Goal: Task Accomplishment & Management: Manage account settings

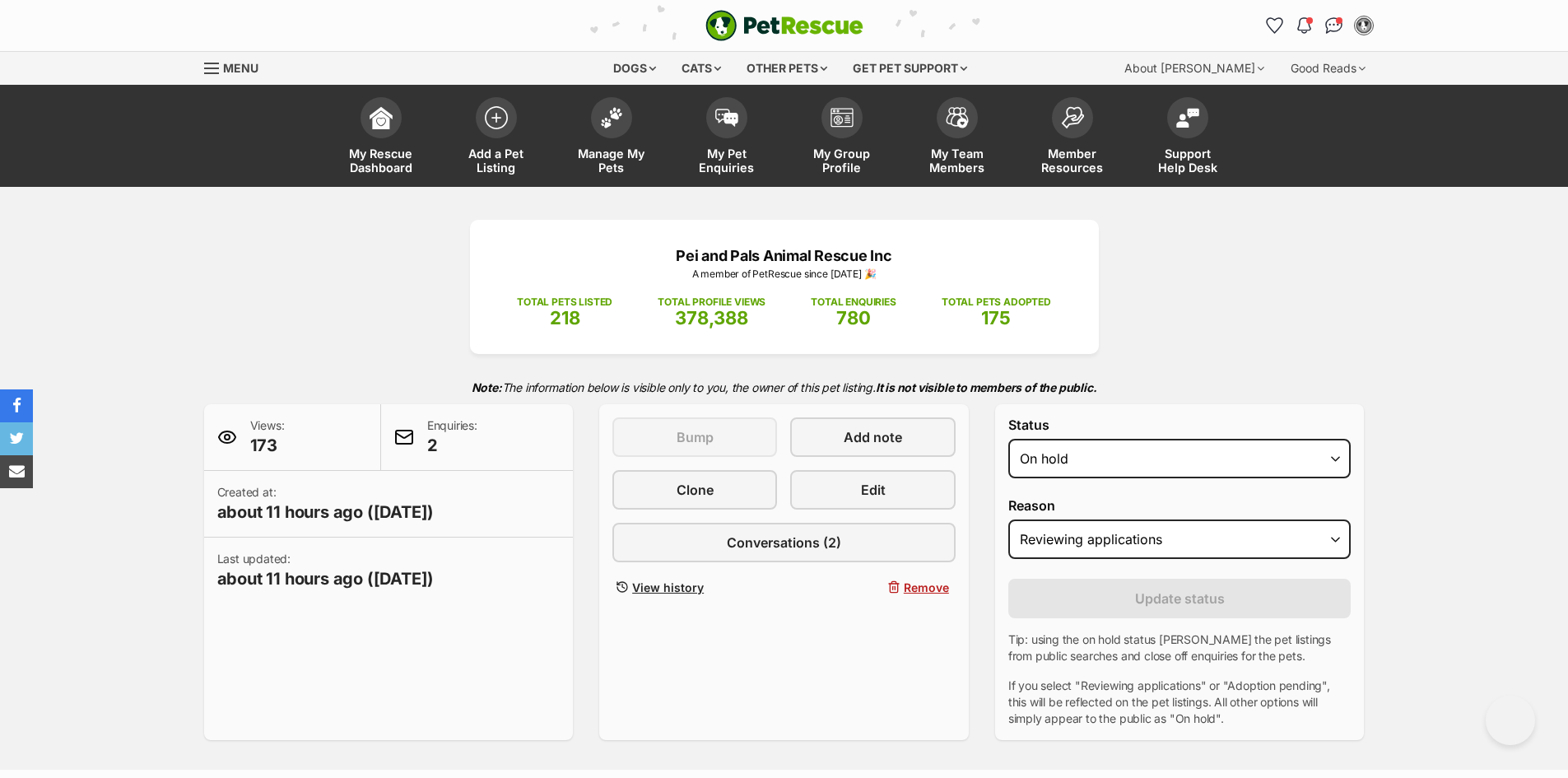
select select "on_hold"
select select "reviewing_applications"
click at [503, 114] on img at bounding box center [497, 113] width 23 height 23
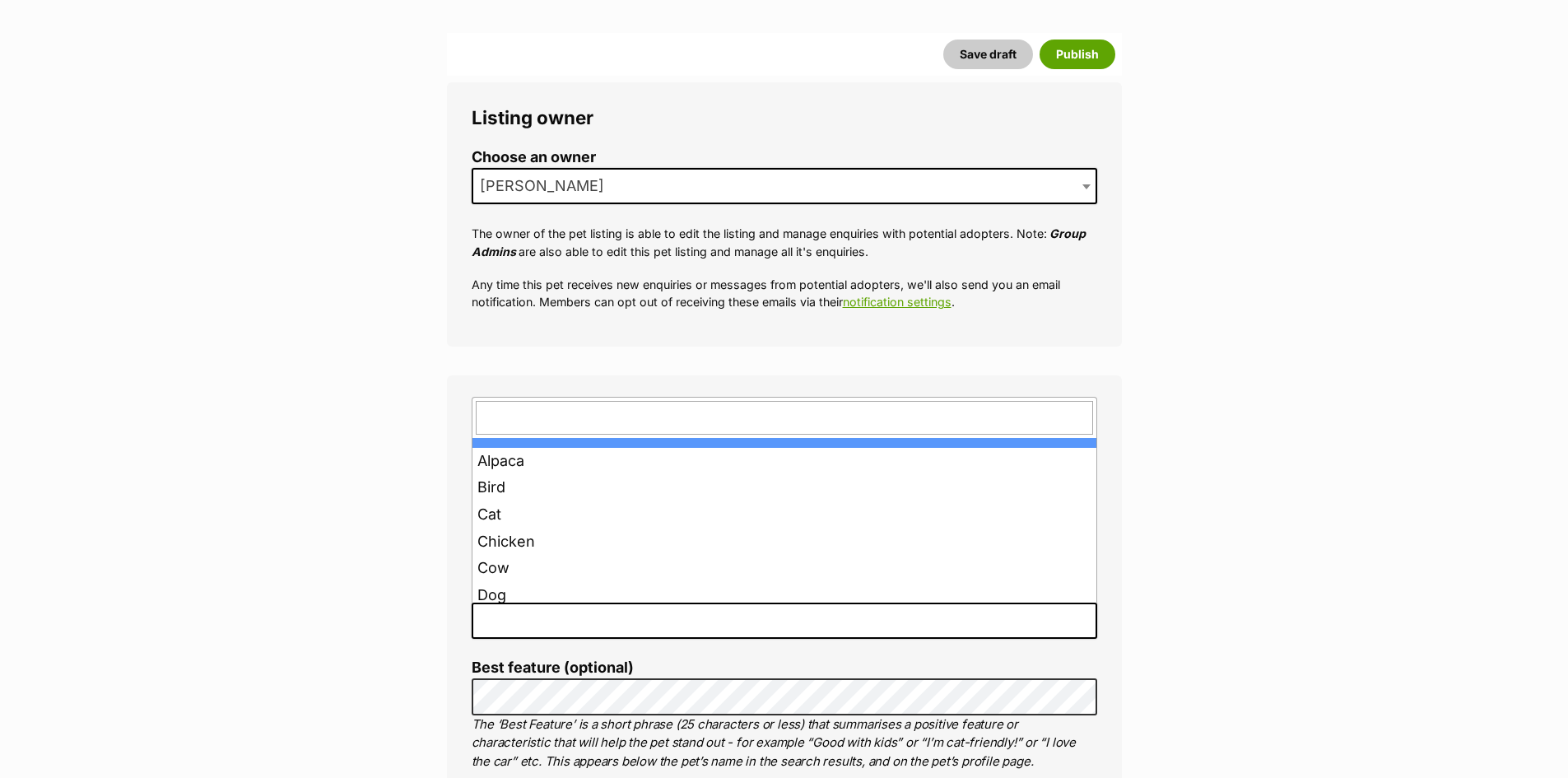
click at [590, 625] on span at bounding box center [784, 621] width 625 height 36
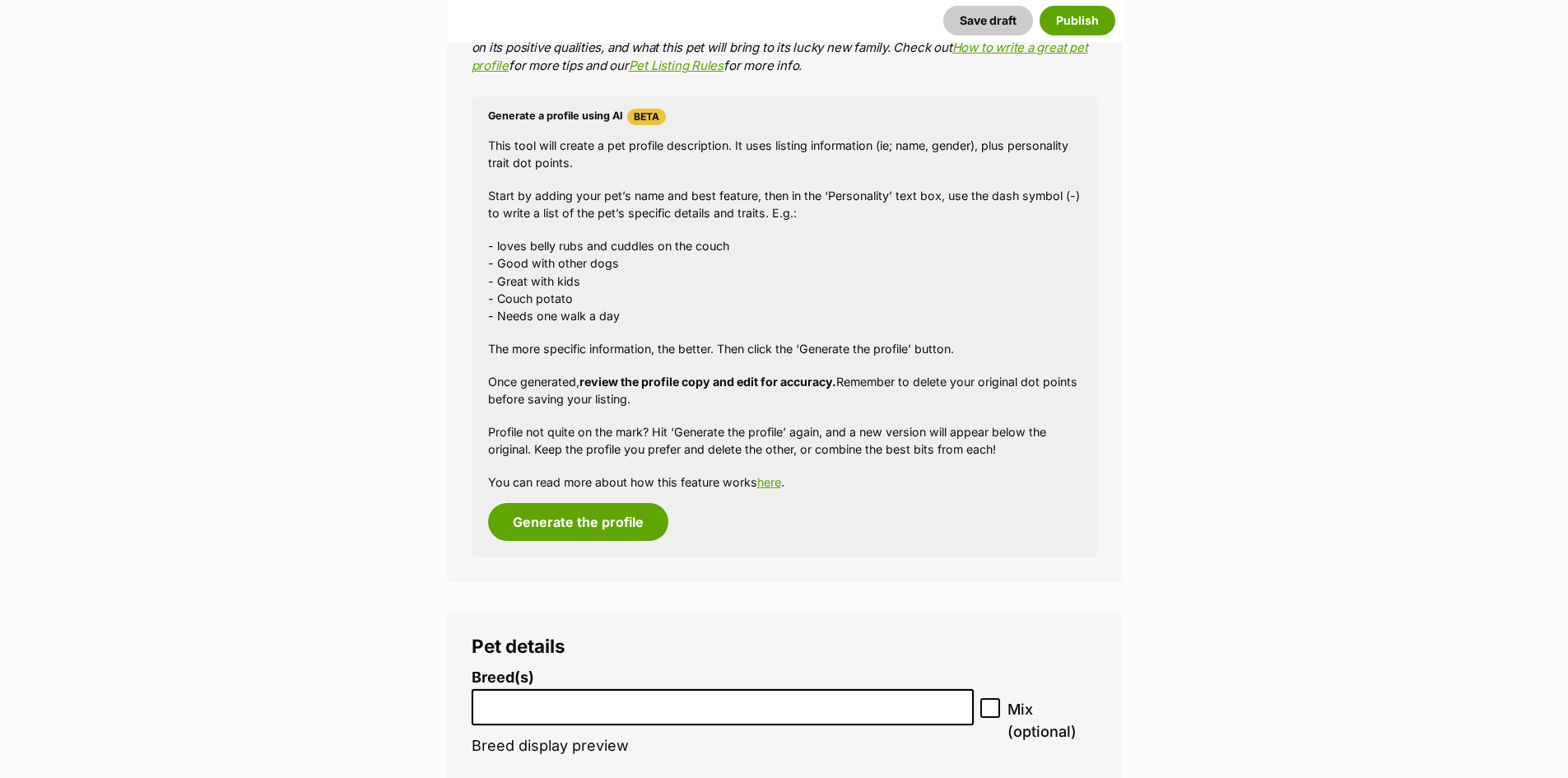
scroll to position [1565, 0]
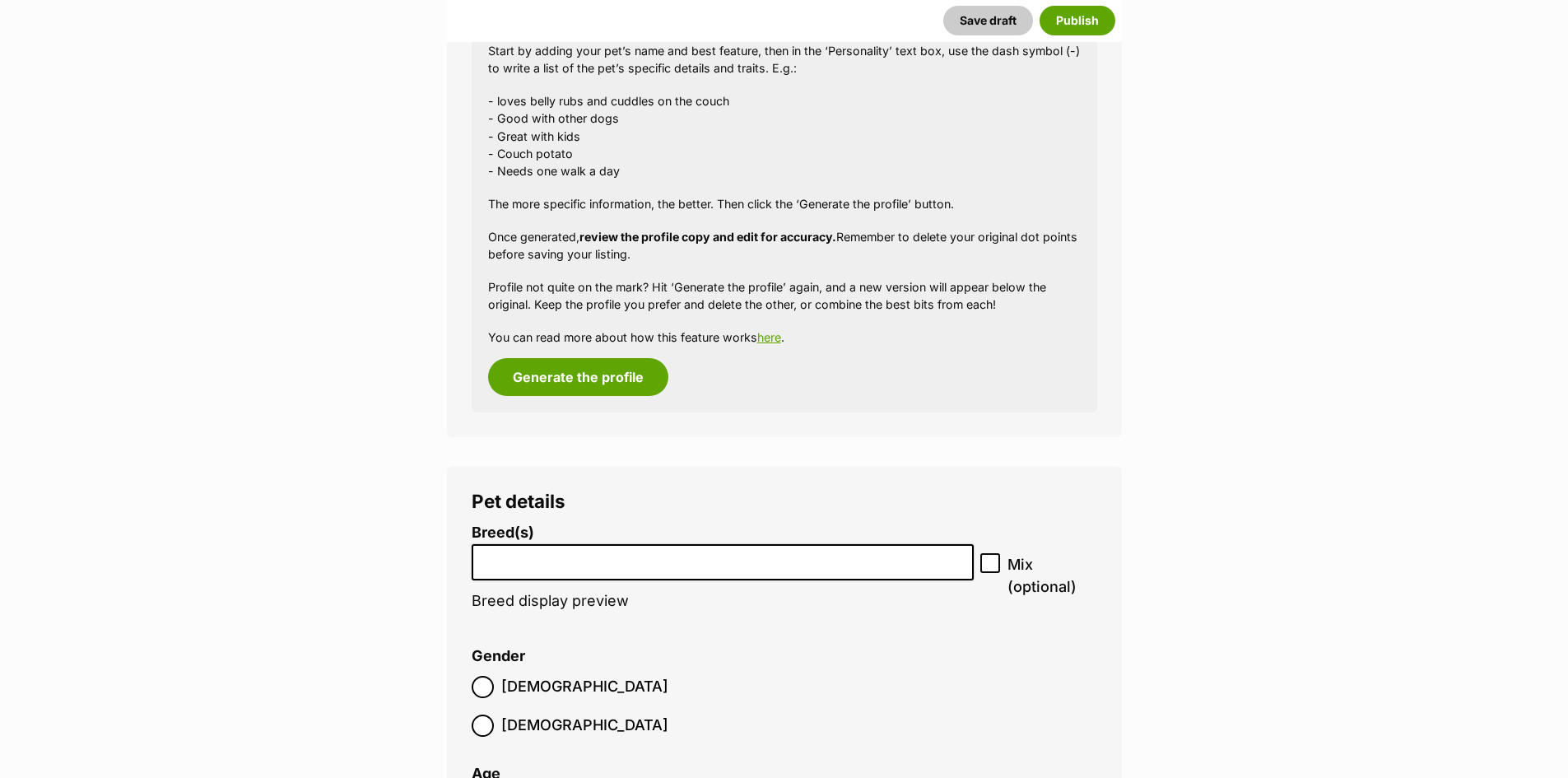
click at [609, 568] on li at bounding box center [723, 562] width 491 height 34
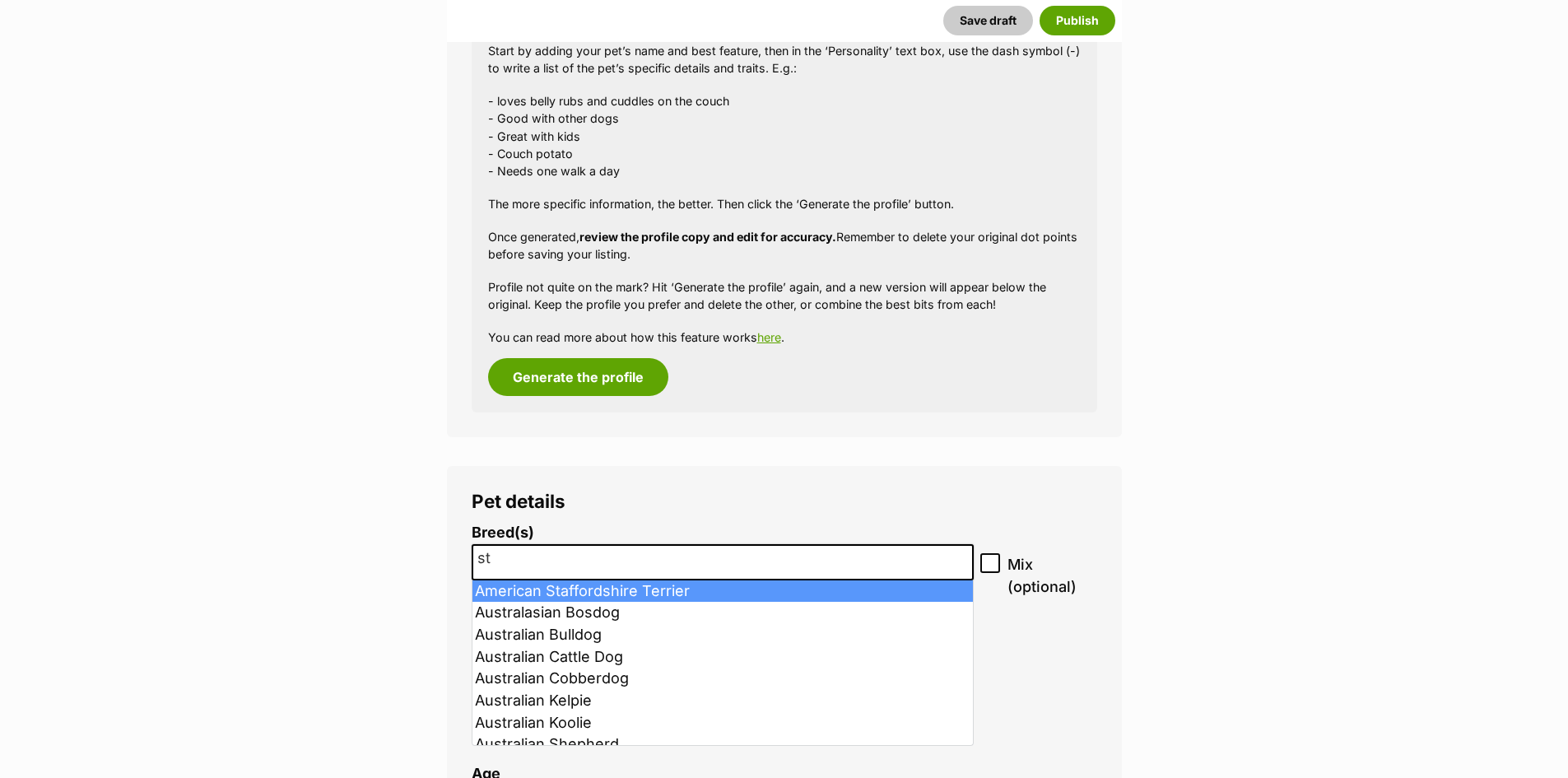
type input "st"
select select "9"
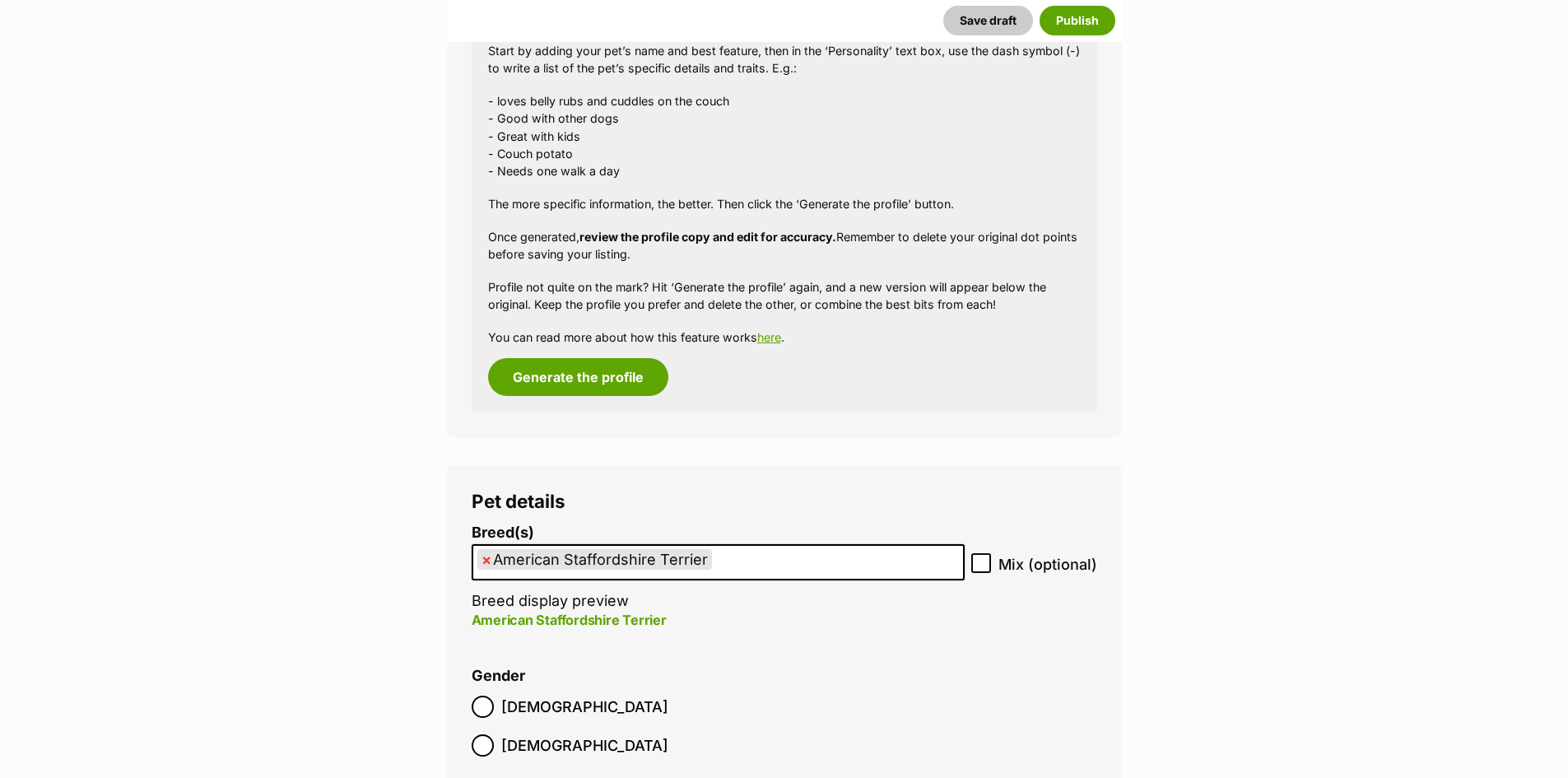
click at [487, 560] on span "×" at bounding box center [486, 558] width 10 height 20
select select
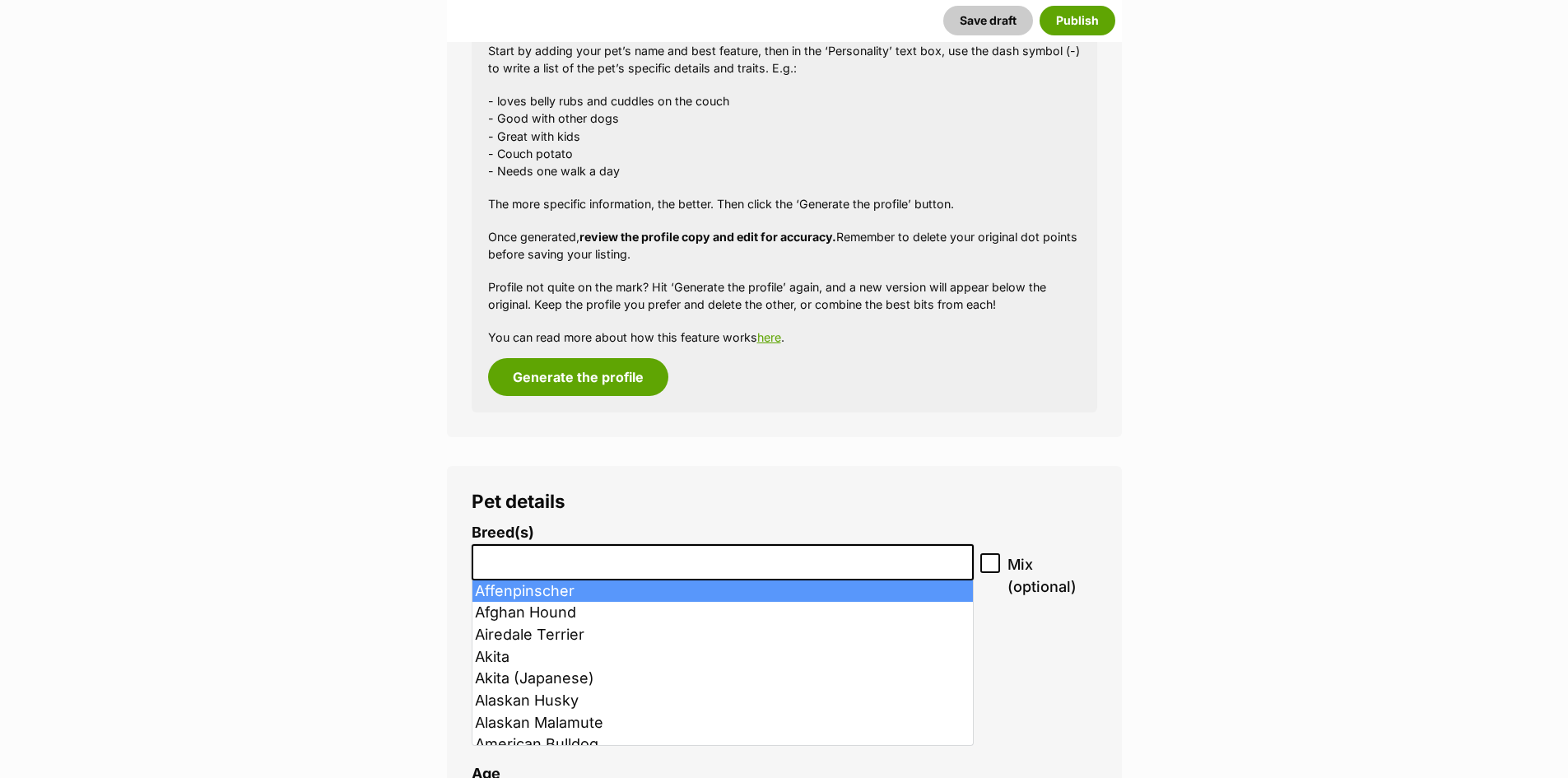
click at [516, 575] on li at bounding box center [723, 562] width 491 height 34
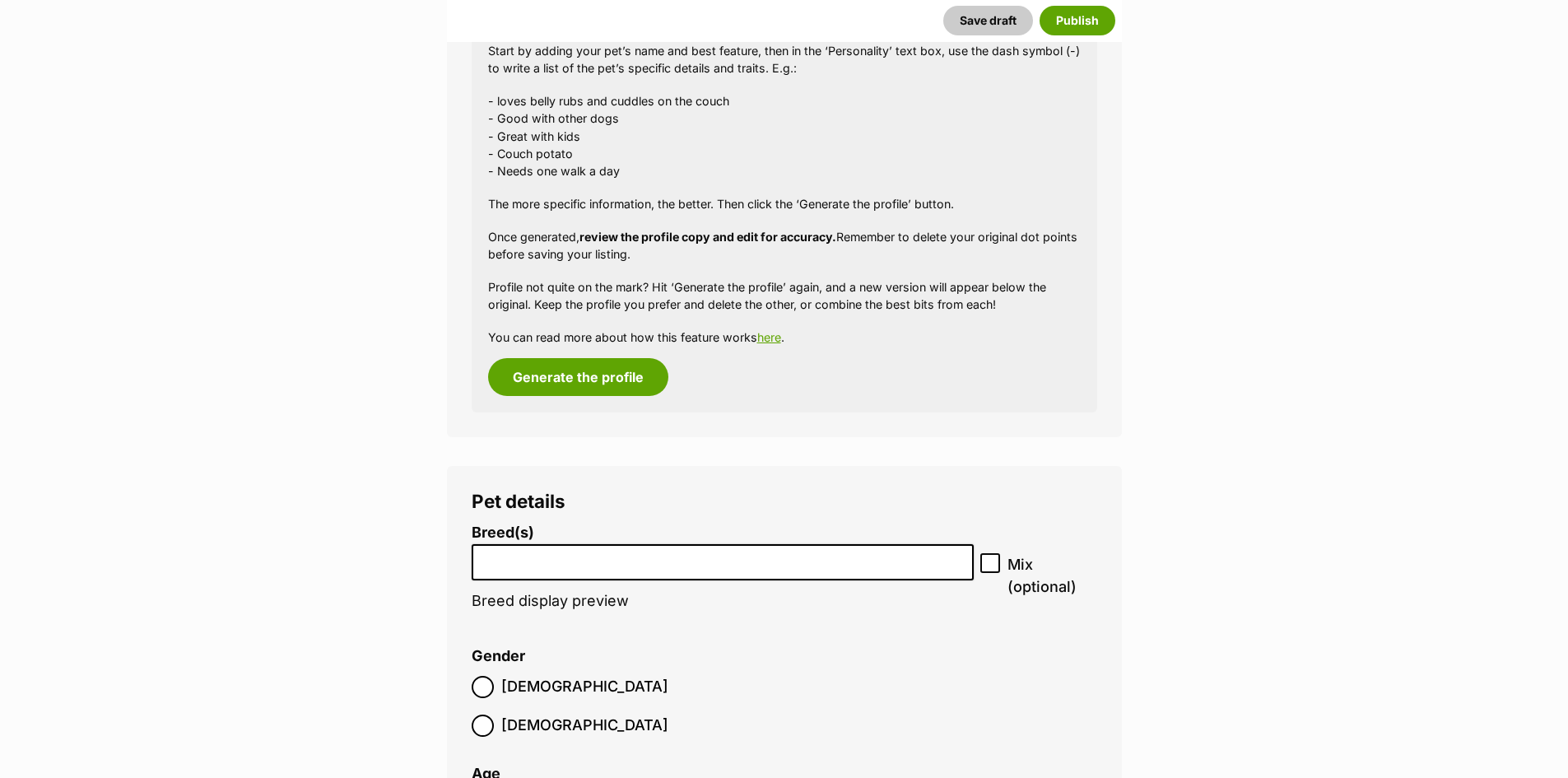
click at [520, 561] on input "search" at bounding box center [723, 558] width 491 height 17
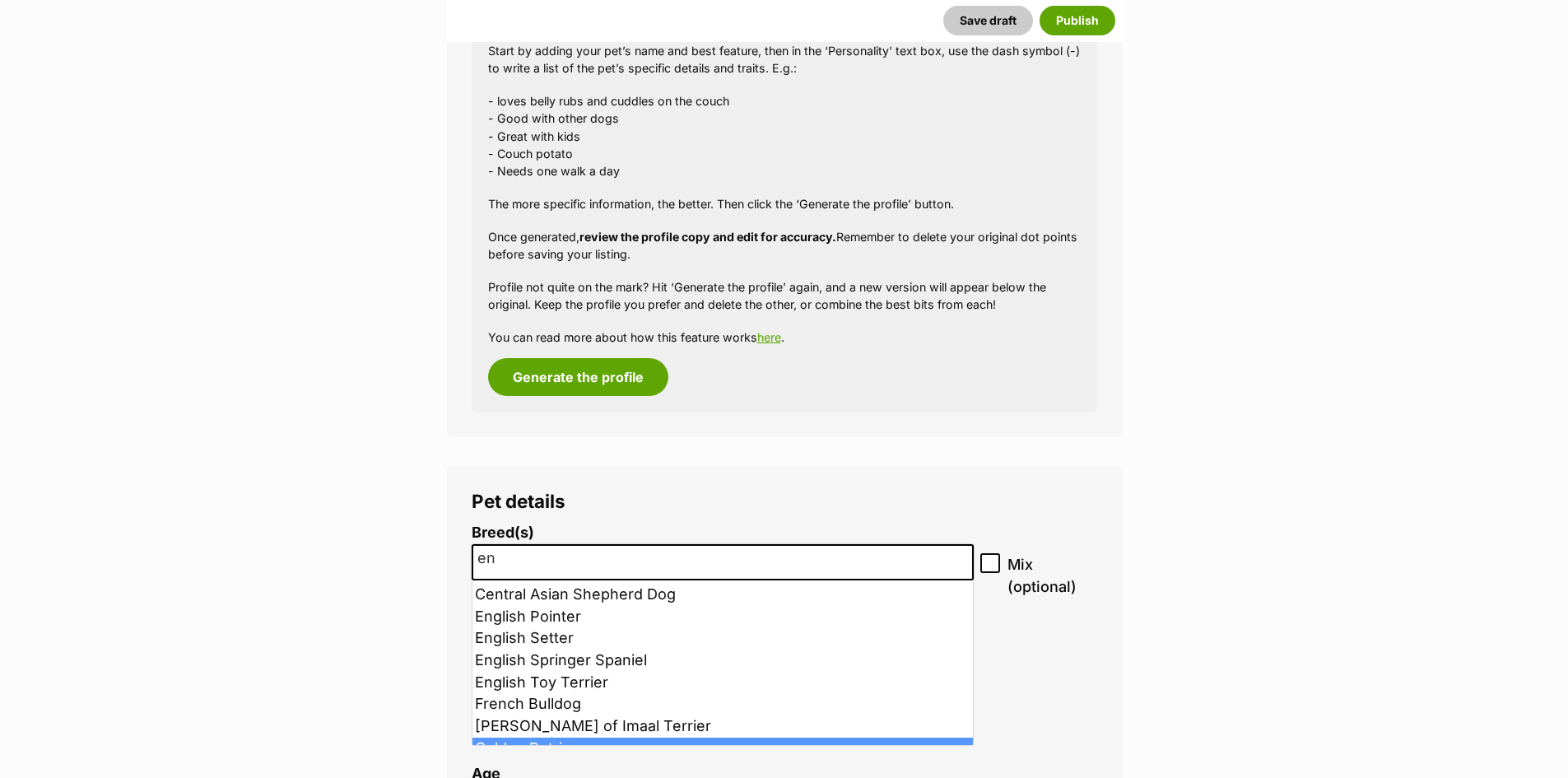
scroll to position [83, 0]
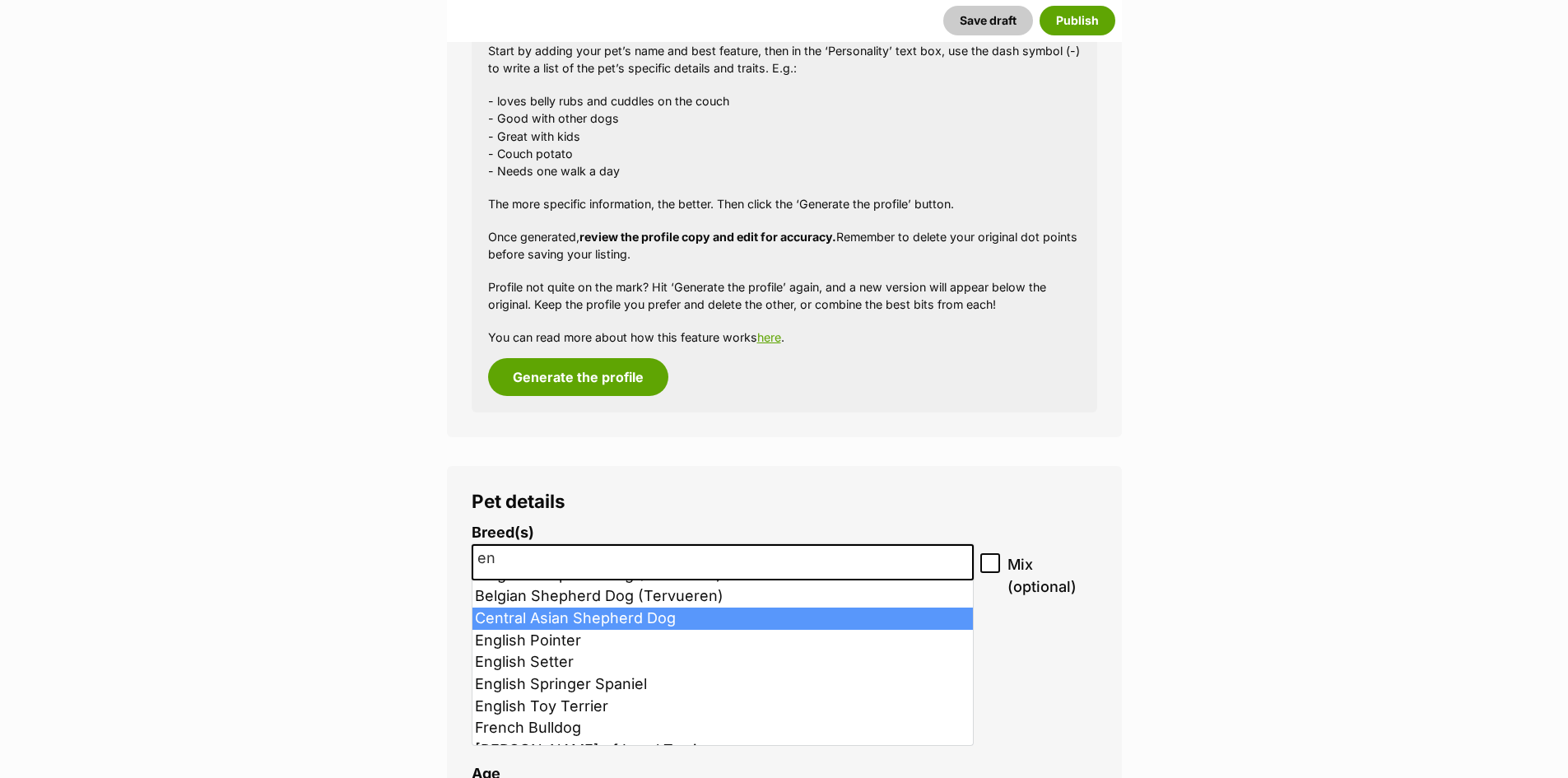
type input "e"
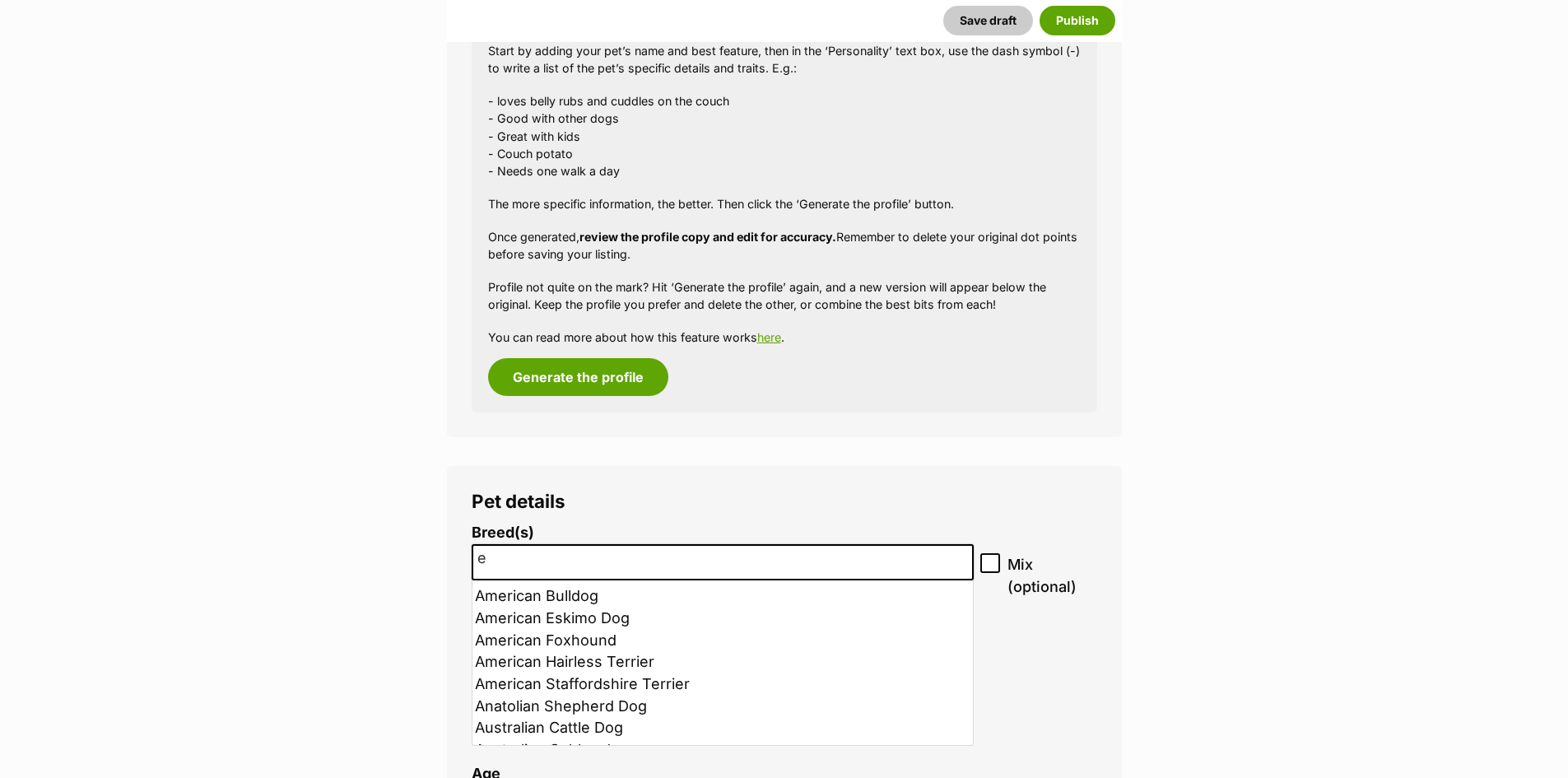
scroll to position [0, 0]
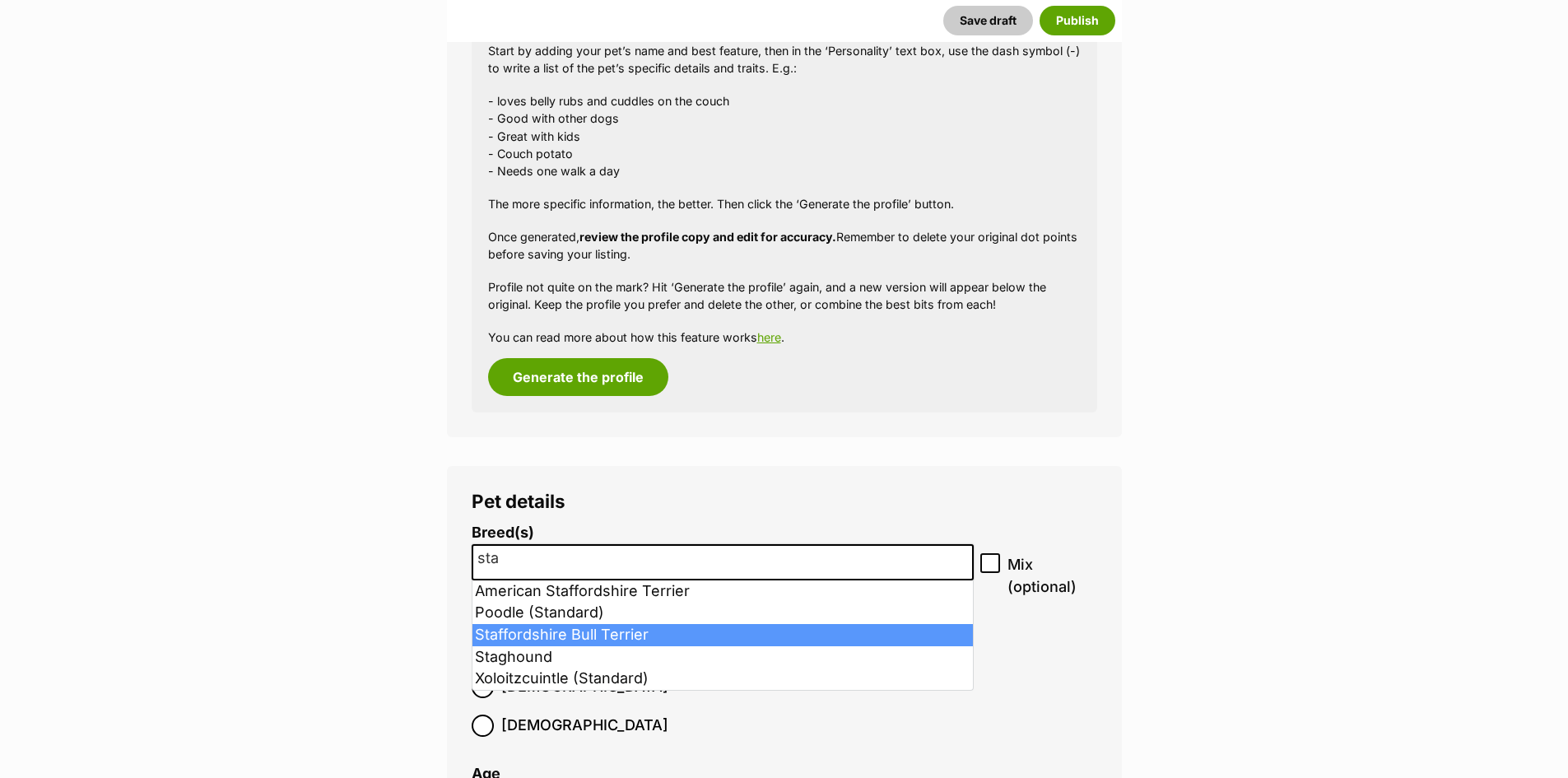
type input "sta"
select select "198"
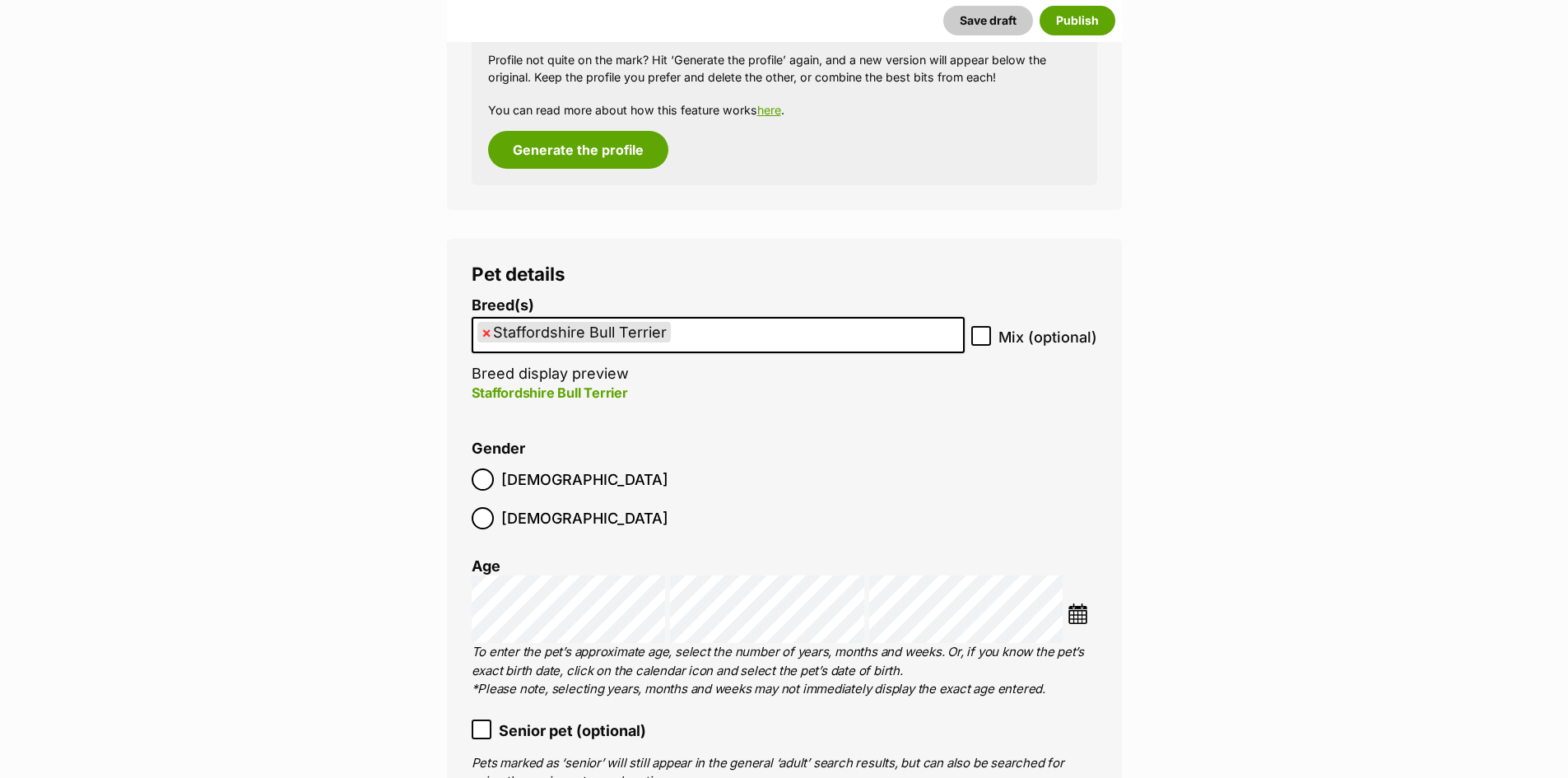
scroll to position [1976, 0]
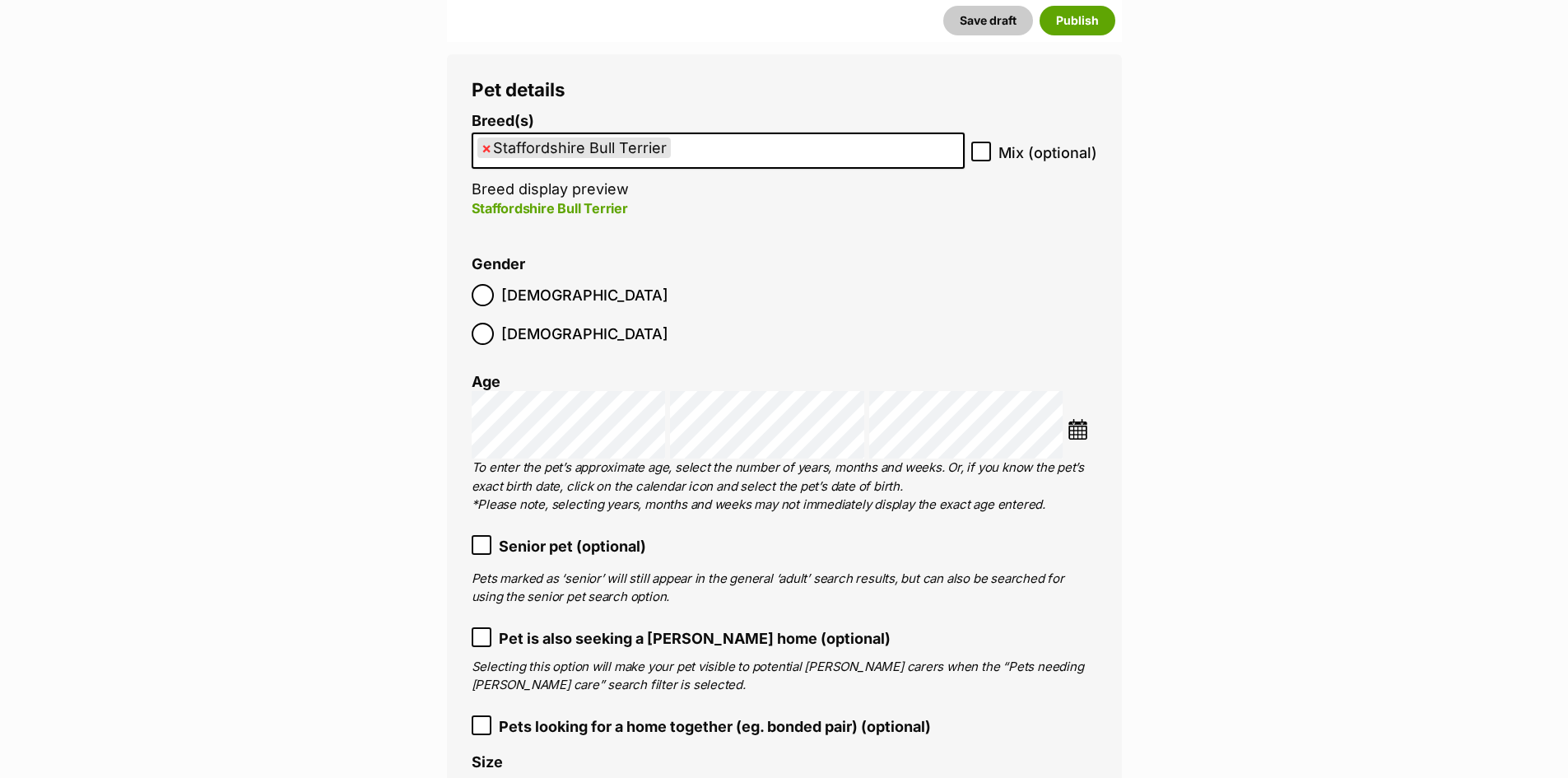
click at [481, 539] on icon at bounding box center [481, 545] width 12 height 12
click at [477, 633] on icon at bounding box center [481, 637] width 10 height 8
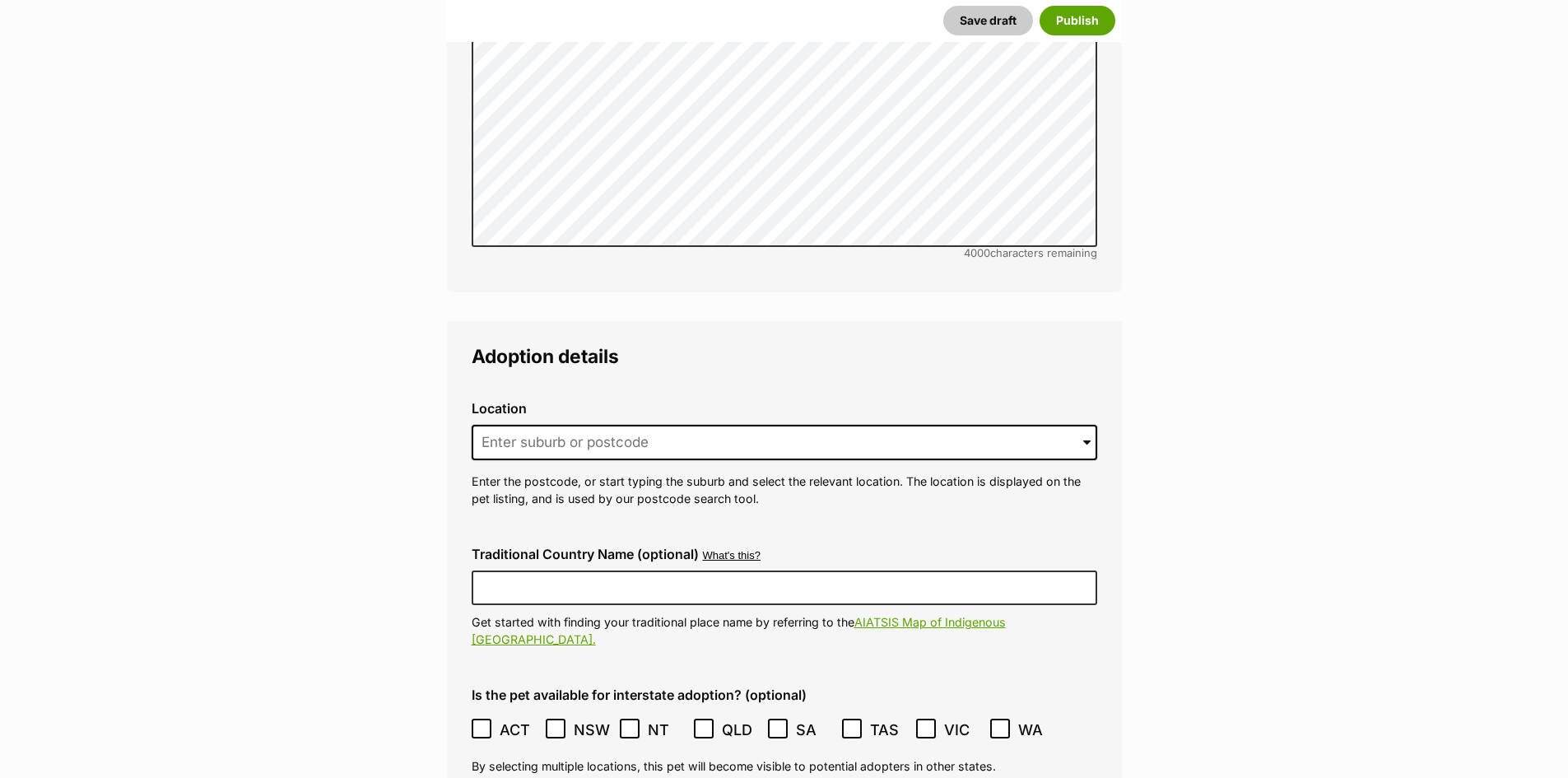
scroll to position [3622, 0]
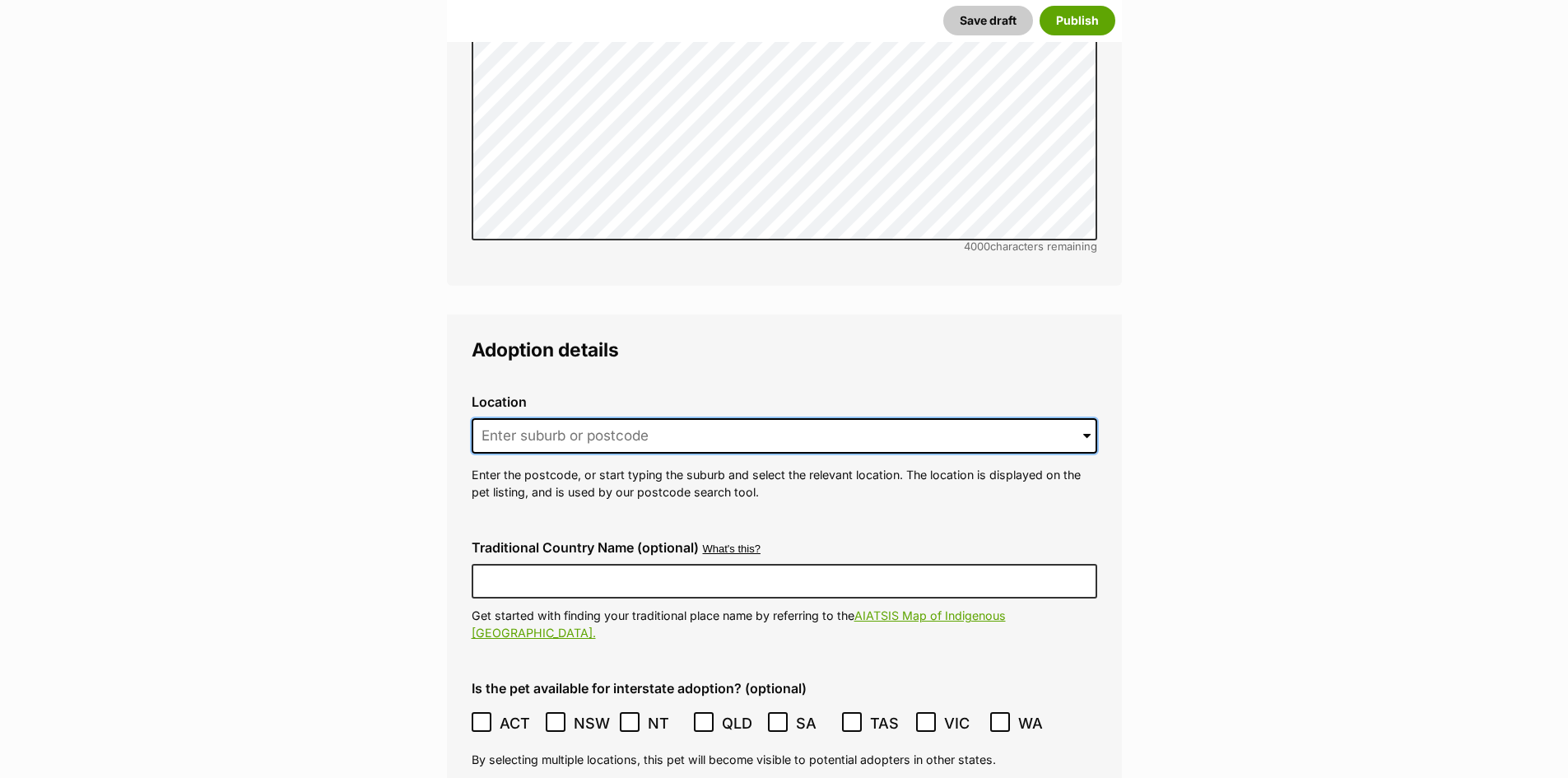
click at [810, 418] on input at bounding box center [784, 436] width 625 height 36
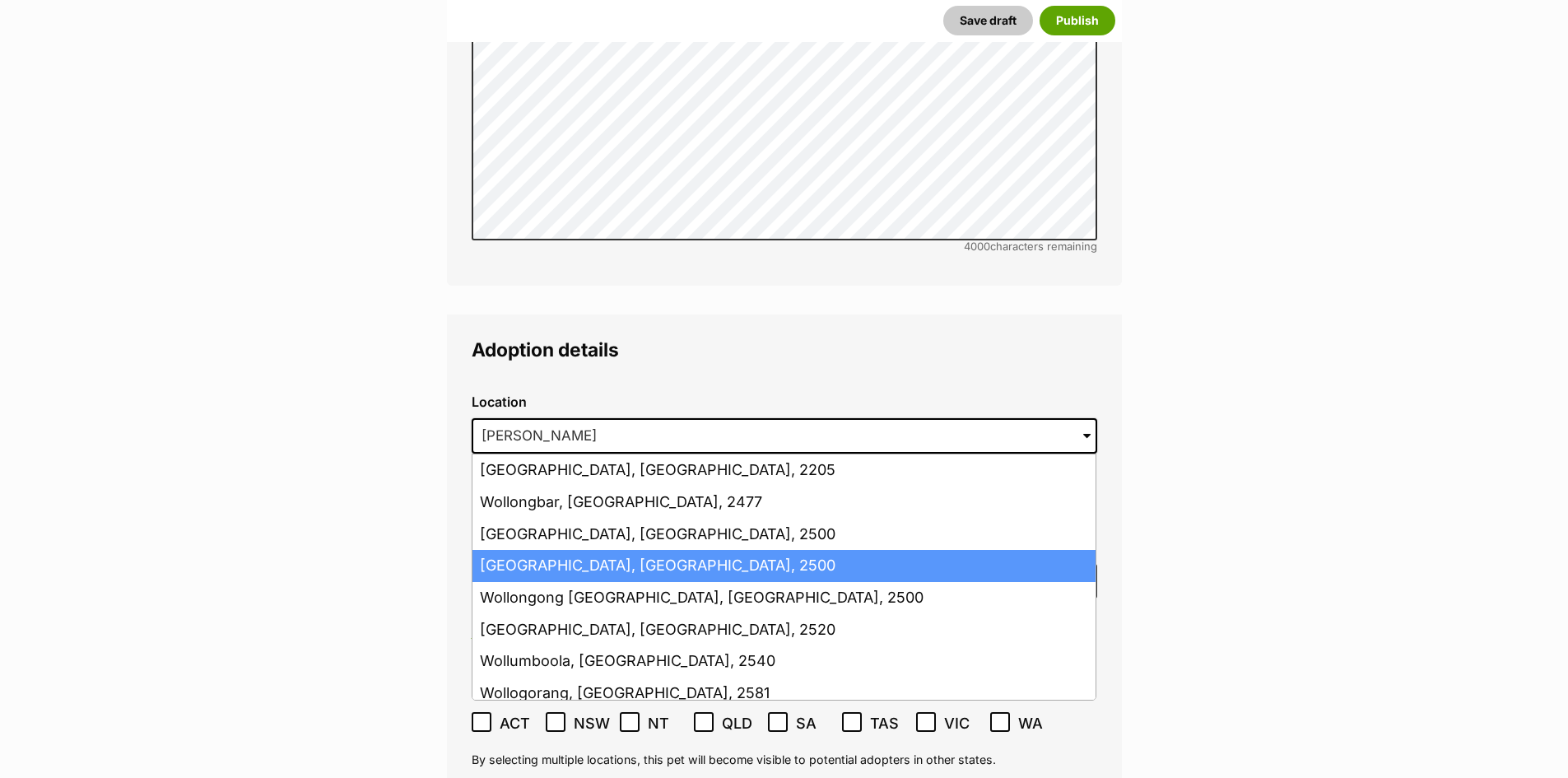
click at [722, 550] on li "Wollongong, New South Wales, 2500" at bounding box center [784, 565] width 623 height 32
type input "Wollongong, New South Wales, 2500"
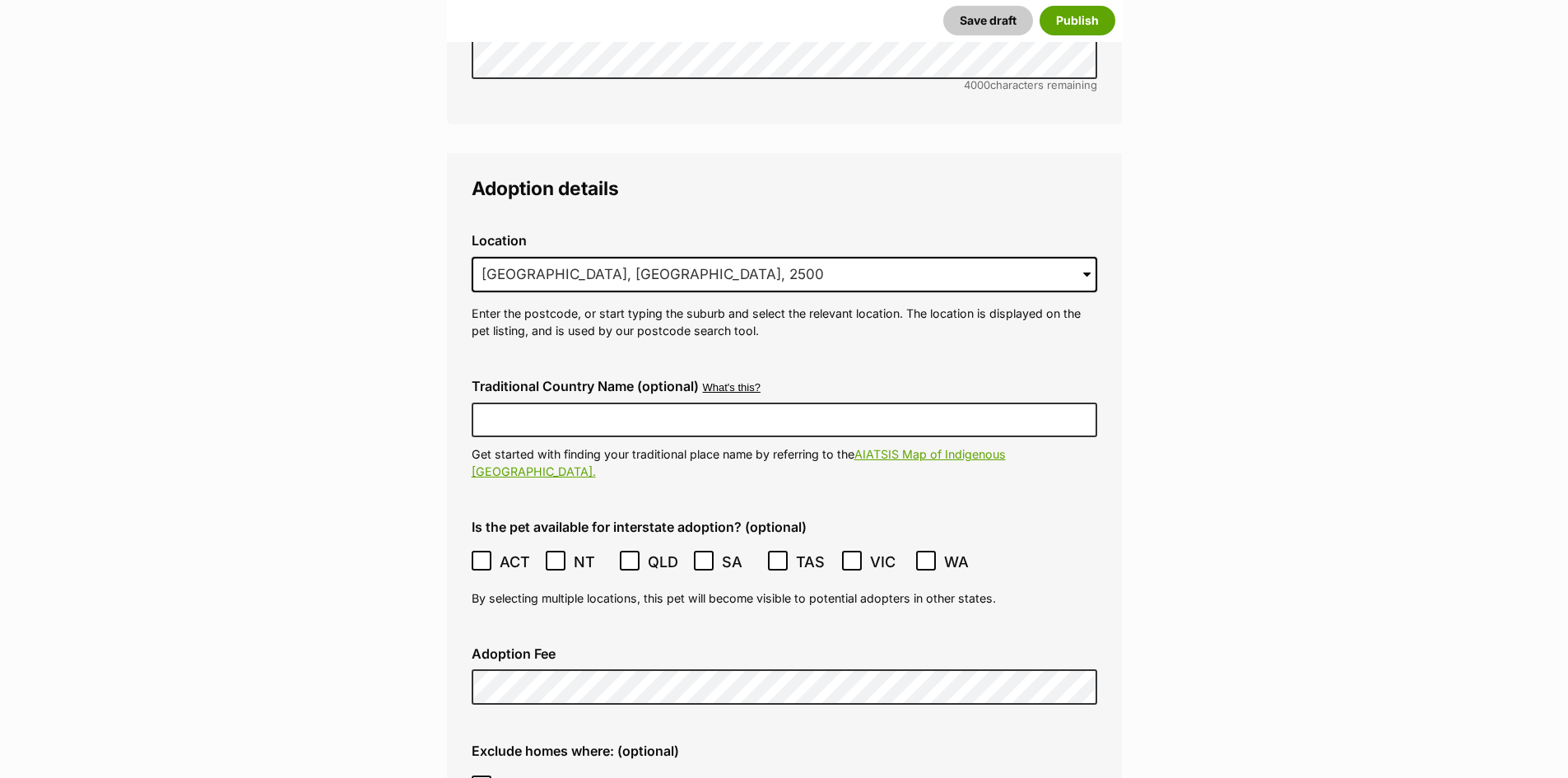
scroll to position [3787, 0]
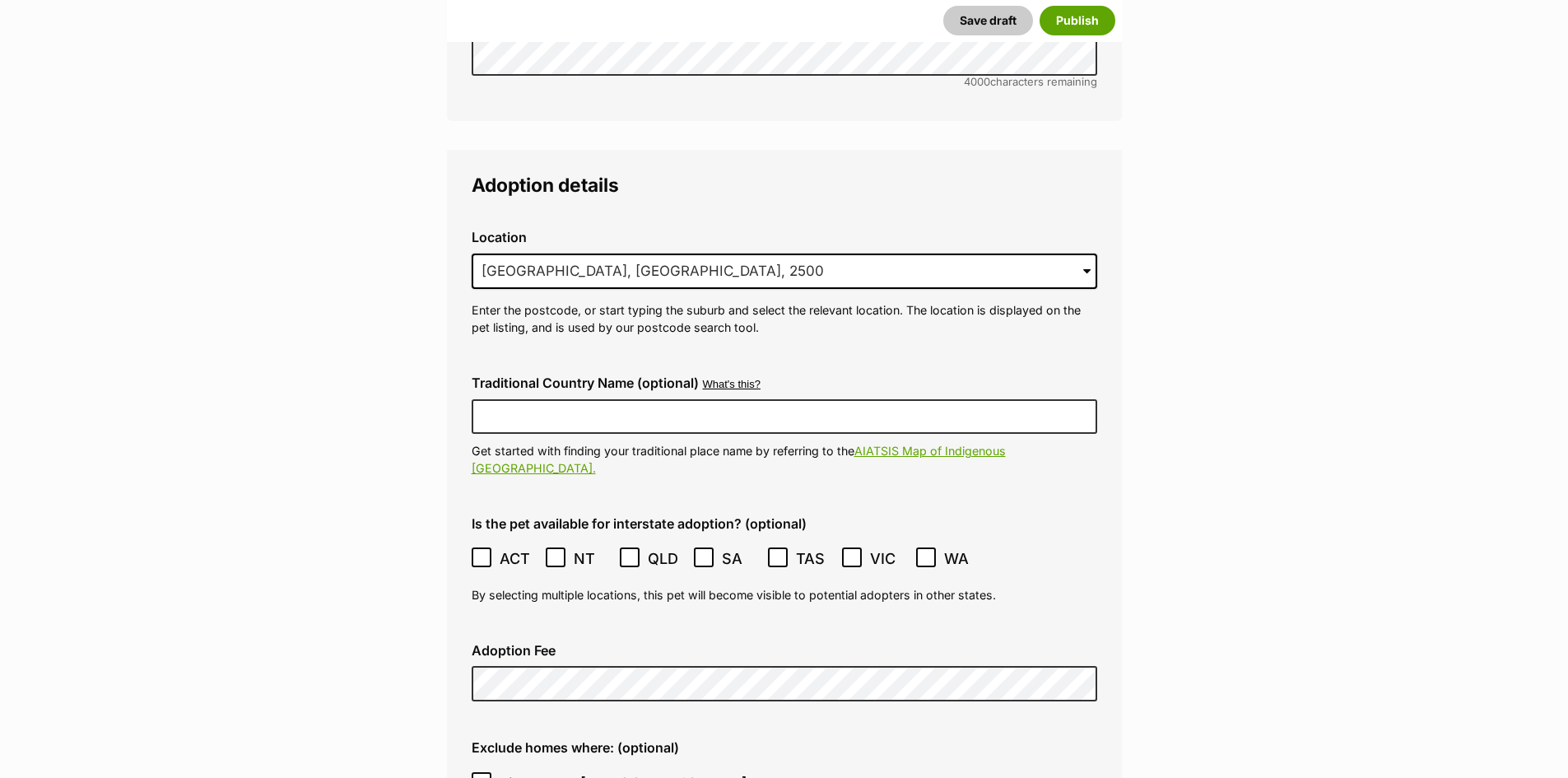
click at [628, 552] on icon at bounding box center [630, 557] width 12 height 12
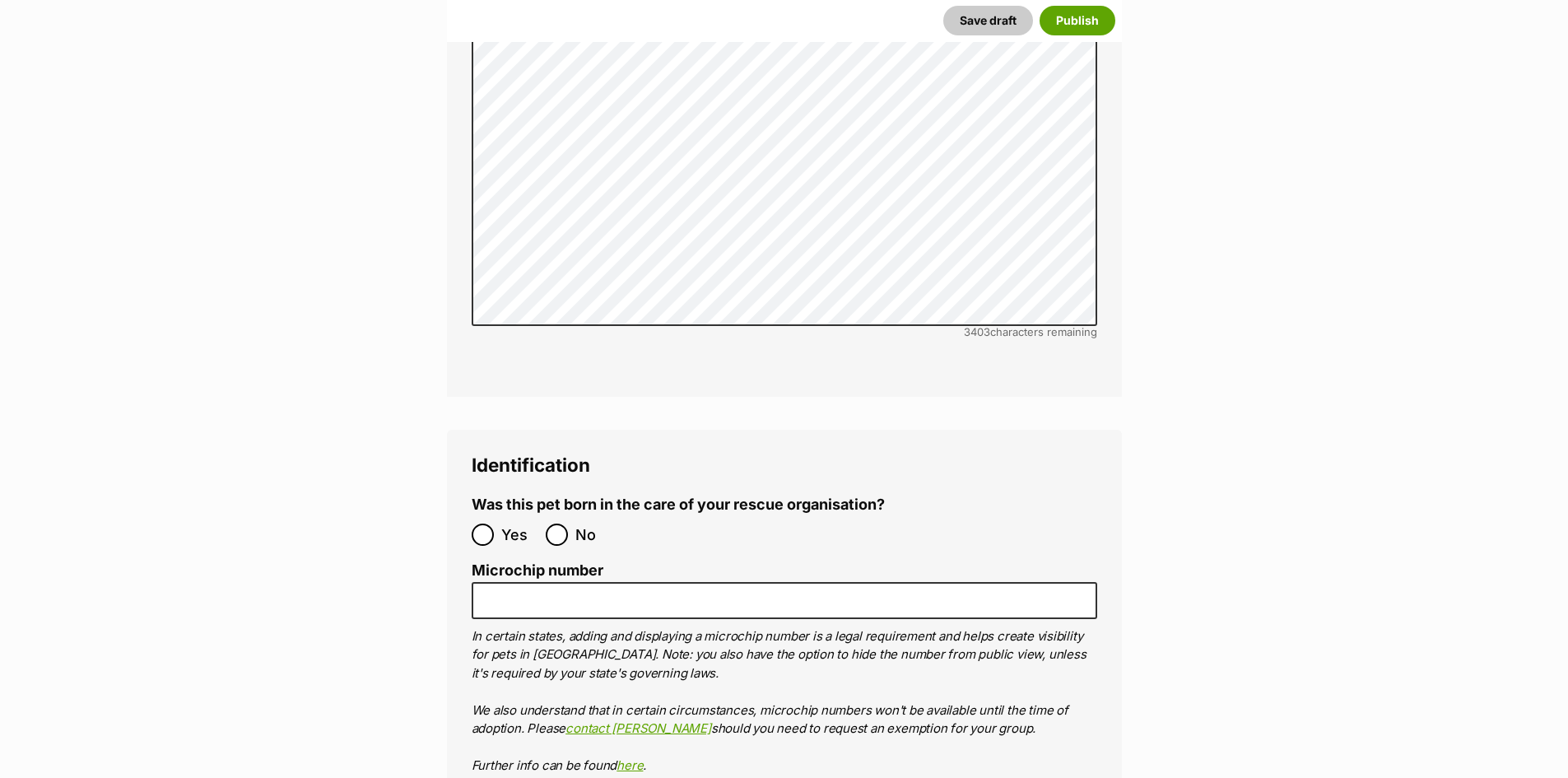
scroll to position [5022, 0]
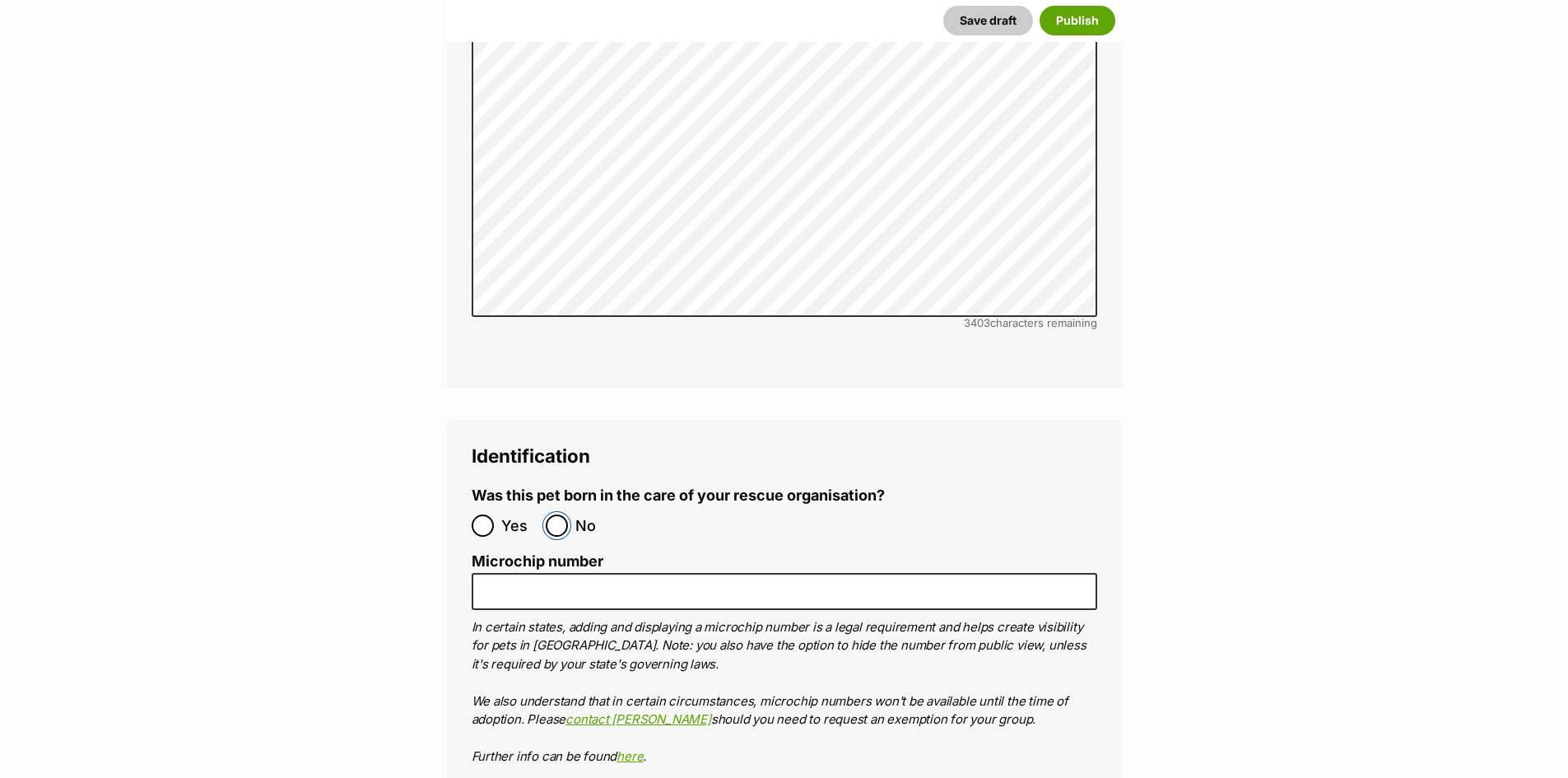
click at [553, 514] on input "No" at bounding box center [556, 525] width 22 height 22
radio input "true"
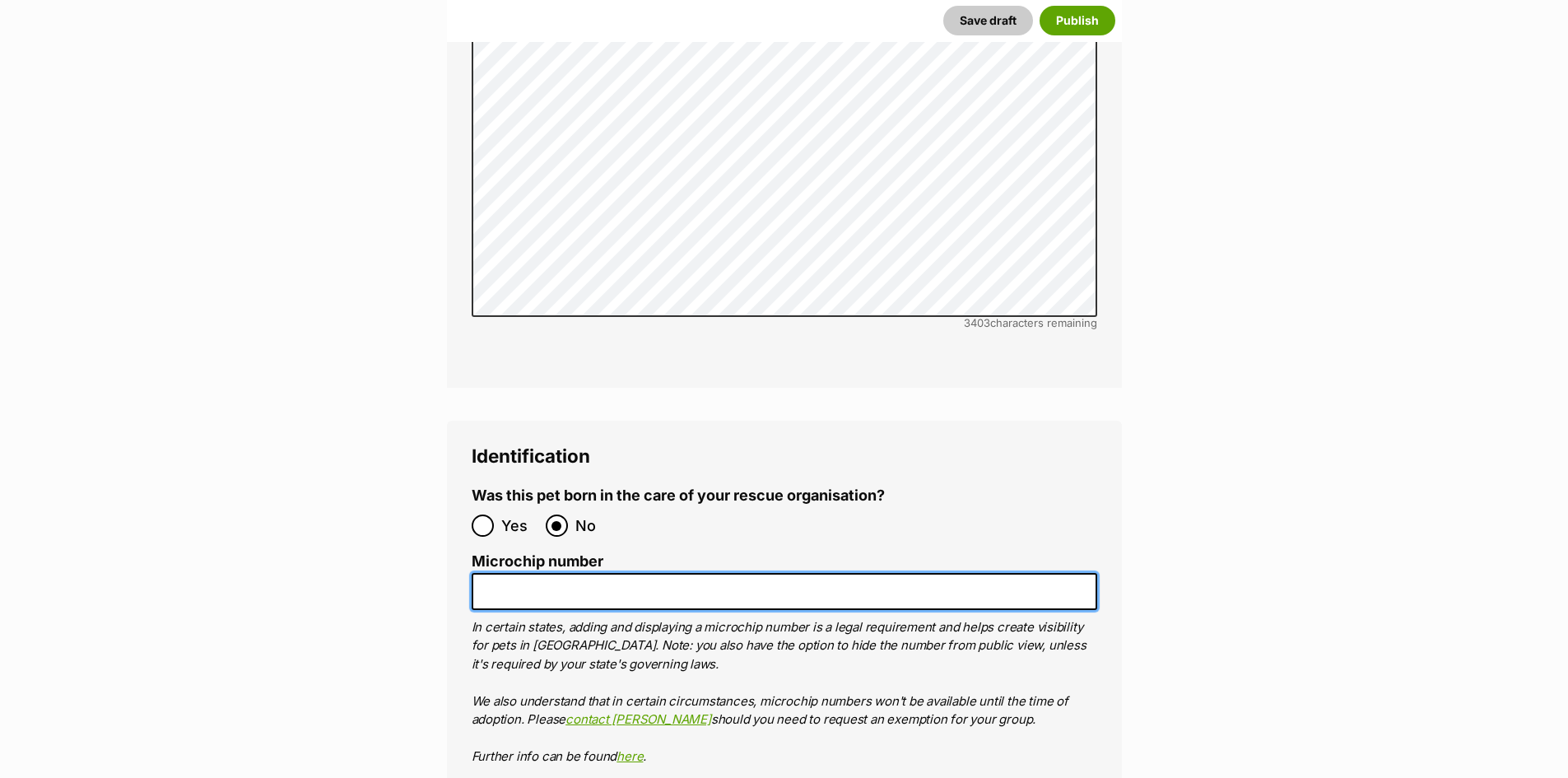
click at [542, 573] on input "Microchip number" at bounding box center [784, 591] width 625 height 37
paste input "900012000823668"
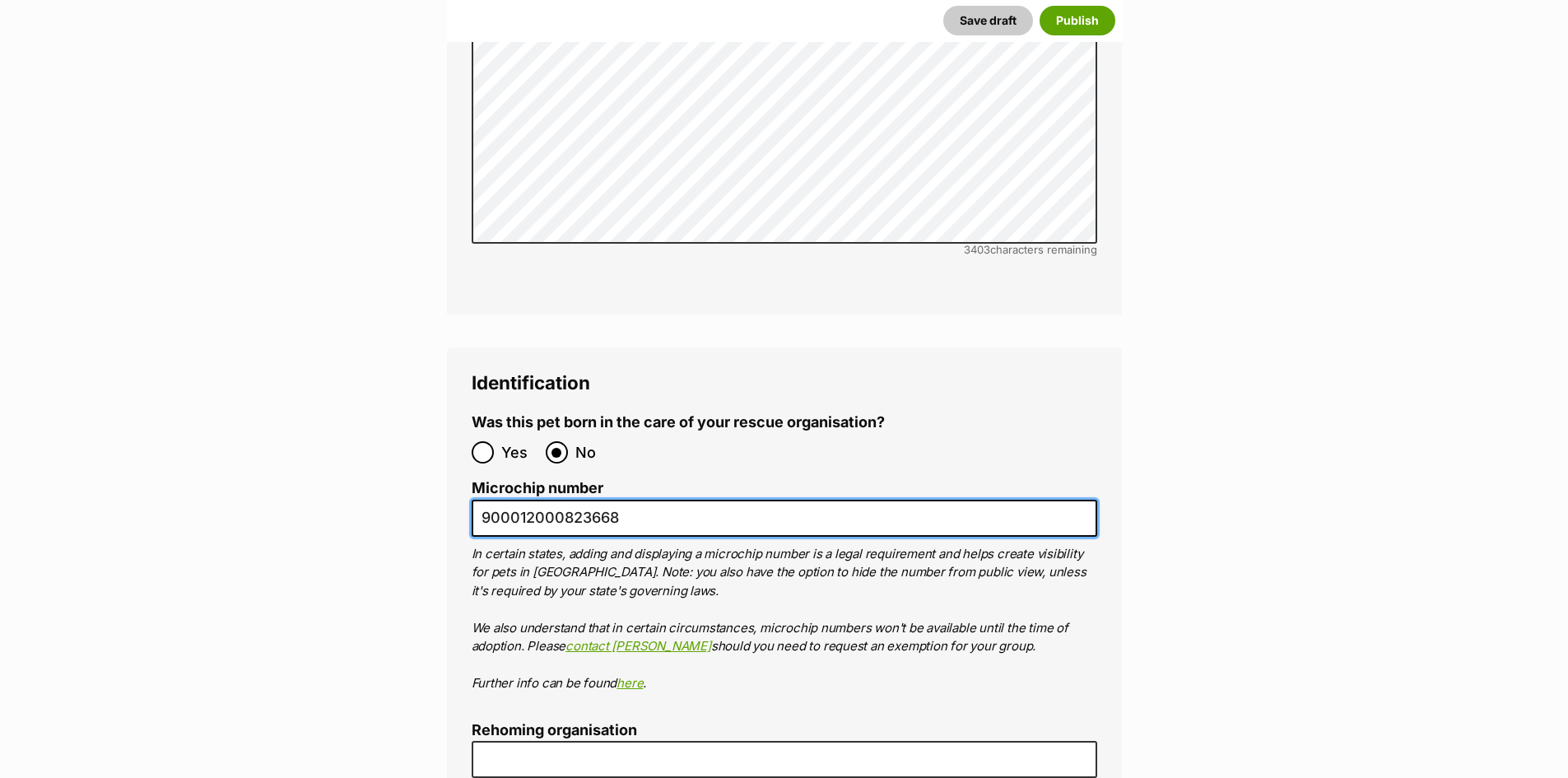
scroll to position [5269, 0]
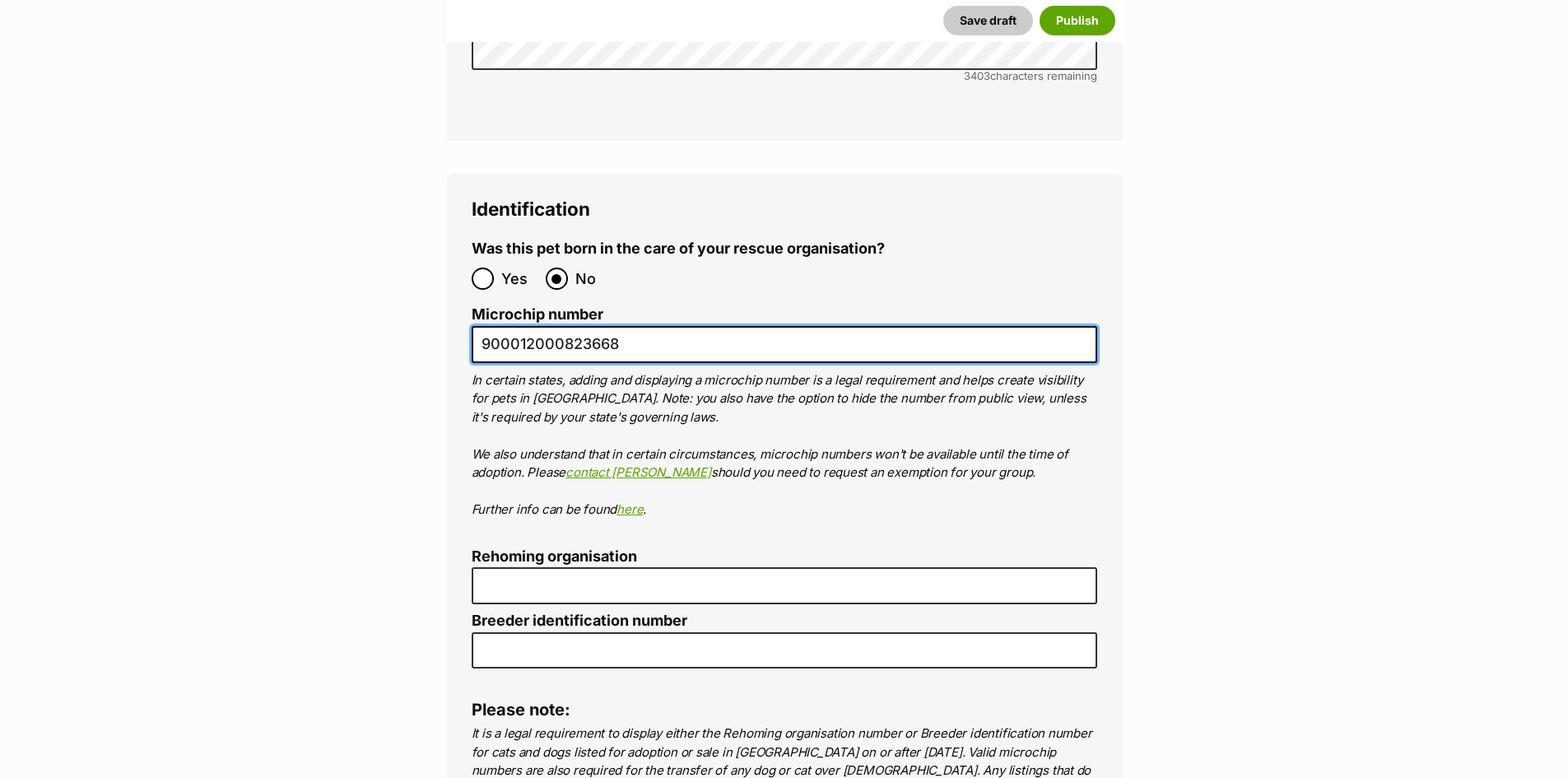
type input "900012000823668"
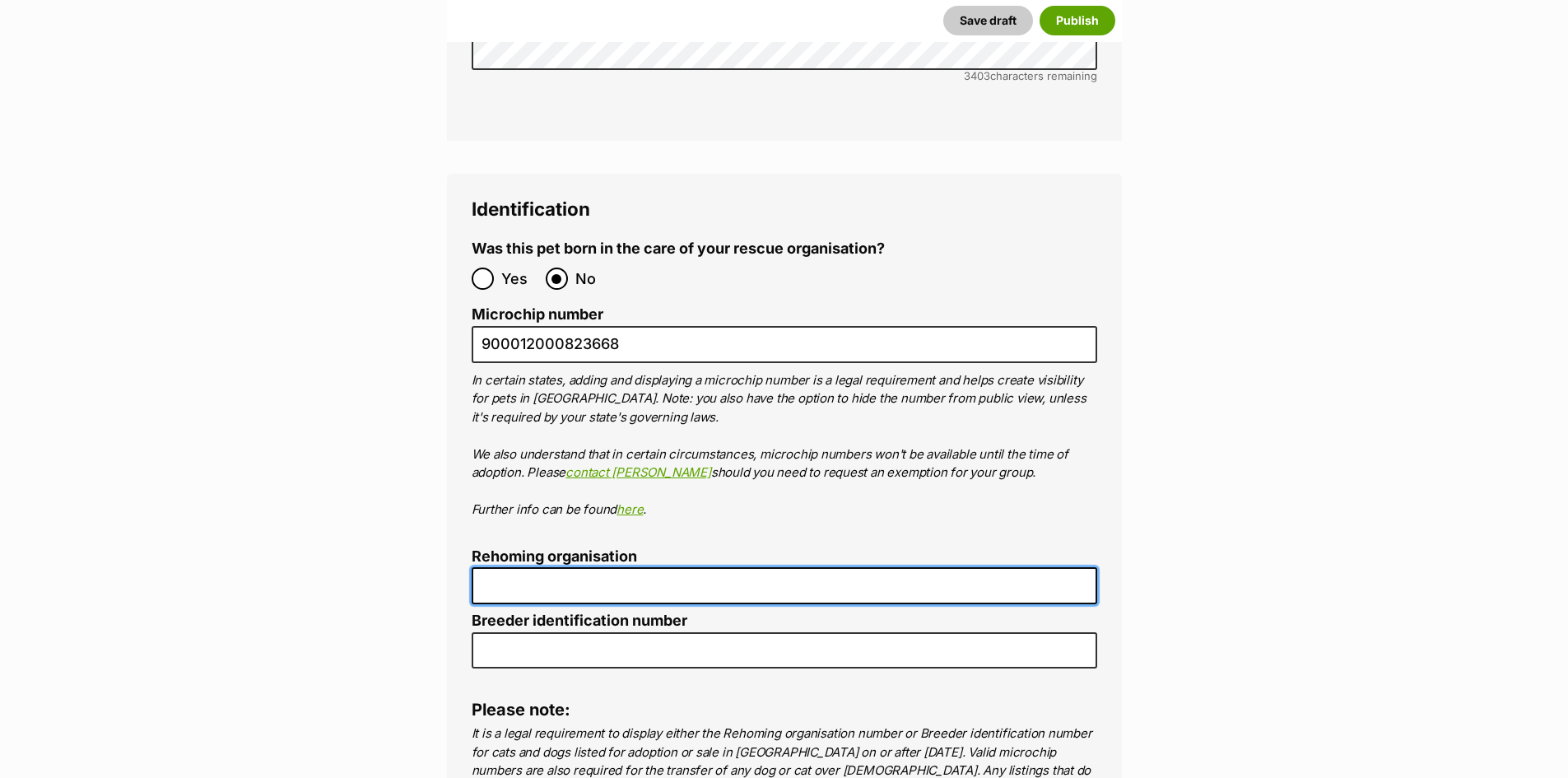
click at [661, 567] on input "Rehoming organisation" at bounding box center [784, 585] width 625 height 37
type input "r"
type input "Pei & Pals Rescue"
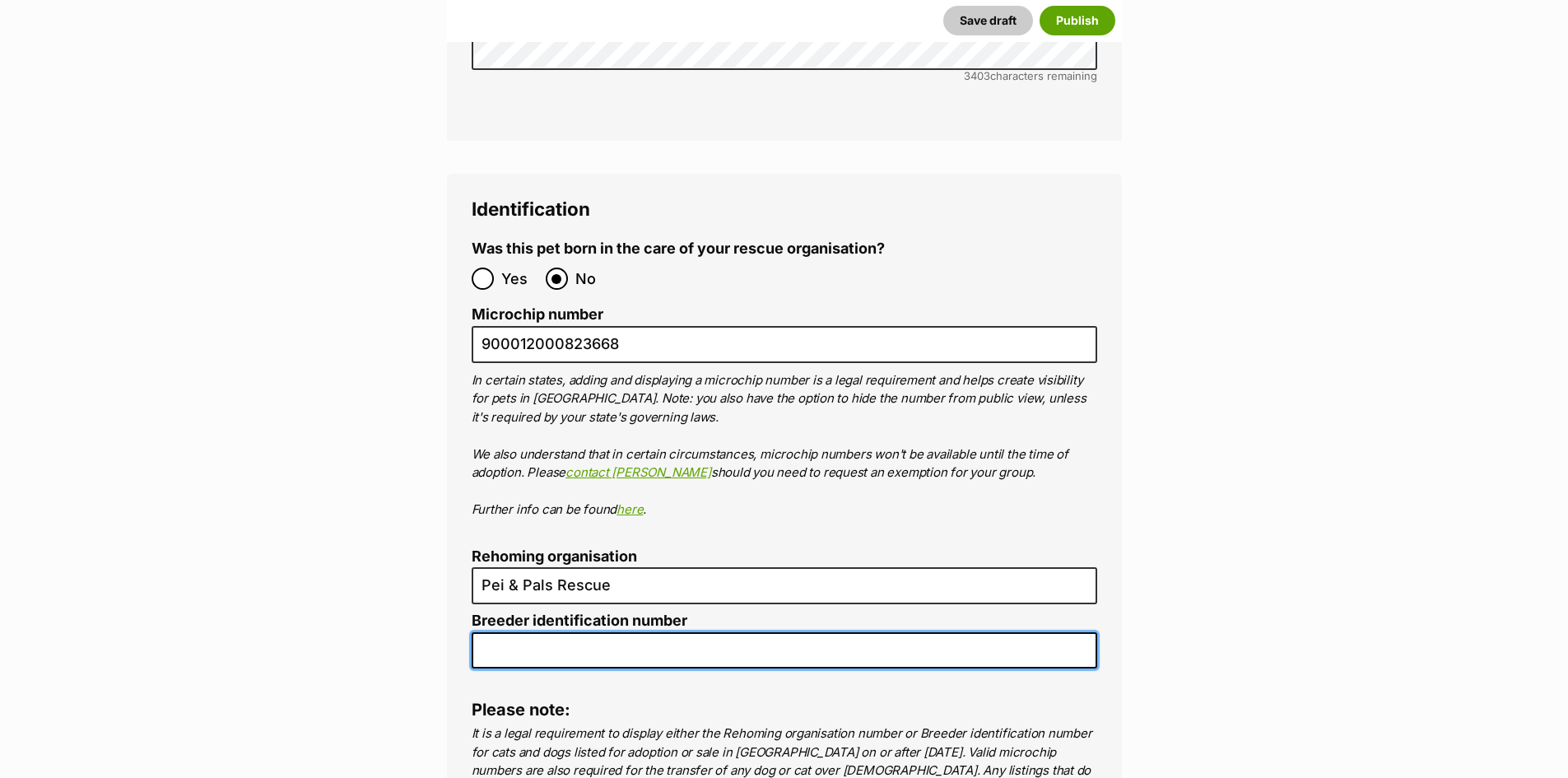
click at [551, 632] on input "Breeder identification number" at bounding box center [784, 650] width 625 height 37
type input "re243936"
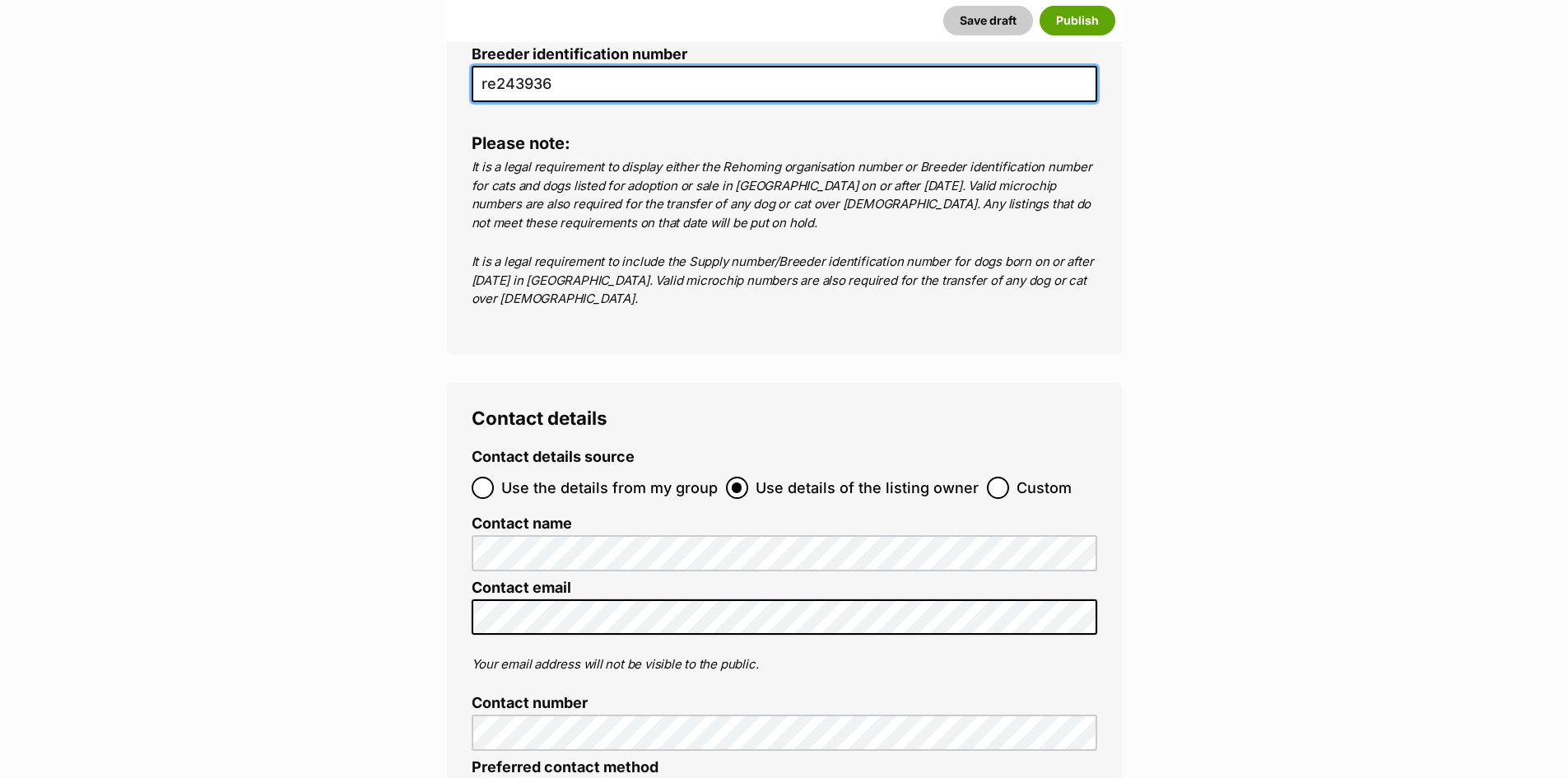
scroll to position [5928, 0]
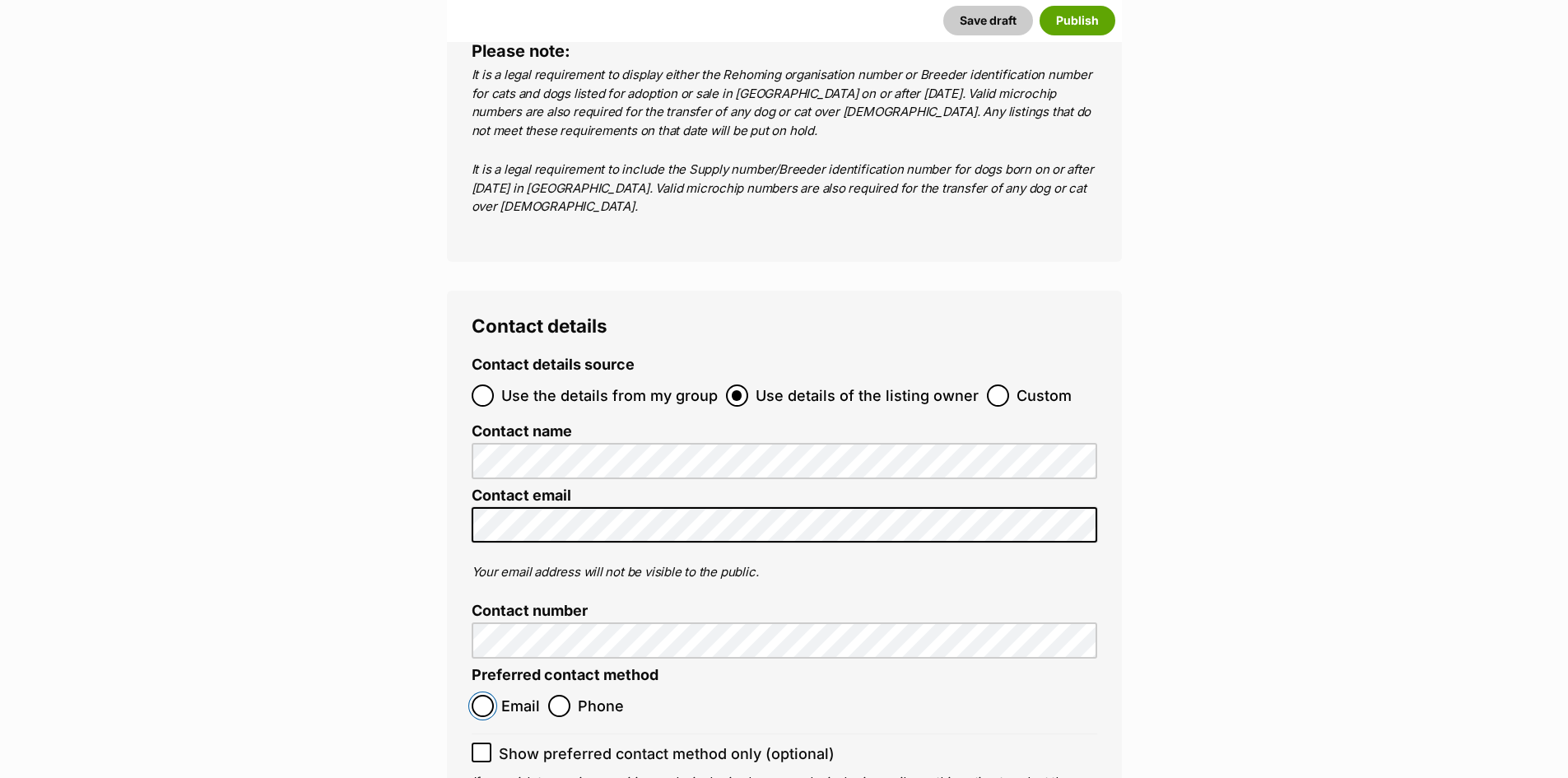
click at [475, 695] on input "Email" at bounding box center [482, 705] width 22 height 22
radio input "true"
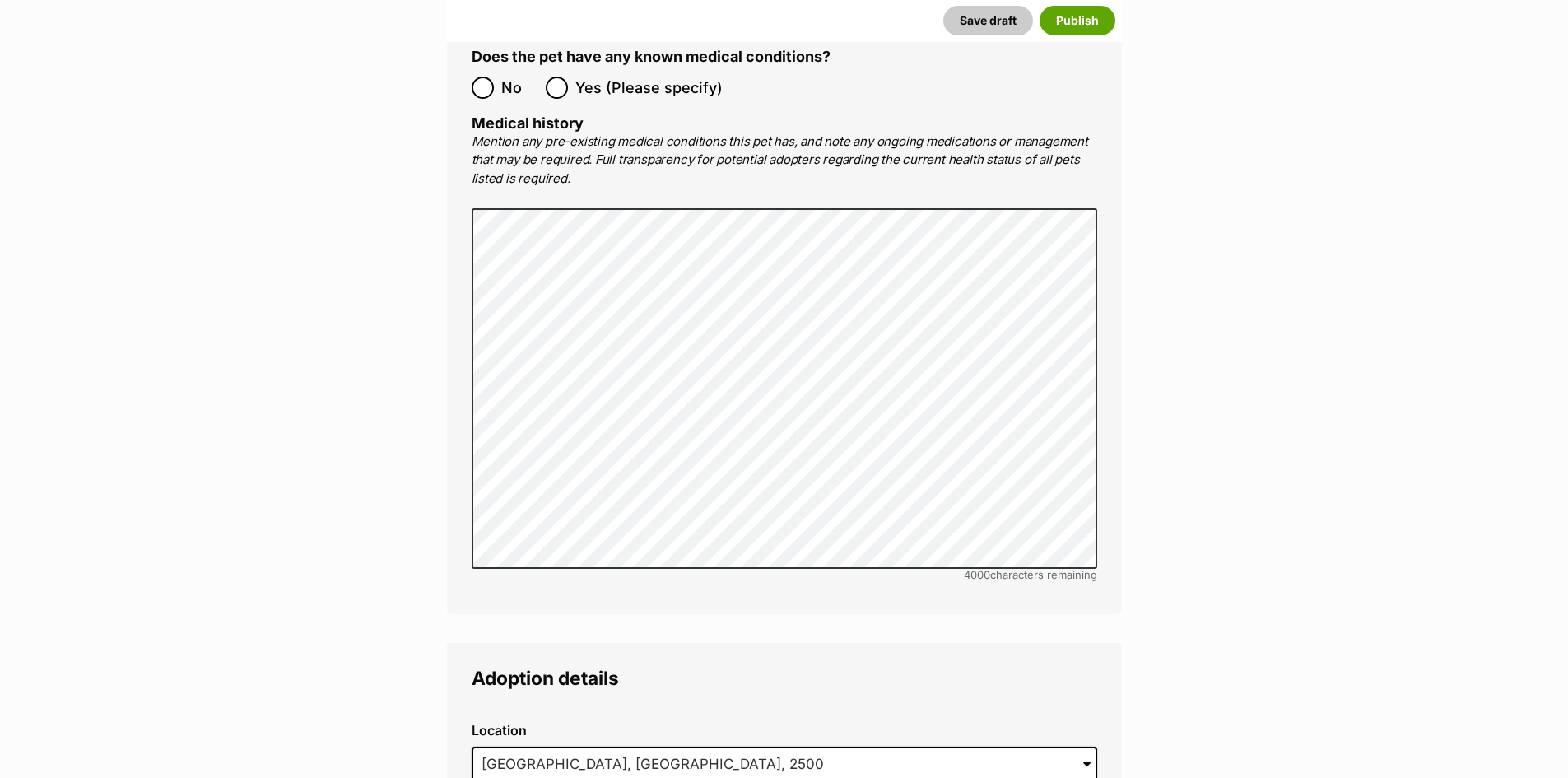
scroll to position [3293, 0]
drag, startPoint x: 41, startPoint y: 491, endPoint x: 185, endPoint y: 444, distance: 151.5
click at [42, 491] on main "New listing Listing owner Choose an owner Lorraine Saunders The owner of the pe…" at bounding box center [784, 242] width 1568 height 6653
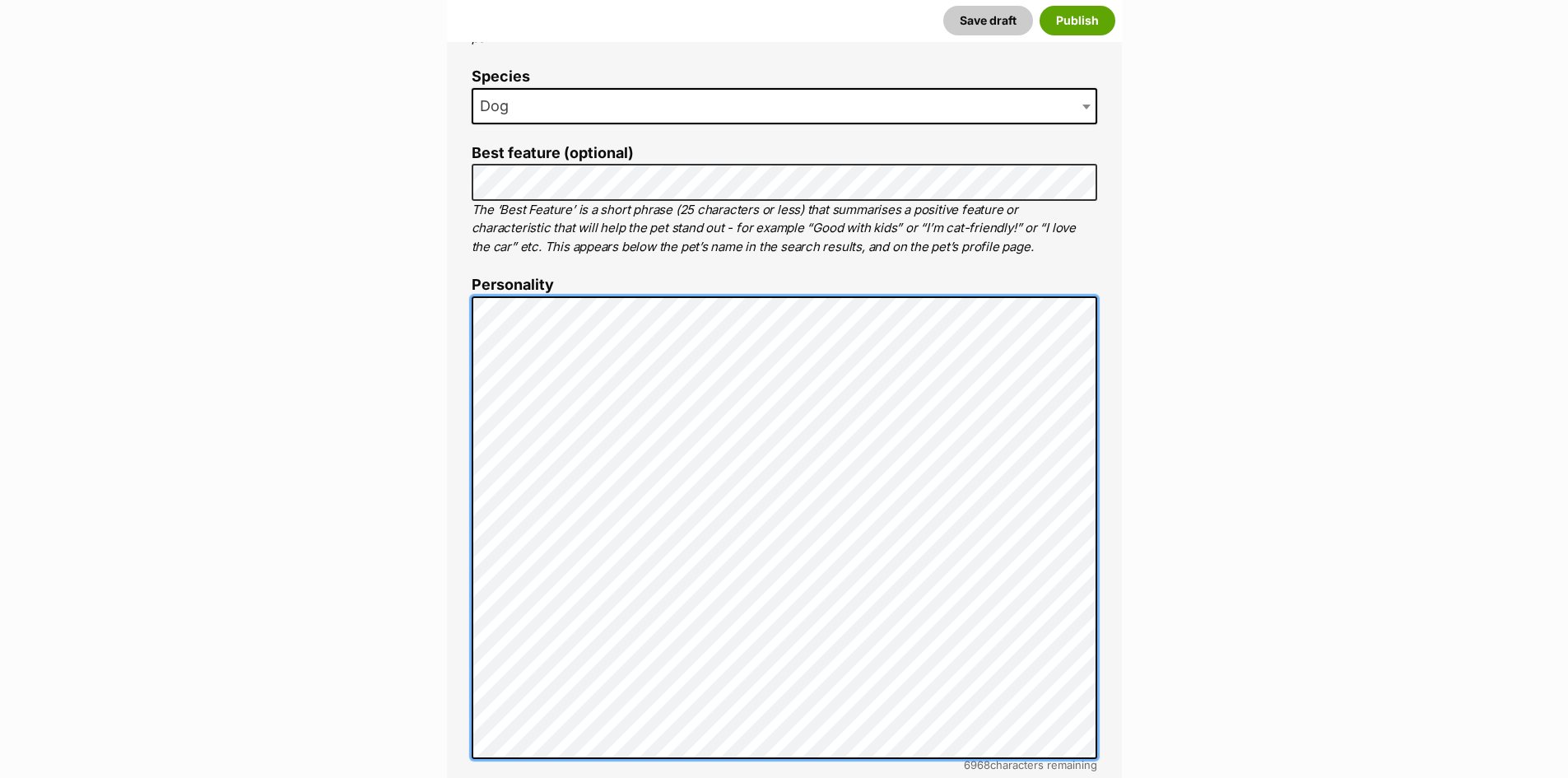
scroll to position [741, 0]
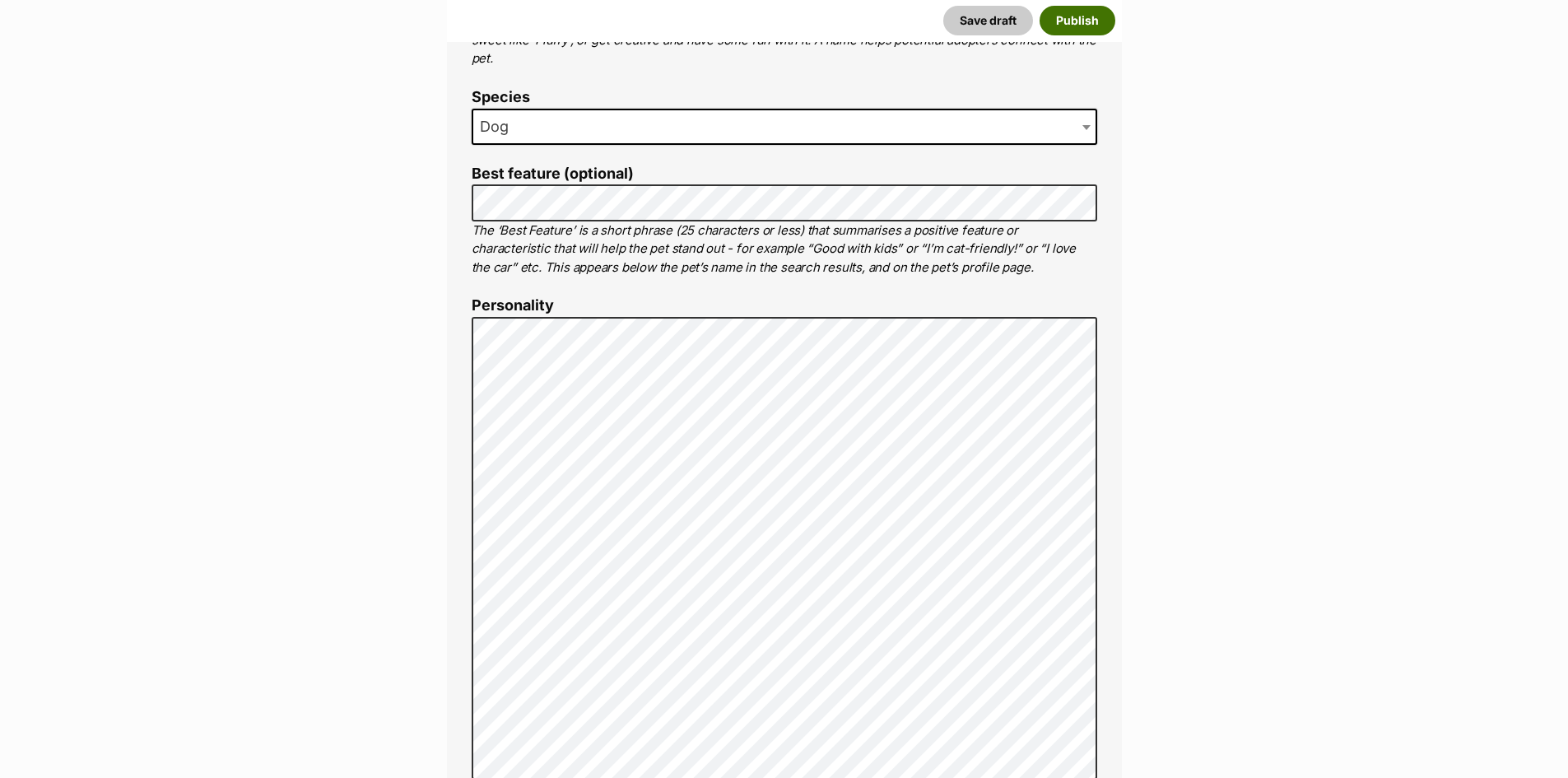
click at [1088, 21] on button "Publish" at bounding box center [1077, 20] width 76 height 30
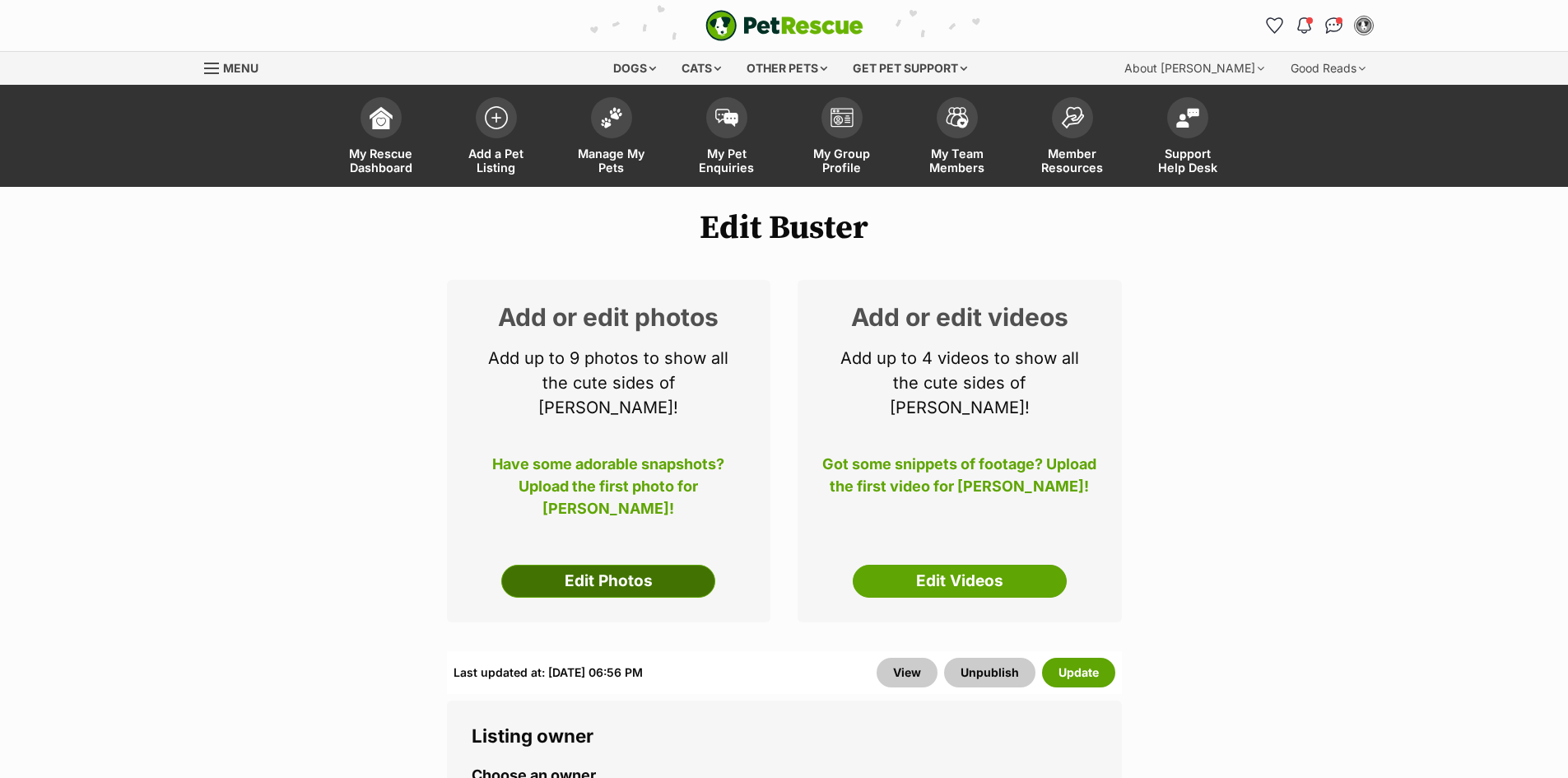
click at [538, 565] on link "Edit Photos" at bounding box center [608, 581] width 214 height 33
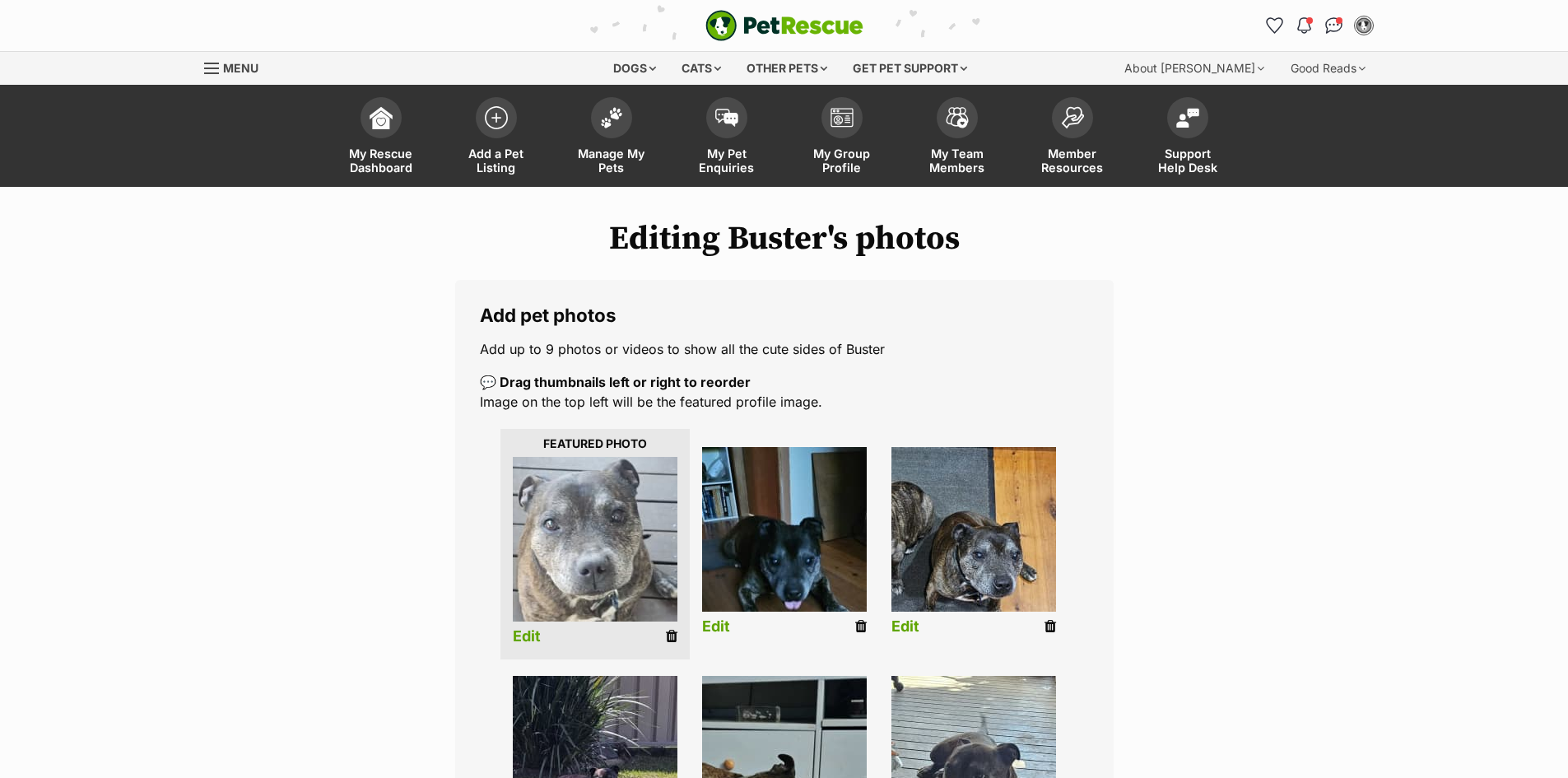
click at [522, 630] on link "Edit" at bounding box center [527, 637] width 28 height 17
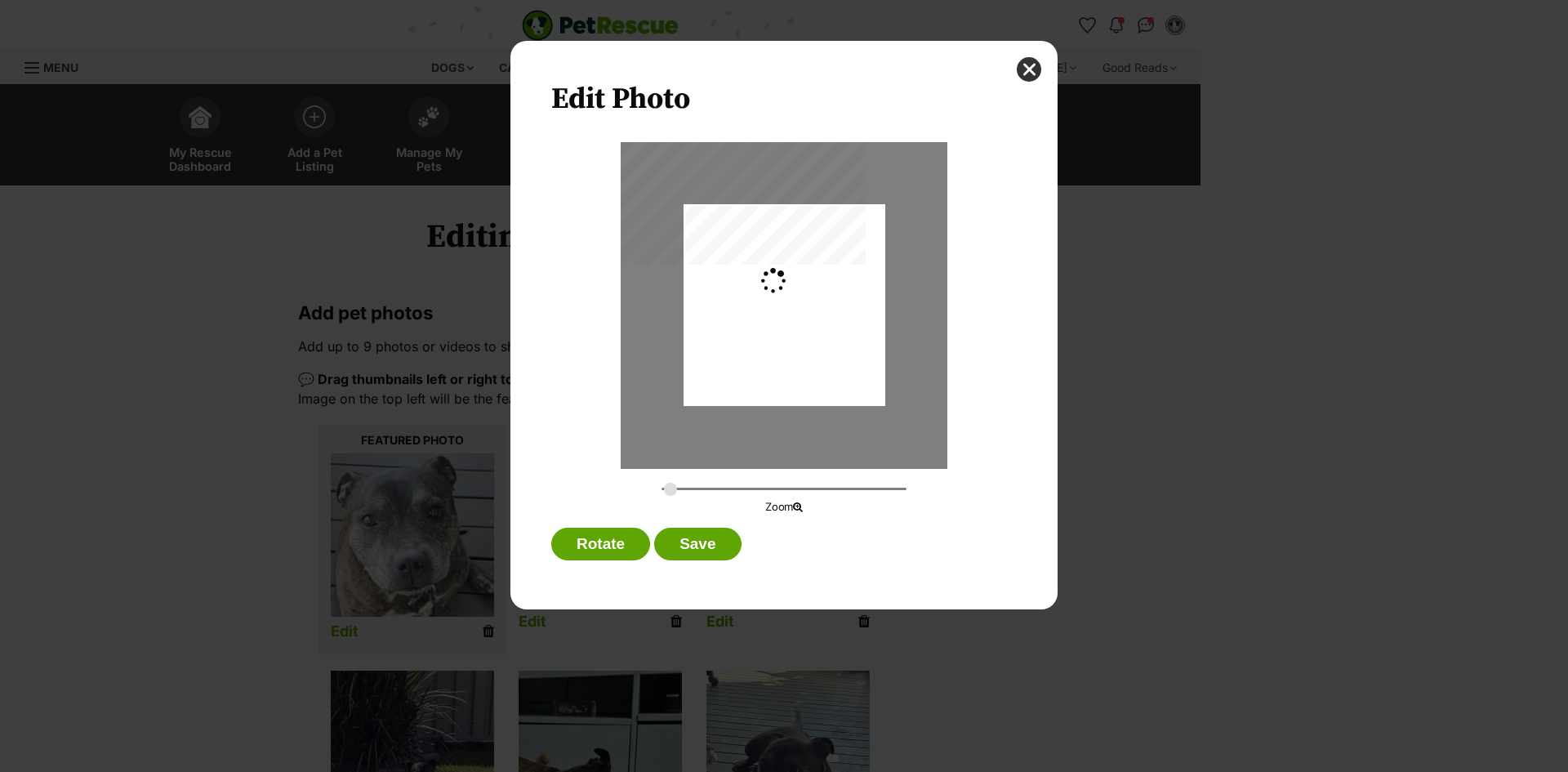
type input "0.2744"
drag, startPoint x: 803, startPoint y: 390, endPoint x: 811, endPoint y: 426, distance: 36.9
click at [811, 426] on div "Dialog Window - Close (Press escape to close)" at bounding box center [784, 340] width 202 height 432
click at [708, 544] on button "Save" at bounding box center [696, 544] width 87 height 32
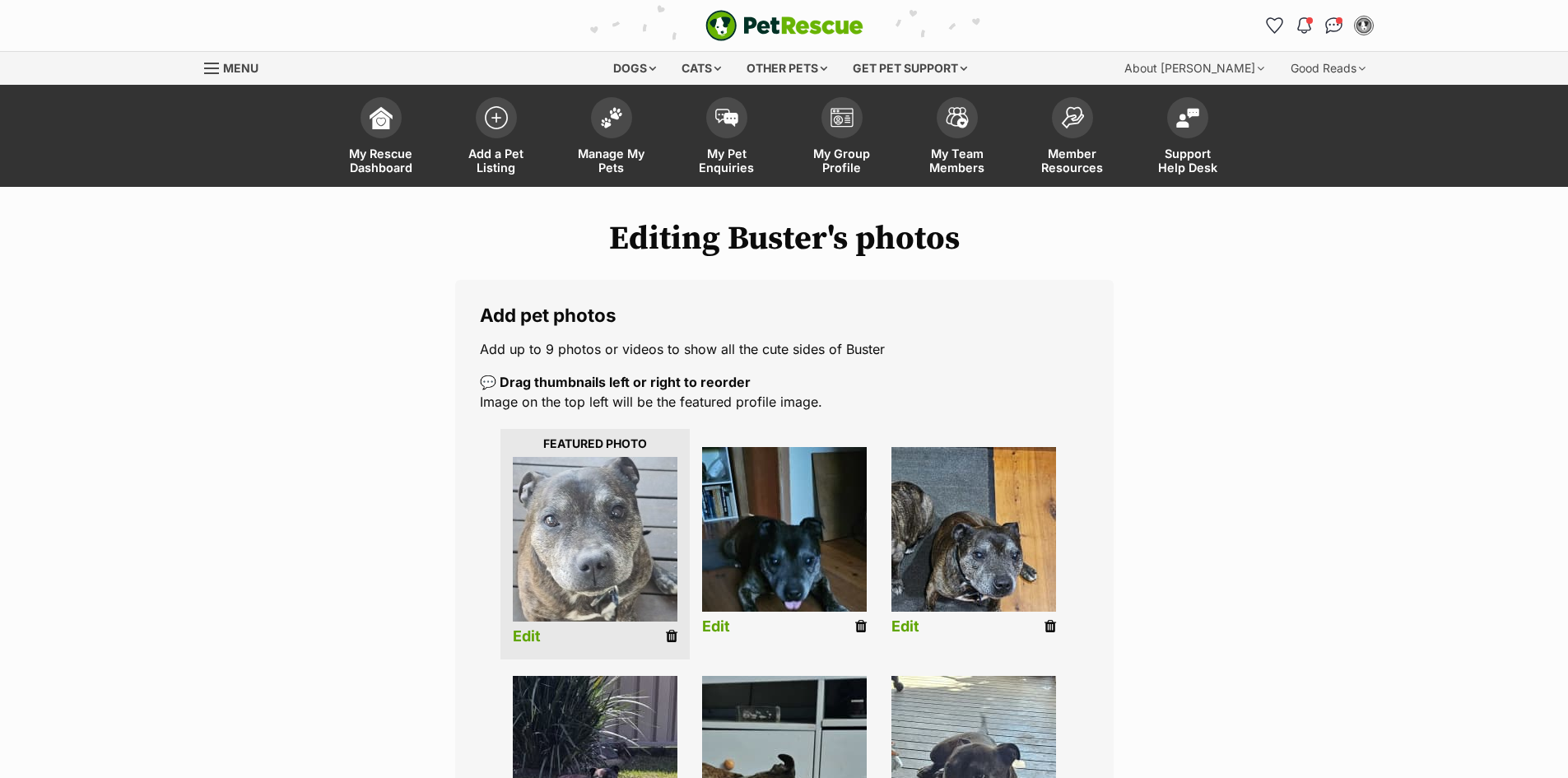
click at [716, 632] on link "Edit" at bounding box center [715, 627] width 28 height 17
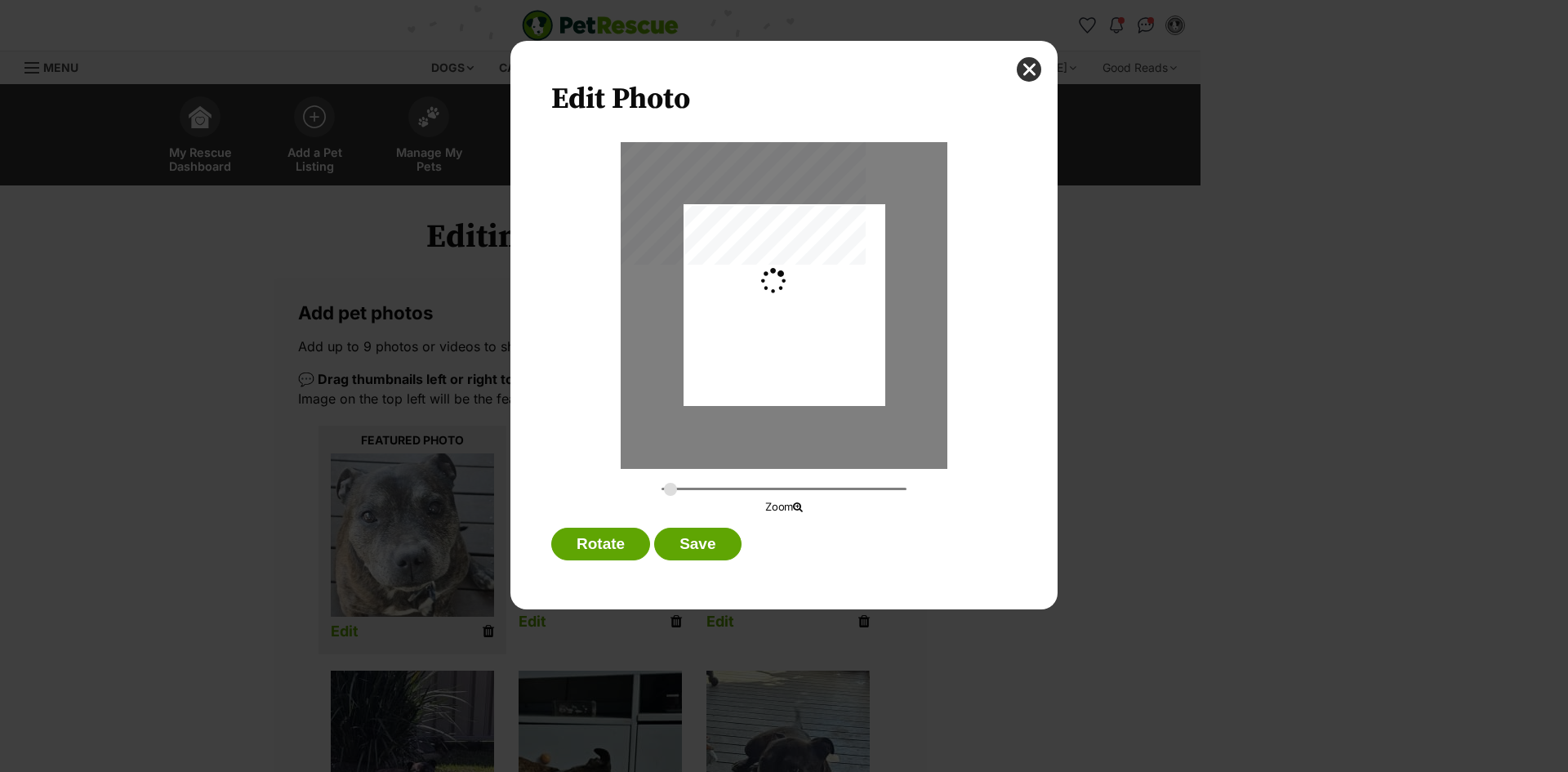
type input "0.2744"
drag, startPoint x: 787, startPoint y: 386, endPoint x: 783, endPoint y: 435, distance: 49.2
click at [783, 435] on div "Dialog Window - Close (Press escape to close)" at bounding box center [784, 353] width 202 height 432
click at [694, 544] on button "Save" at bounding box center [696, 544] width 87 height 32
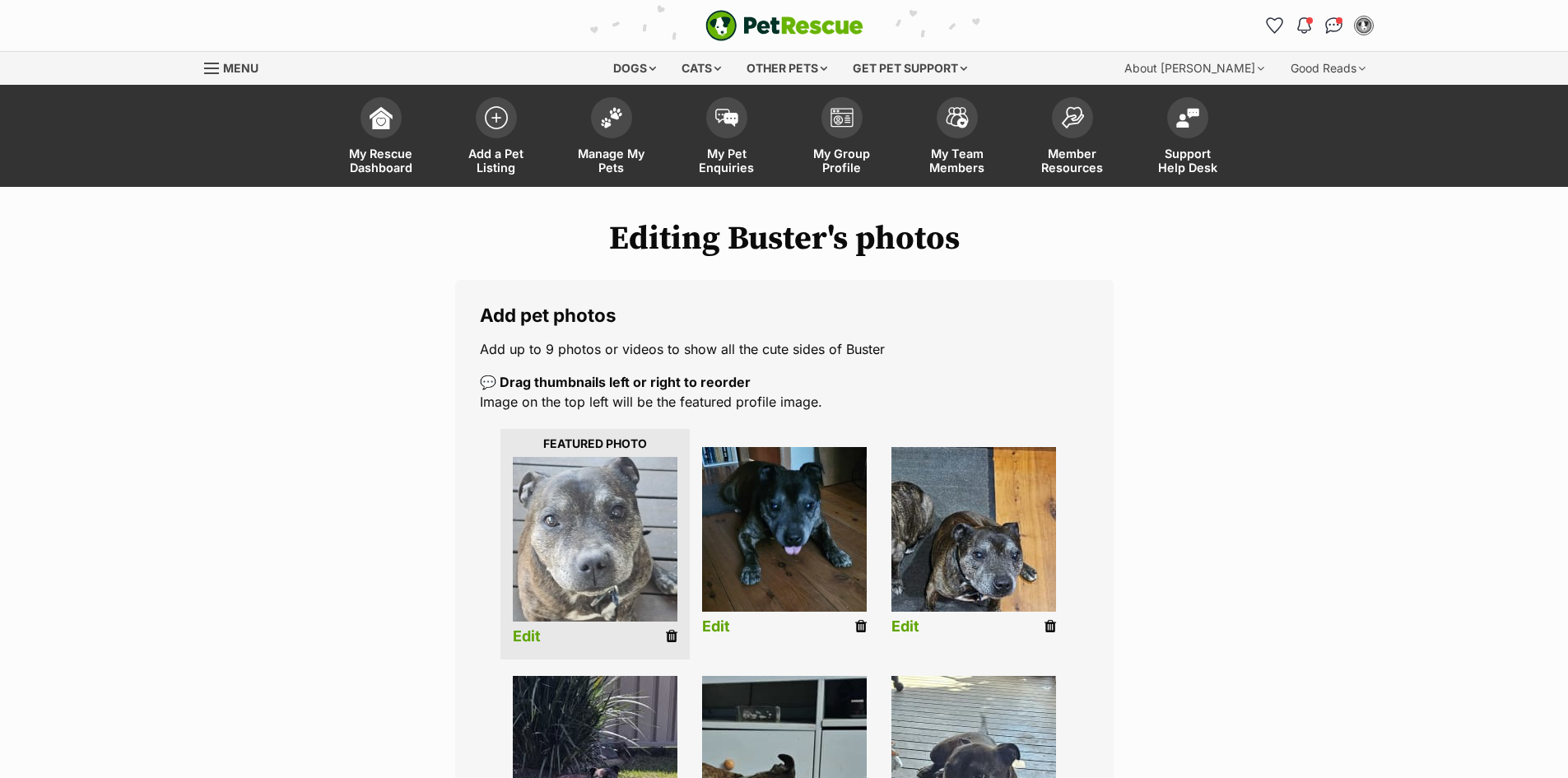
click at [903, 626] on link "Edit" at bounding box center [904, 627] width 28 height 17
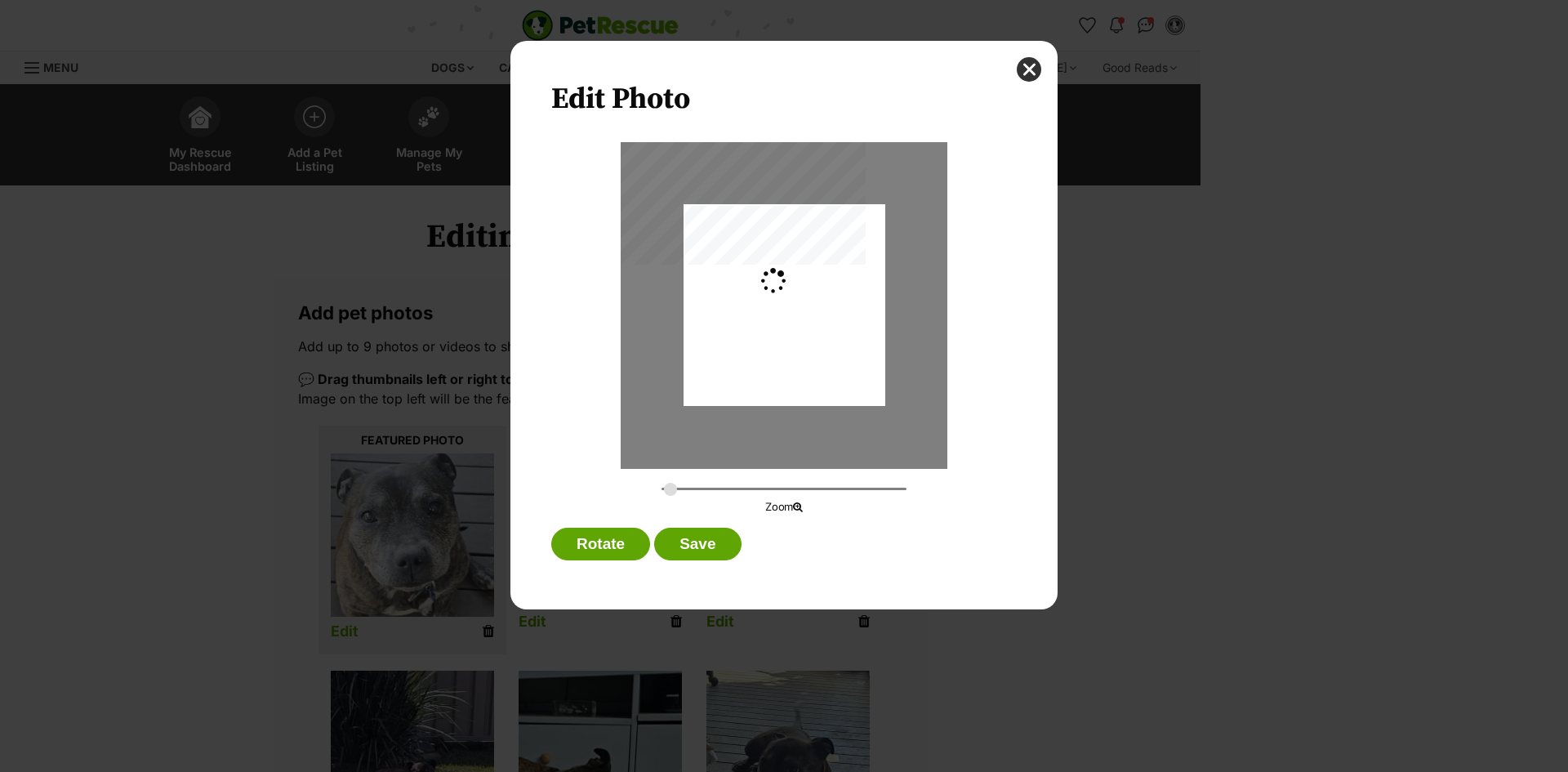
type input "0.2744"
click at [695, 544] on button "Save" at bounding box center [696, 544] width 87 height 32
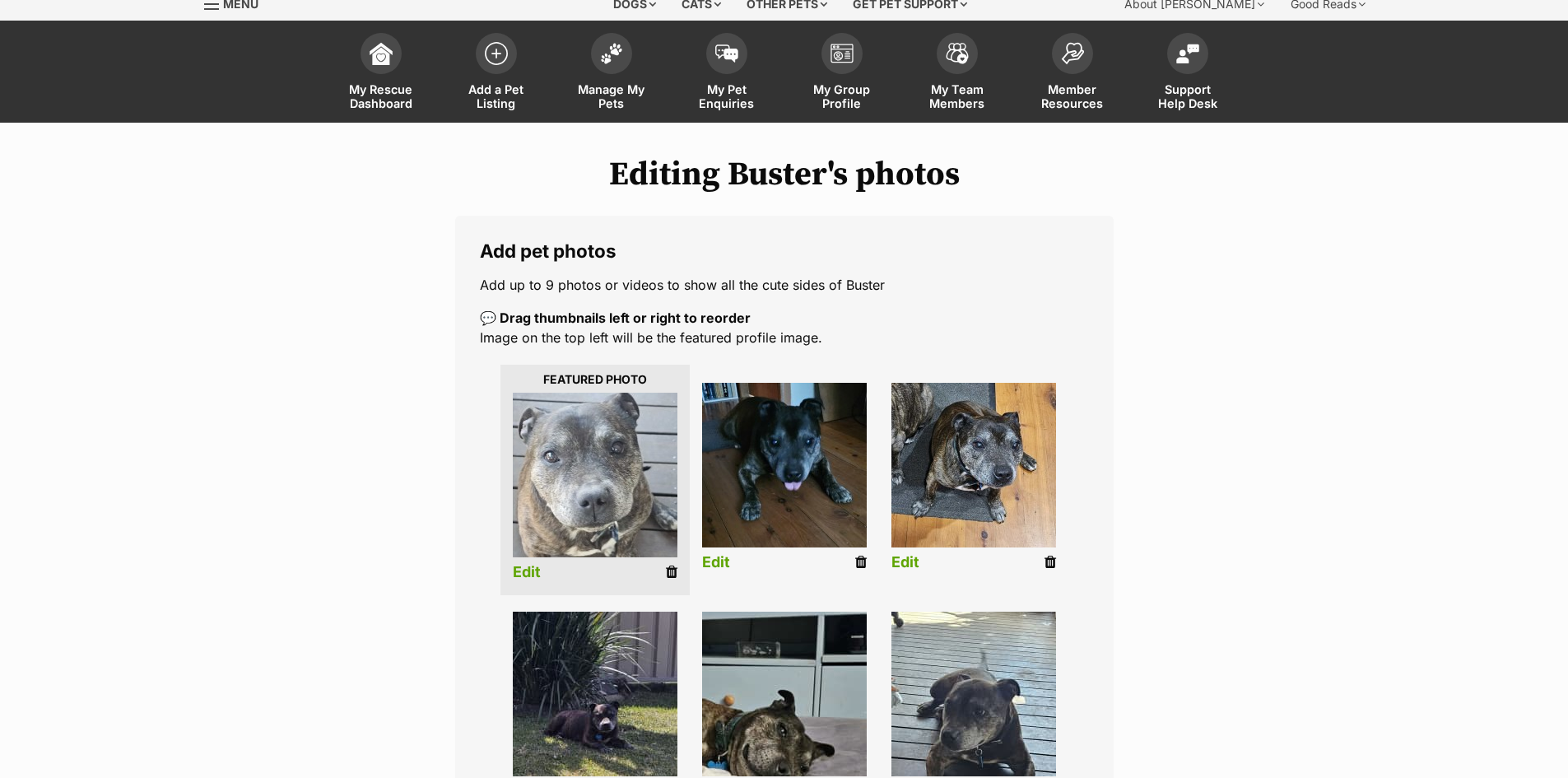
scroll to position [247, 0]
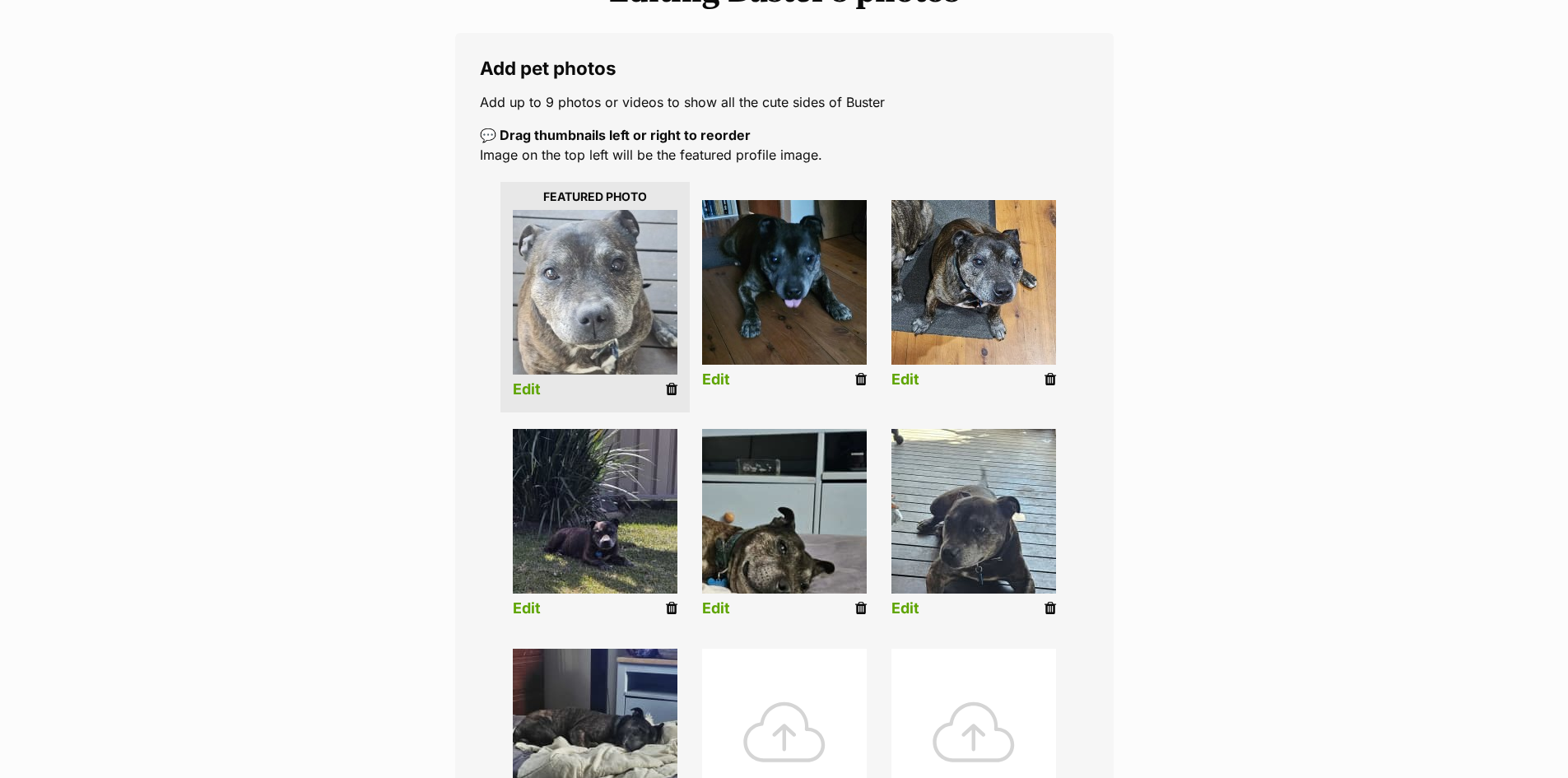
click at [529, 607] on link "Edit" at bounding box center [527, 609] width 28 height 17
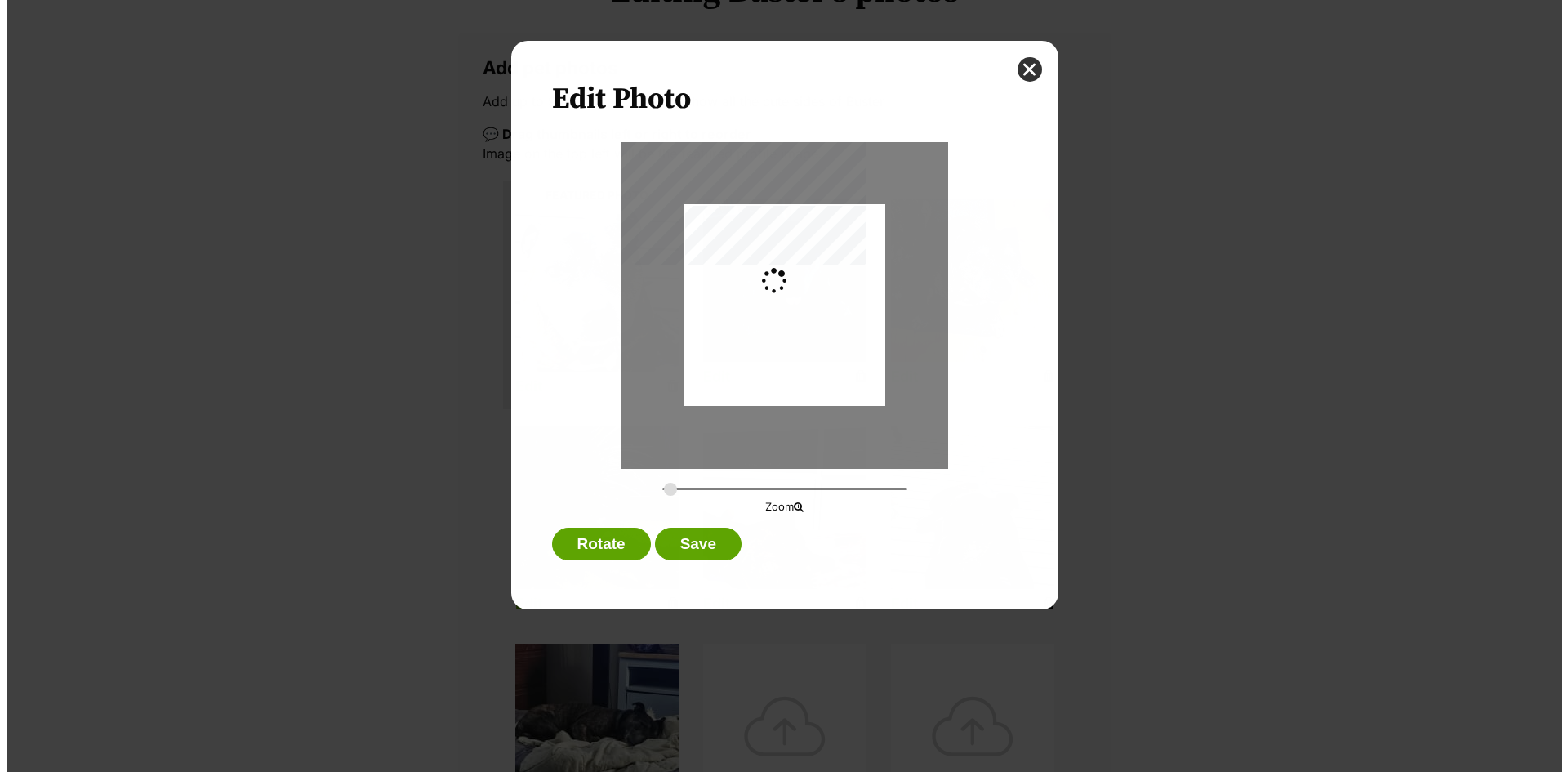
scroll to position [0, 0]
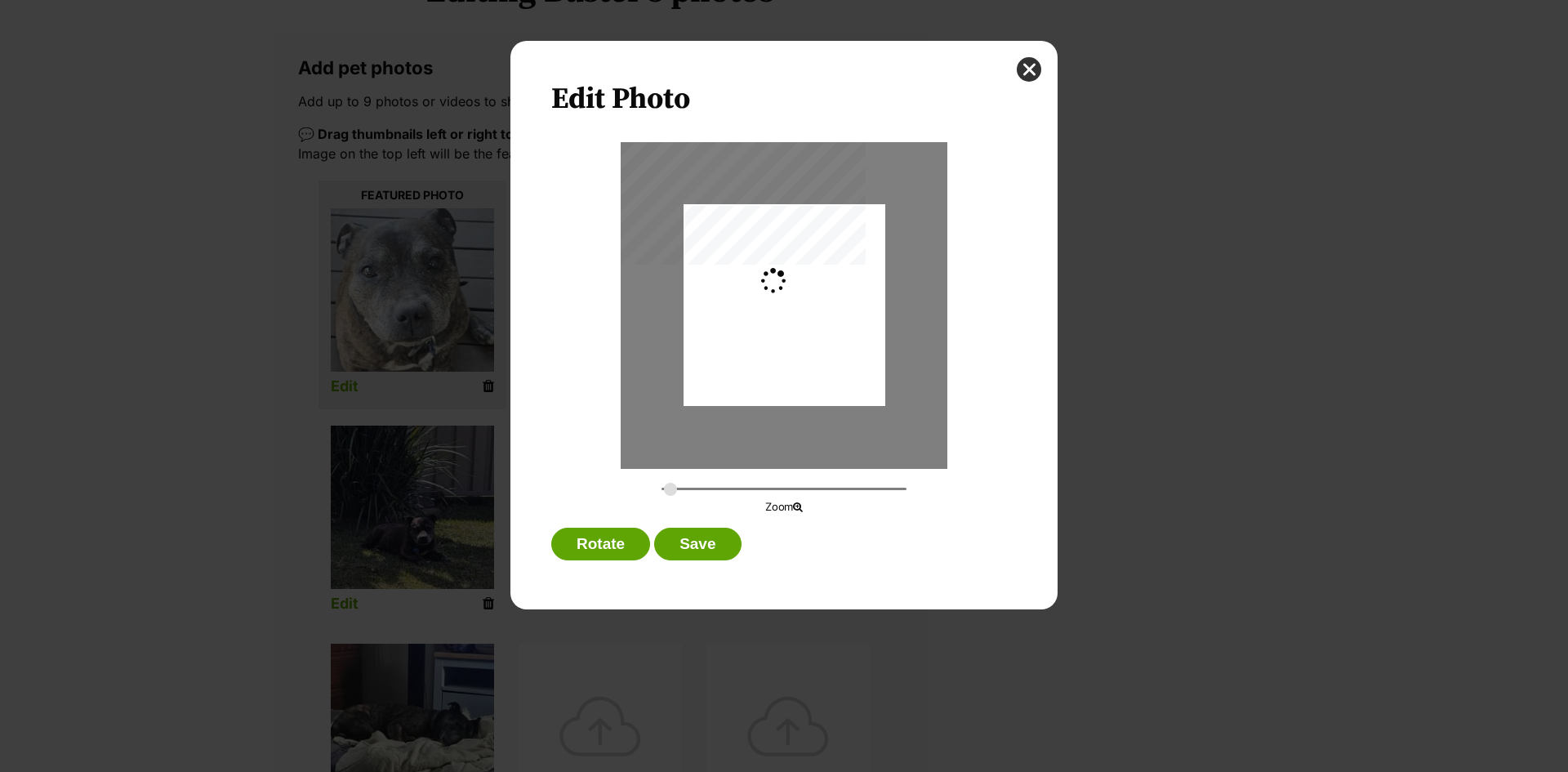
type input "0.2744"
drag, startPoint x: 763, startPoint y: 388, endPoint x: 762, endPoint y: 472, distance: 84.0
click at [762, 472] on div "Zoom" at bounding box center [783, 328] width 465 height 373
click at [678, 539] on button "Save" at bounding box center [696, 544] width 87 height 32
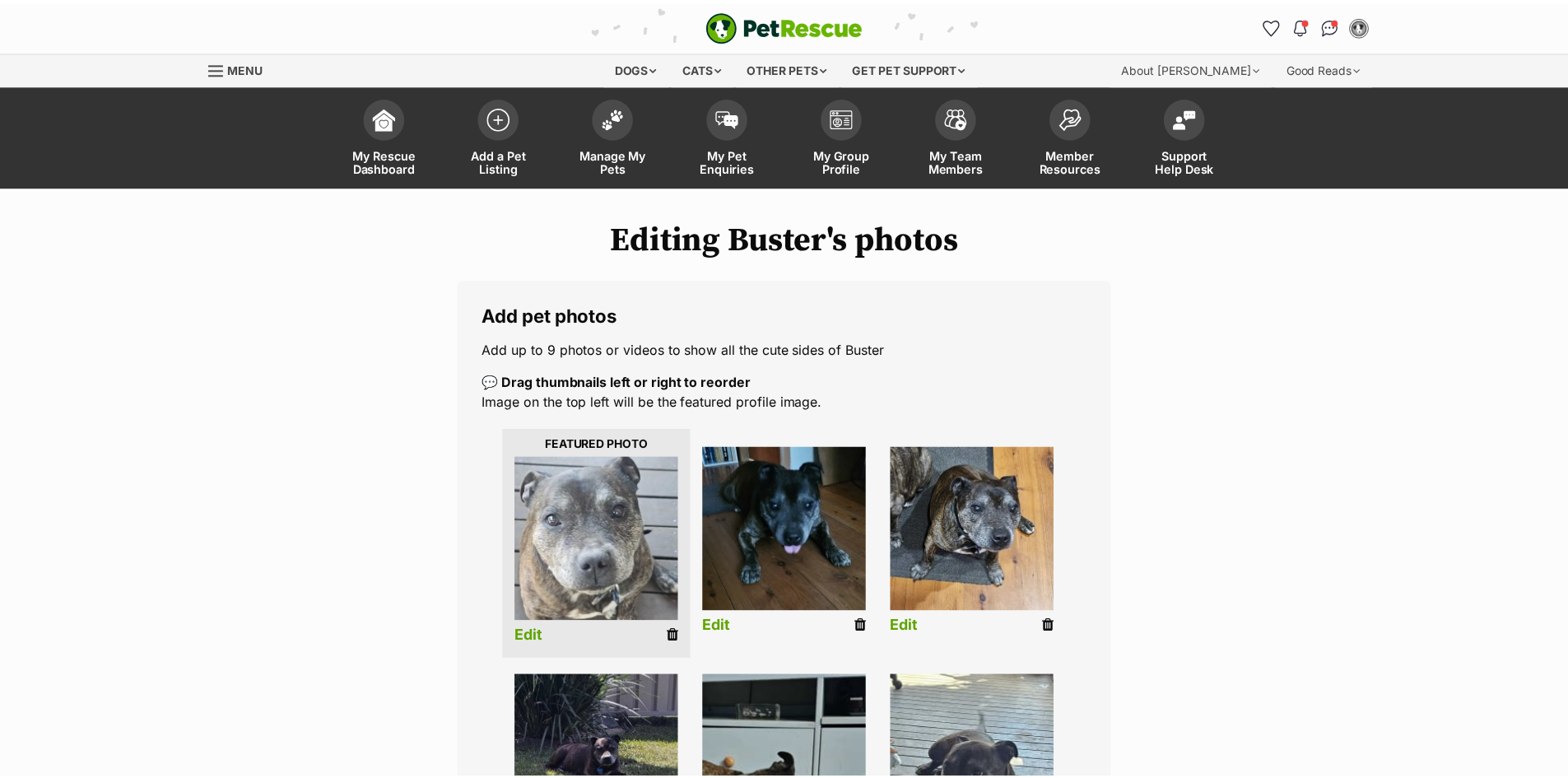
scroll to position [247, 0]
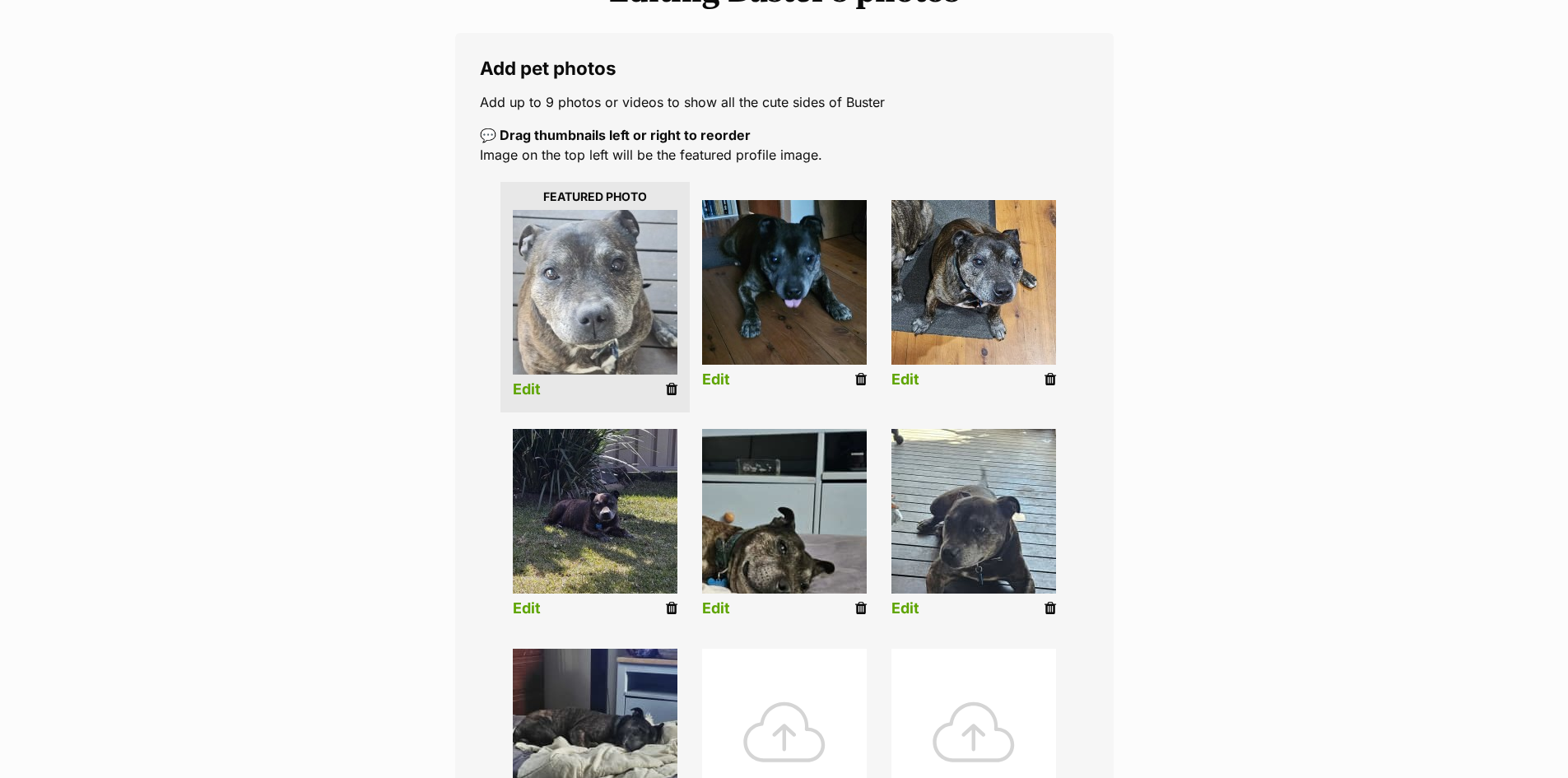
click at [714, 607] on link "Edit" at bounding box center [715, 609] width 28 height 17
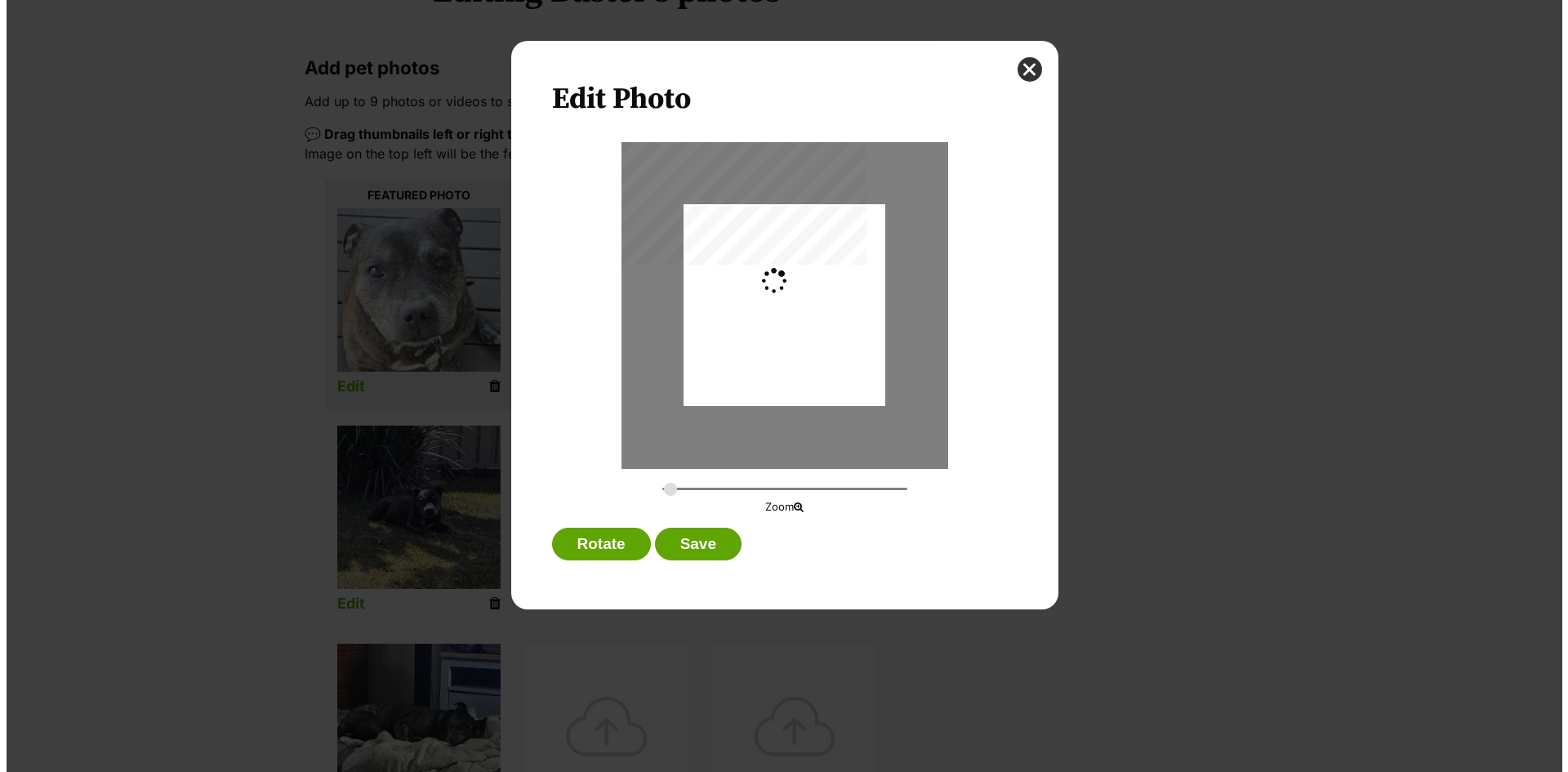
scroll to position [0, 0]
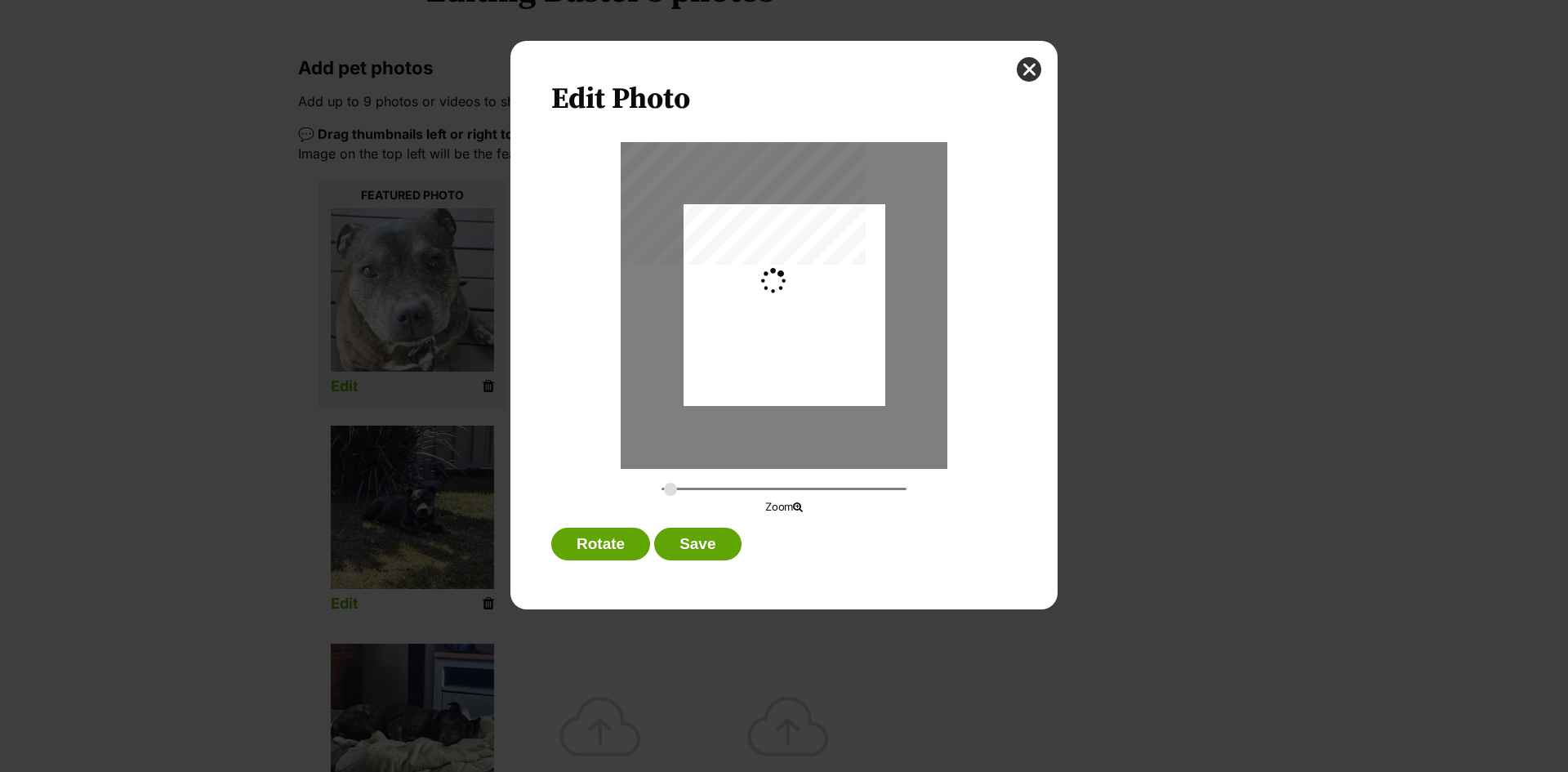
type input "0.2744"
drag, startPoint x: 781, startPoint y: 367, endPoint x: 766, endPoint y: 424, distance: 58.9
click at [766, 424] on div "Dialog Window - Close (Press escape to close)" at bounding box center [784, 361] width 202 height 432
click at [693, 555] on button "Save" at bounding box center [696, 544] width 87 height 32
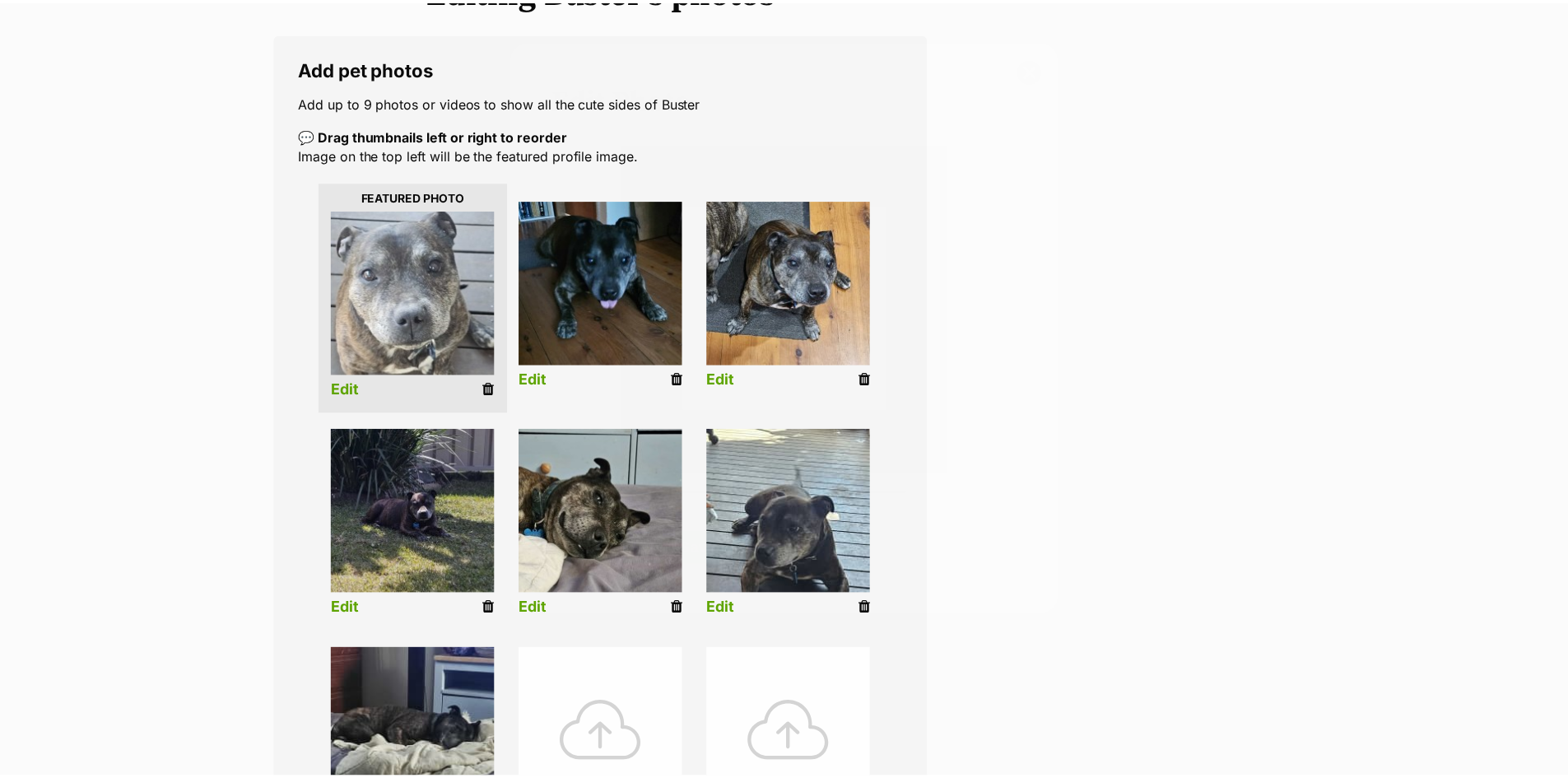
scroll to position [247, 0]
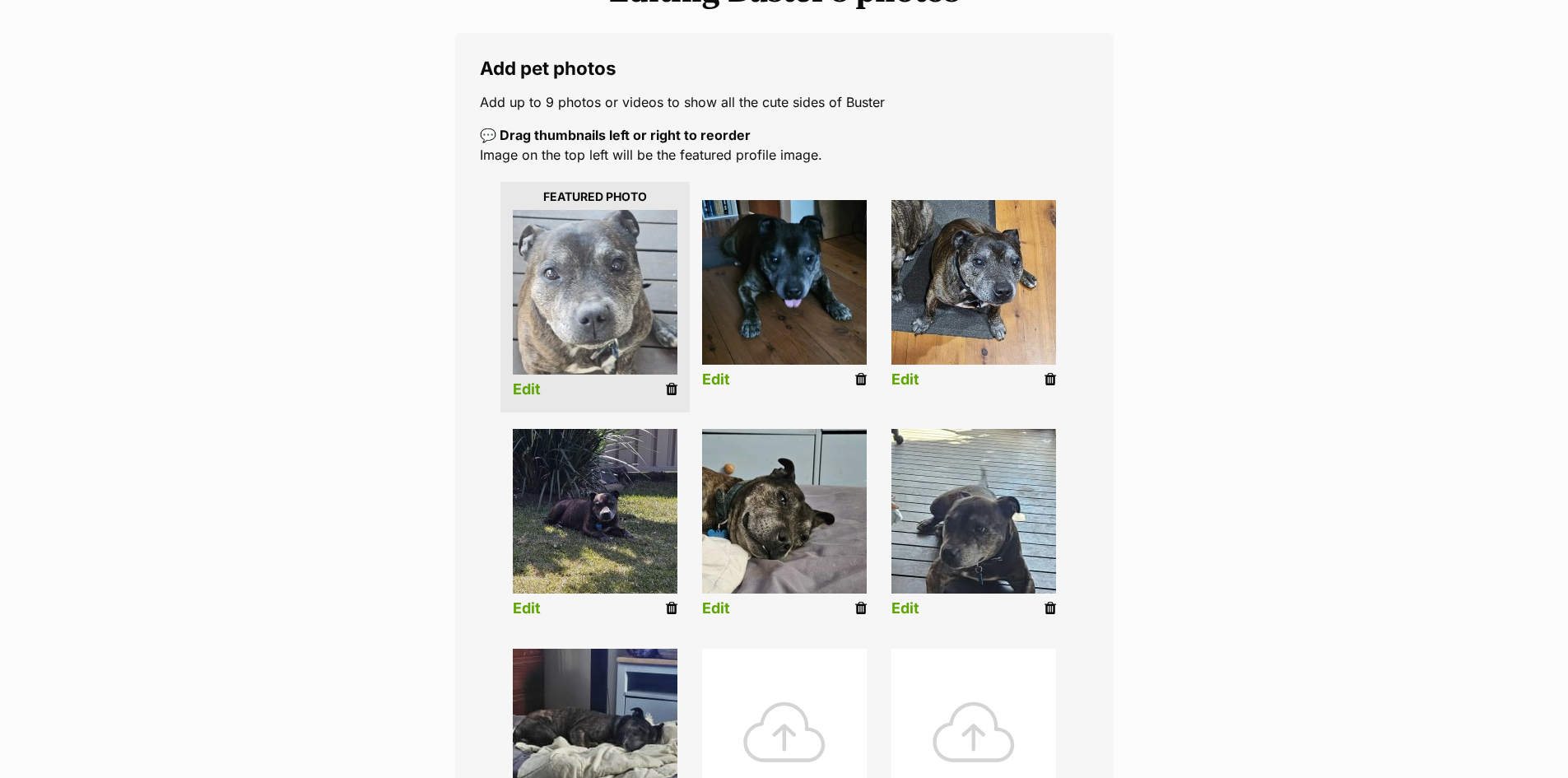
click at [901, 605] on link "Edit" at bounding box center [904, 609] width 28 height 17
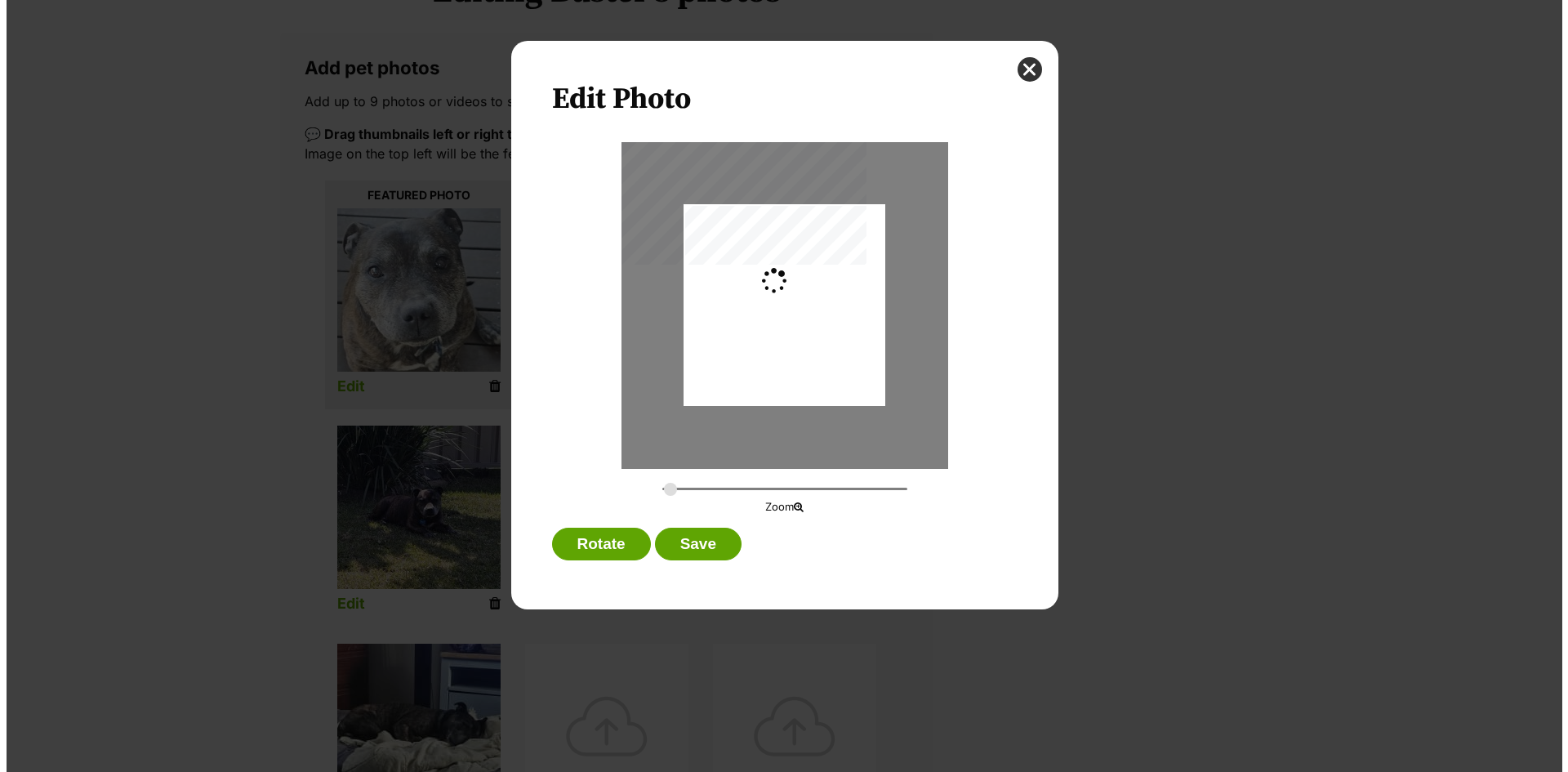
scroll to position [0, 0]
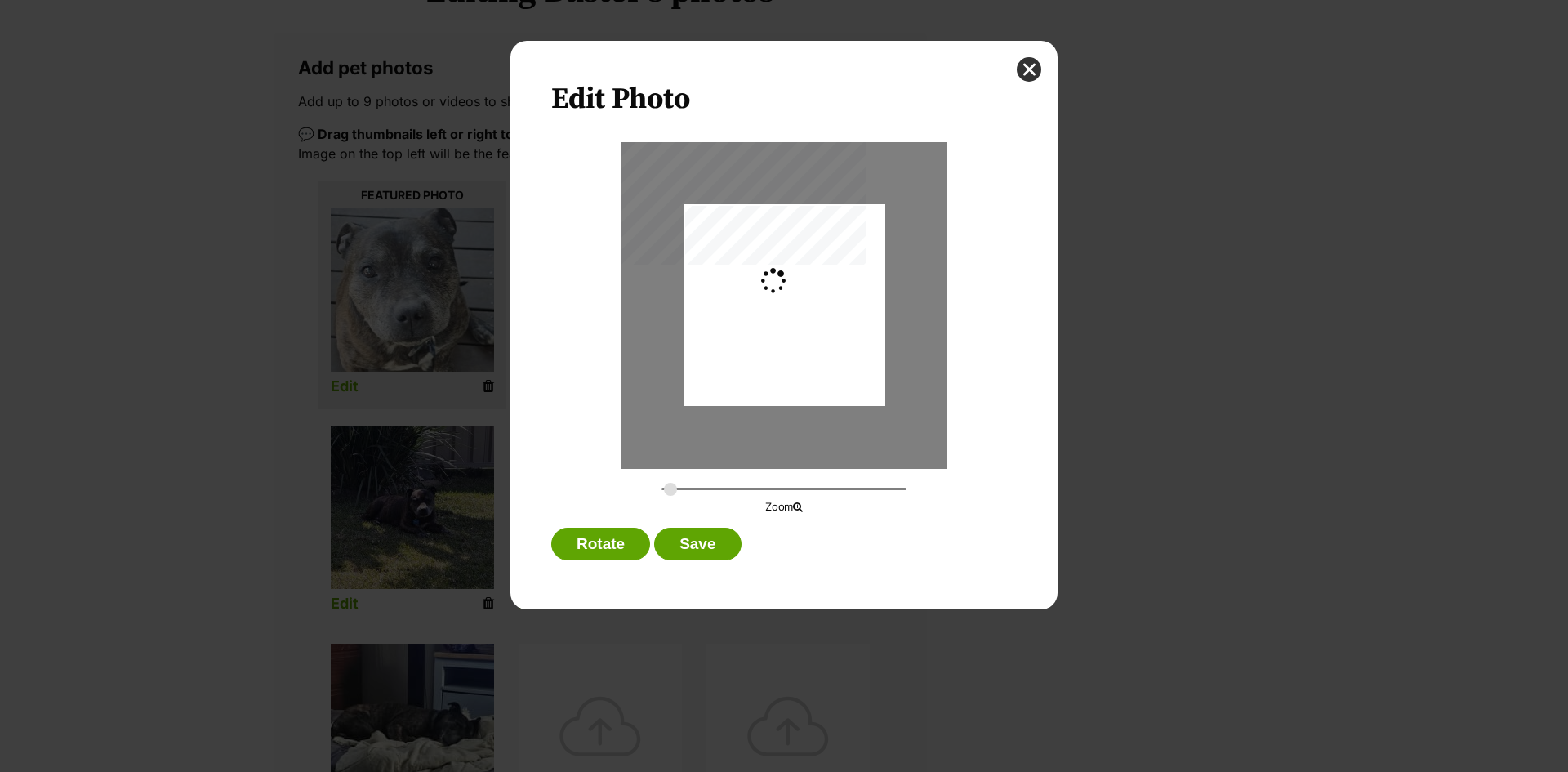
type input "0.2744"
click at [711, 539] on button "Save" at bounding box center [696, 544] width 87 height 32
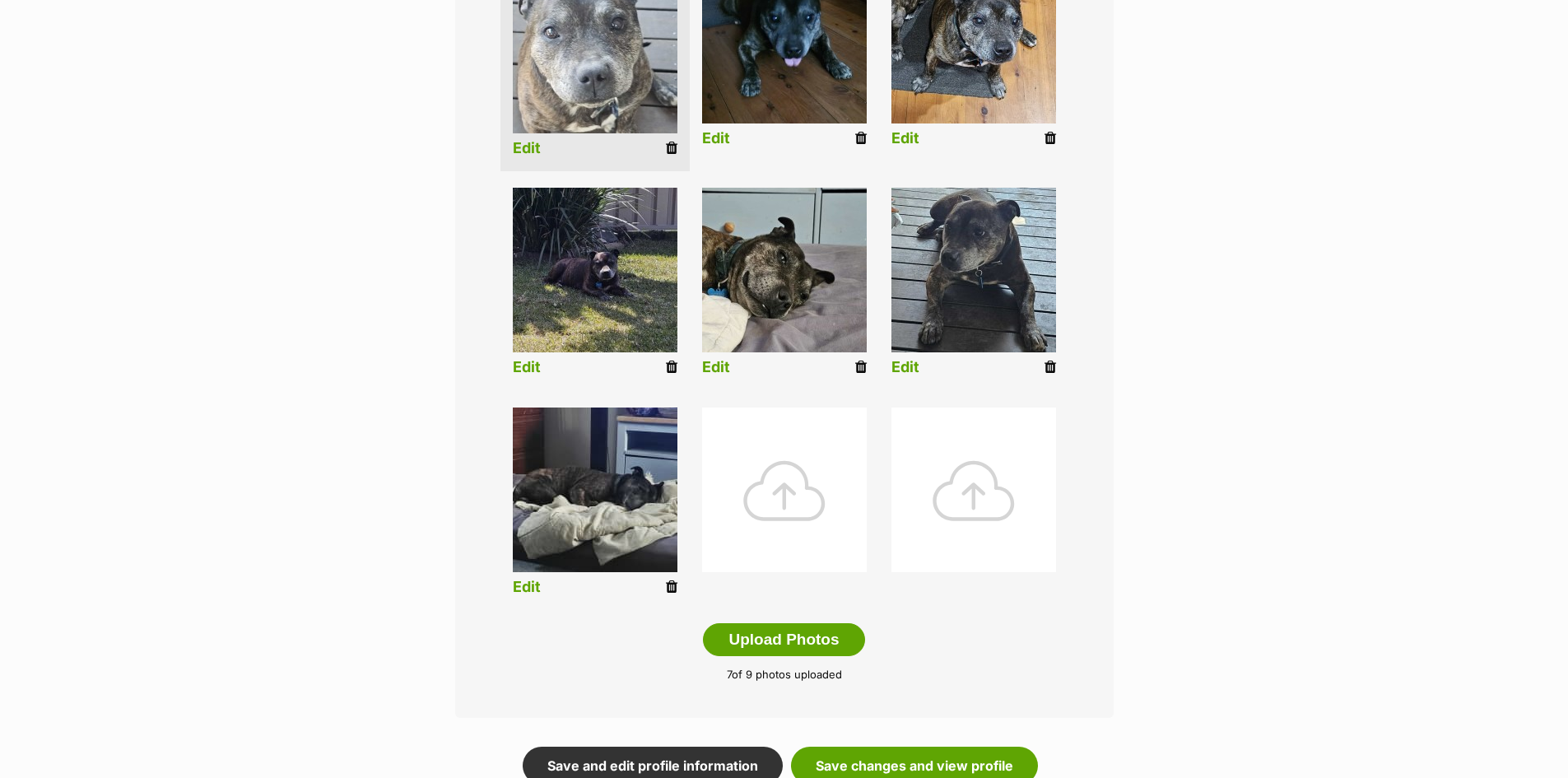
scroll to position [494, 0]
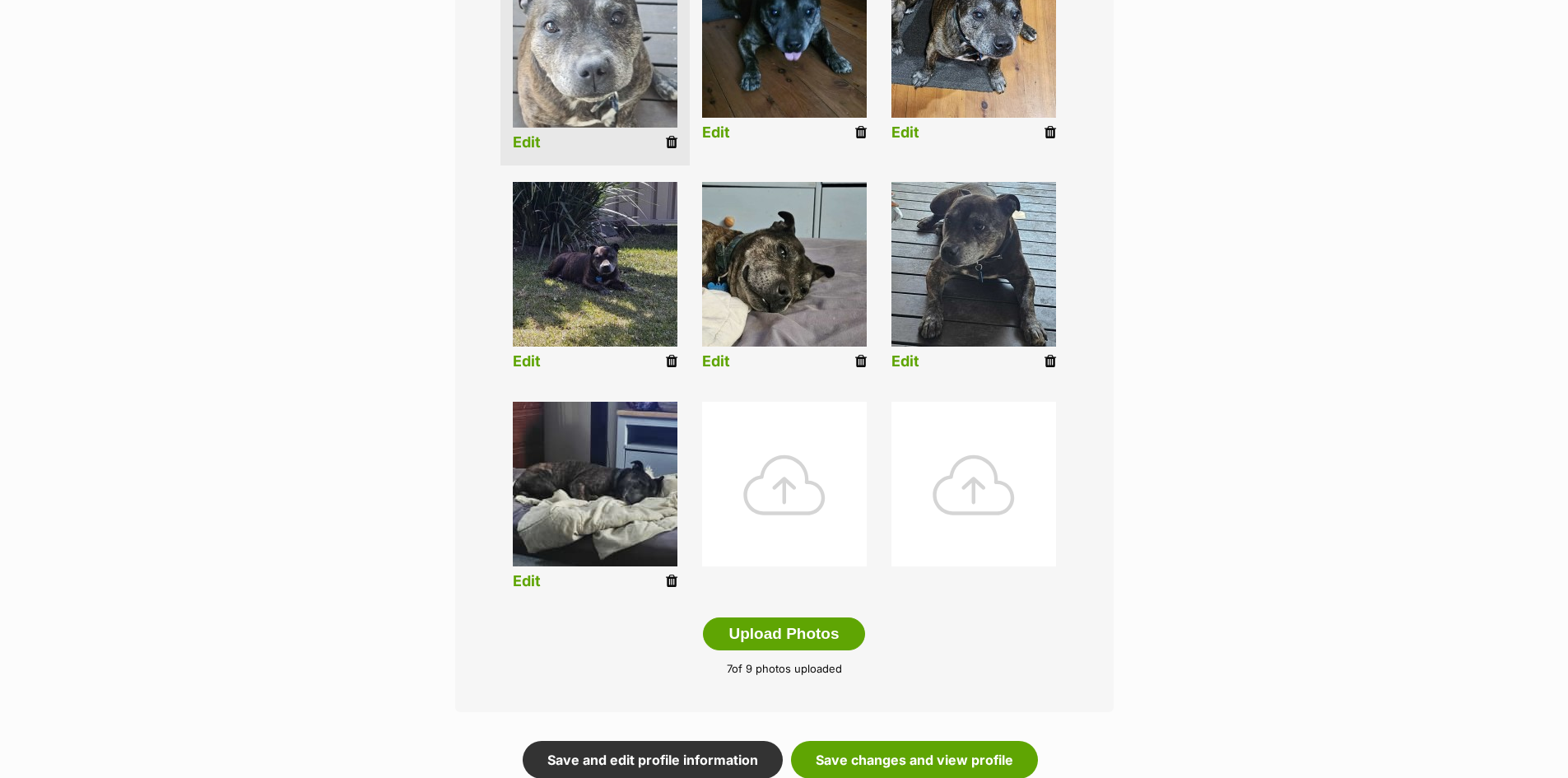
click at [526, 582] on link "Edit" at bounding box center [527, 581] width 28 height 17
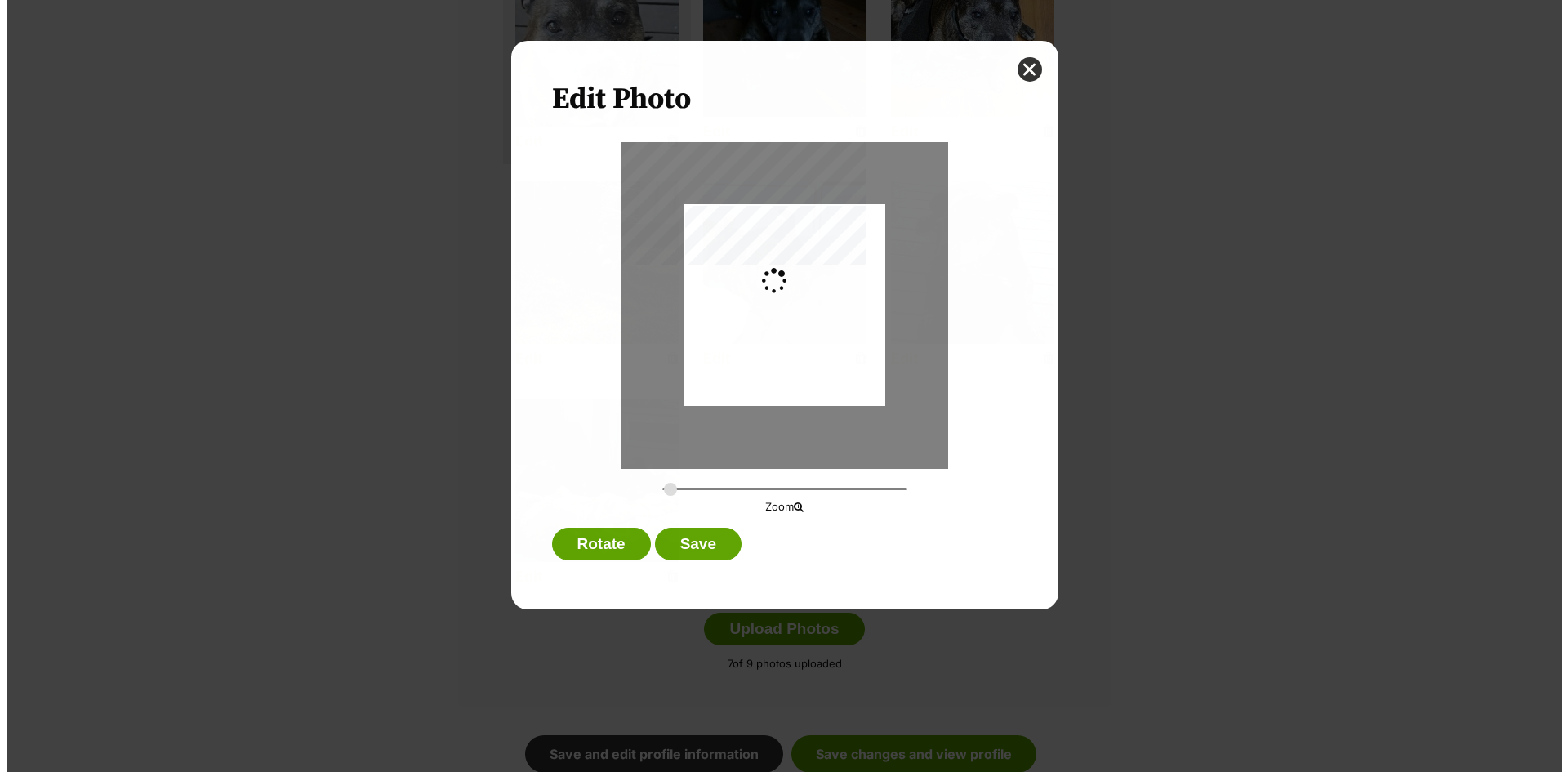
scroll to position [0, 0]
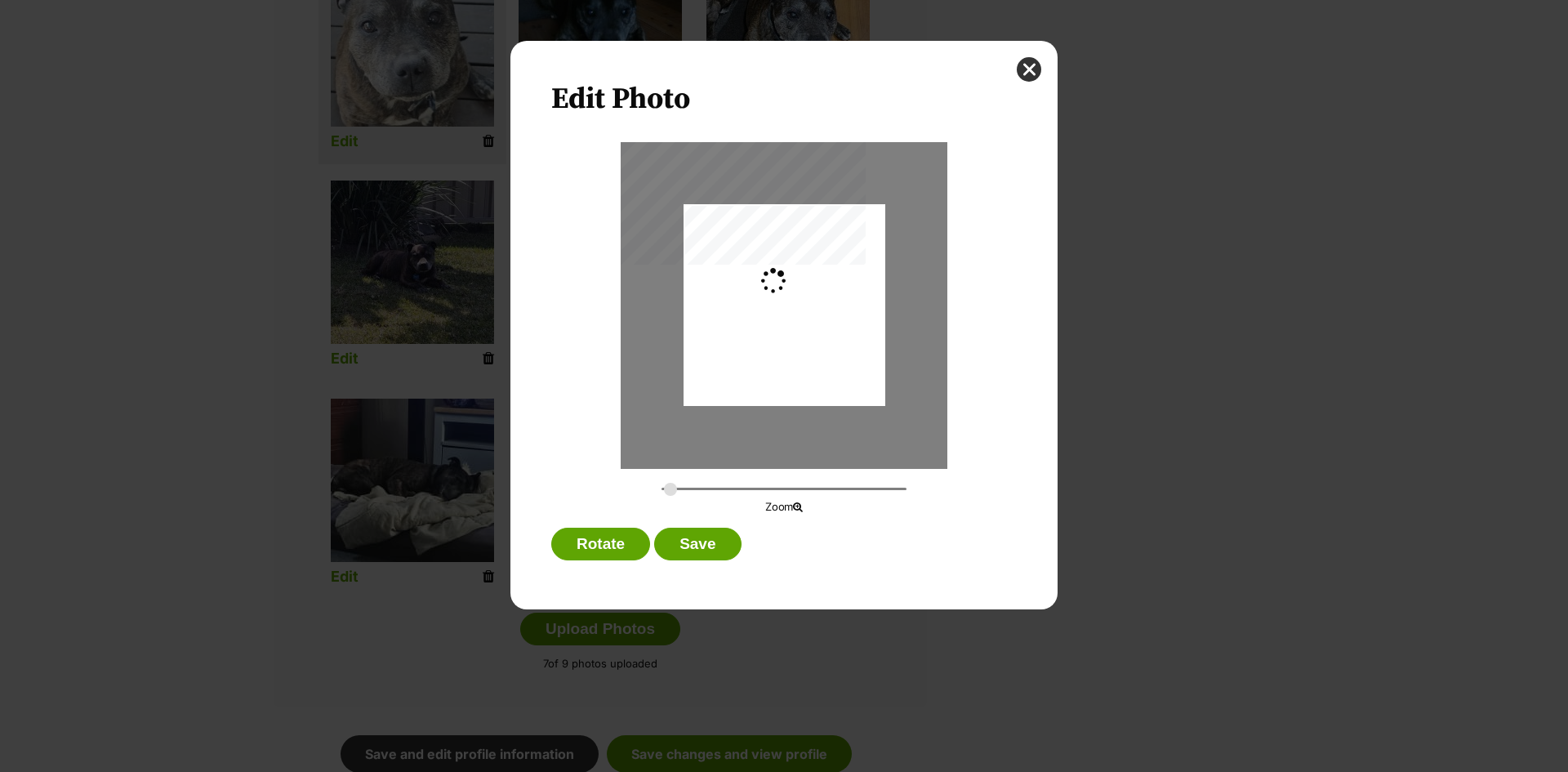
type input "0.3195"
click at [695, 544] on button "Save" at bounding box center [696, 544] width 87 height 32
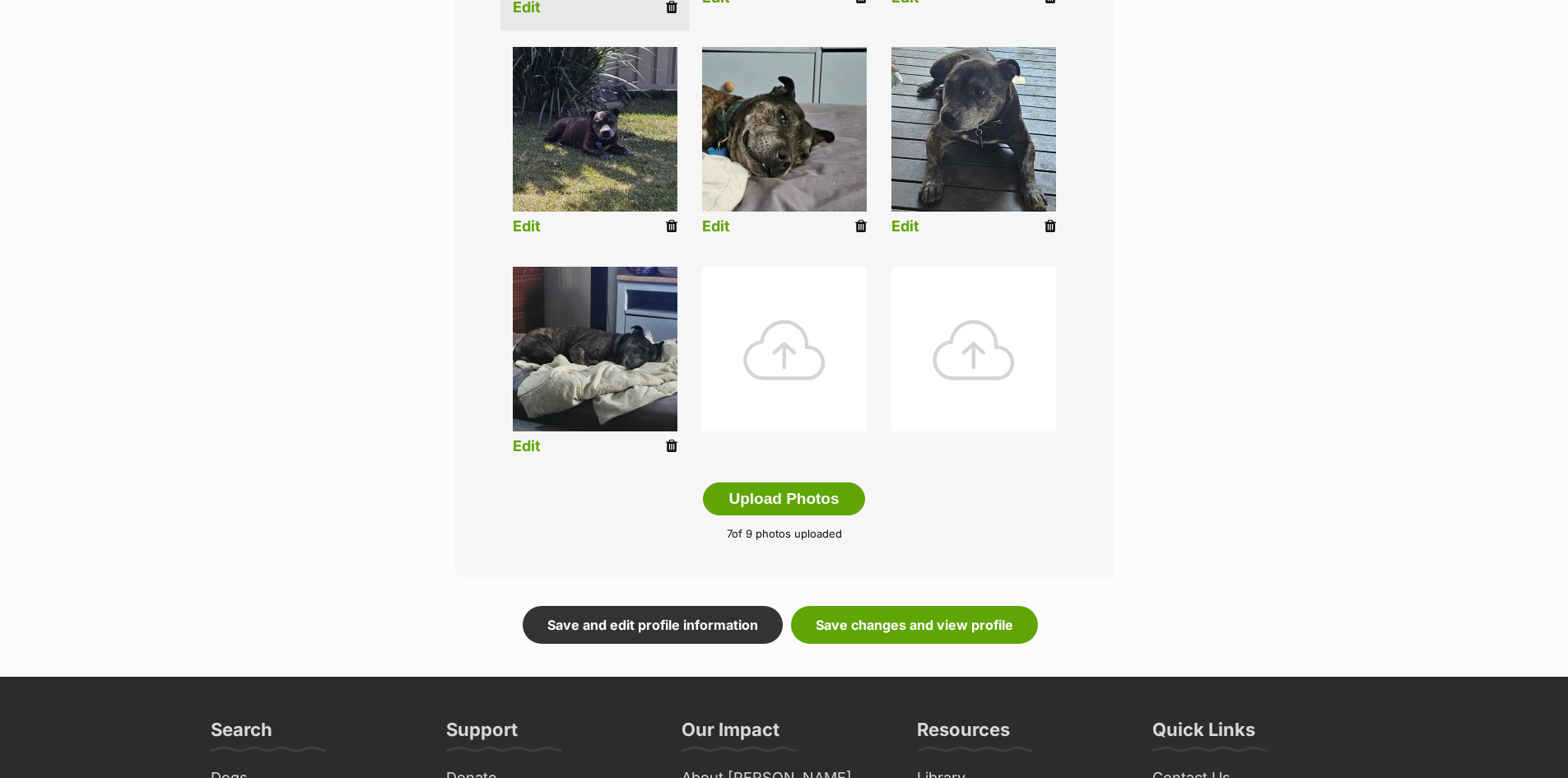
scroll to position [659, 0]
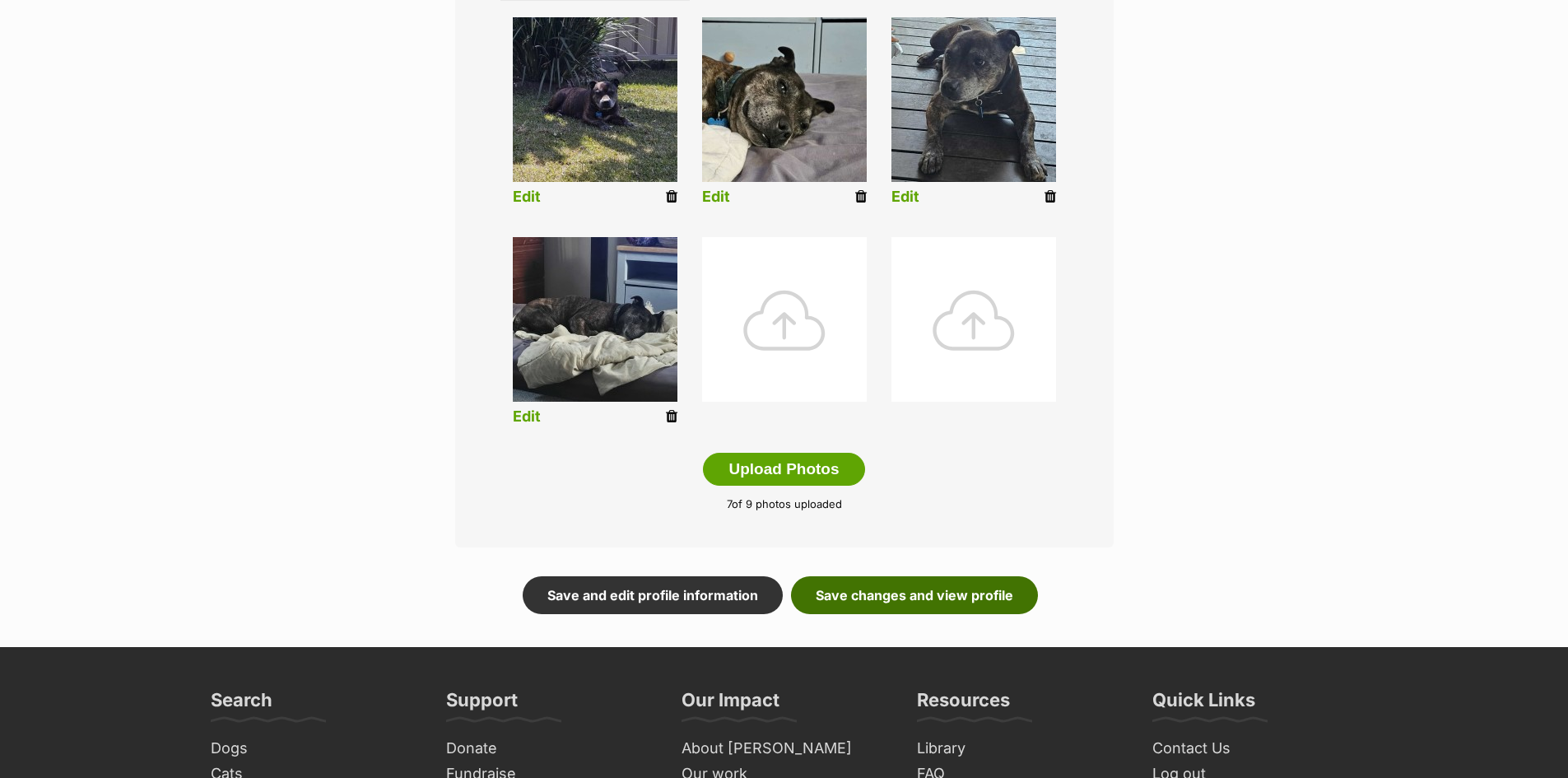
click at [927, 594] on link "Save changes and view profile" at bounding box center [914, 595] width 246 height 37
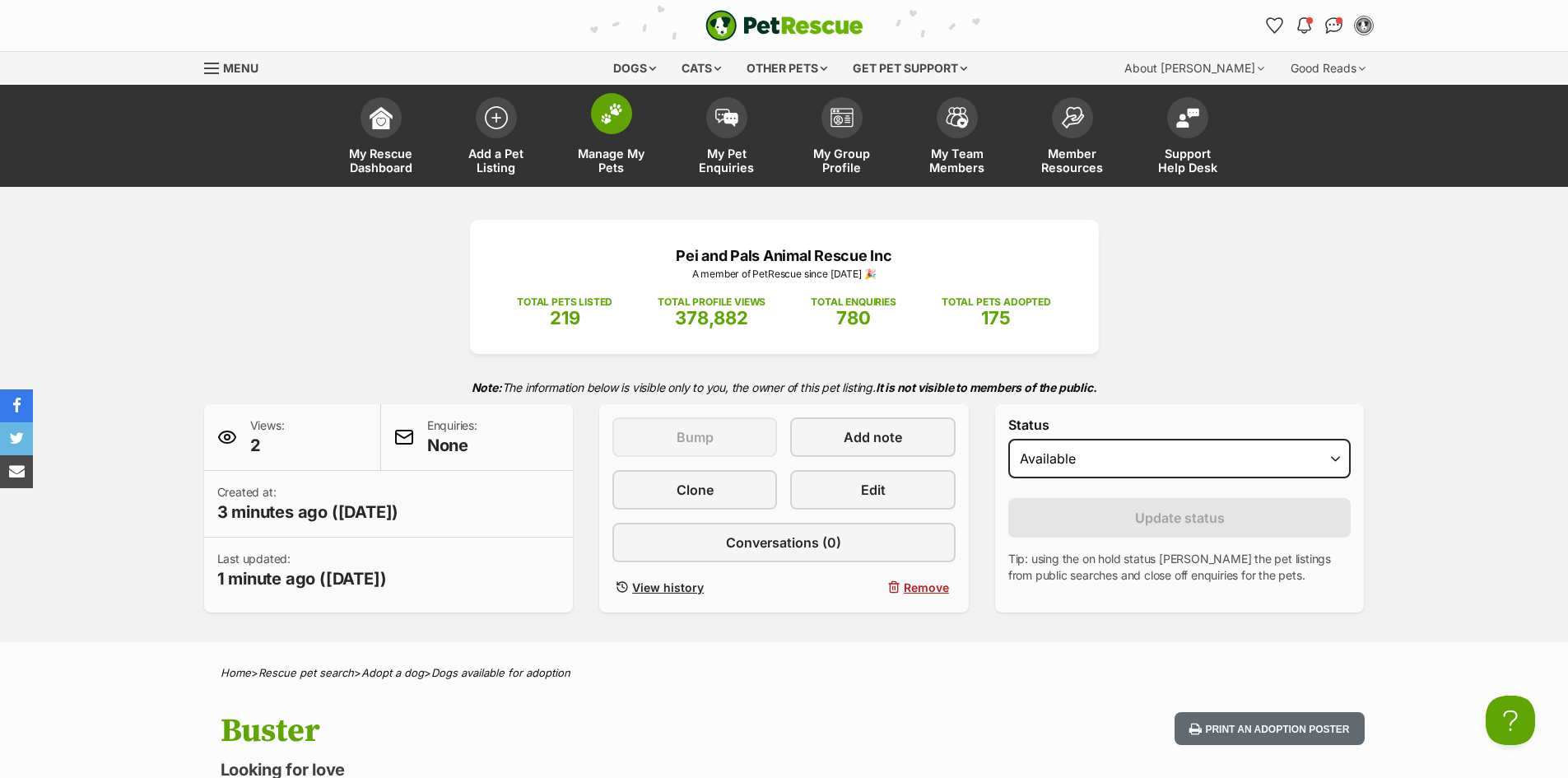
click at [605, 113] on img at bounding box center [612, 113] width 23 height 21
click at [609, 120] on img at bounding box center [612, 113] width 23 height 21
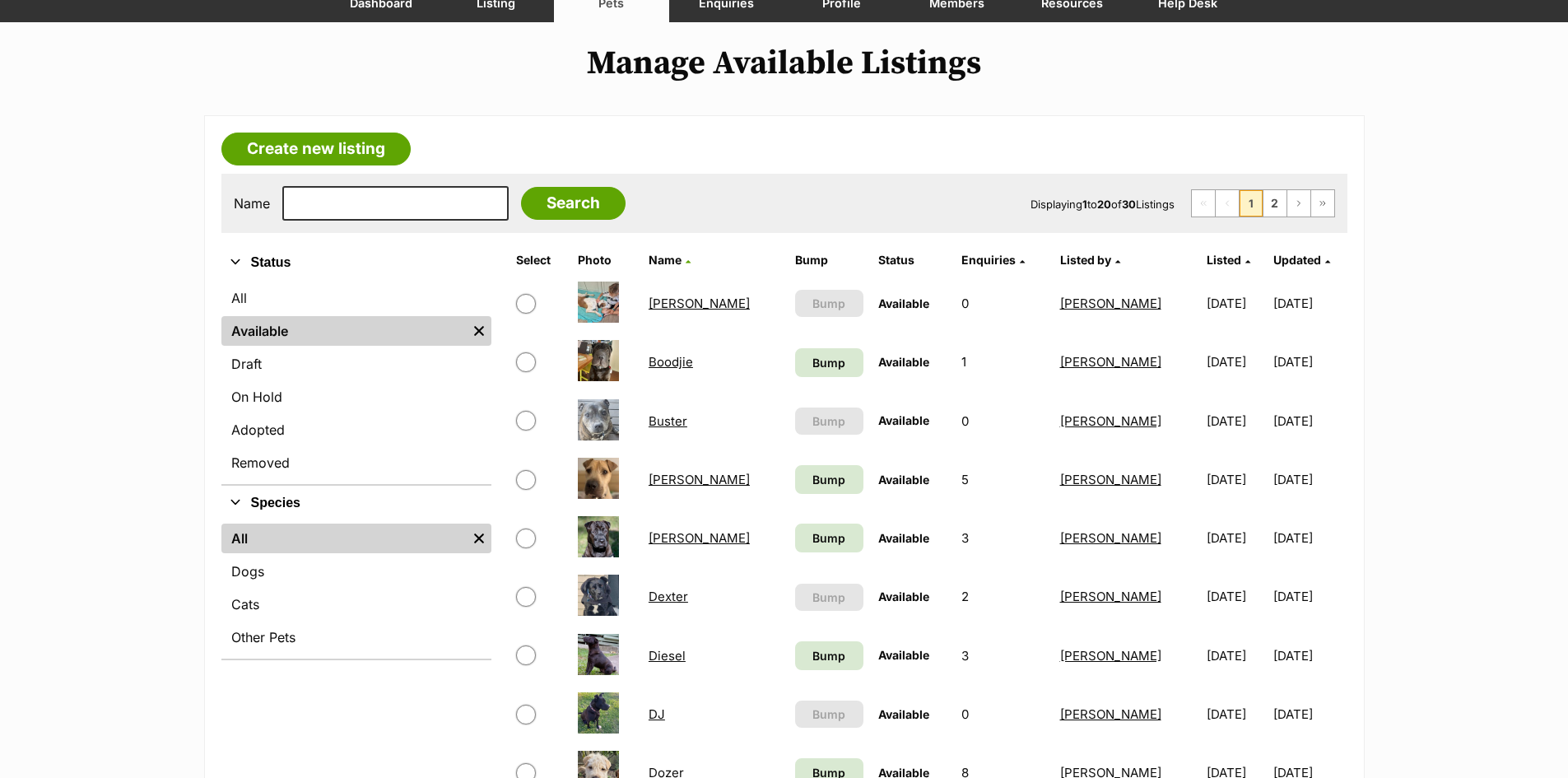
scroll to position [247, 0]
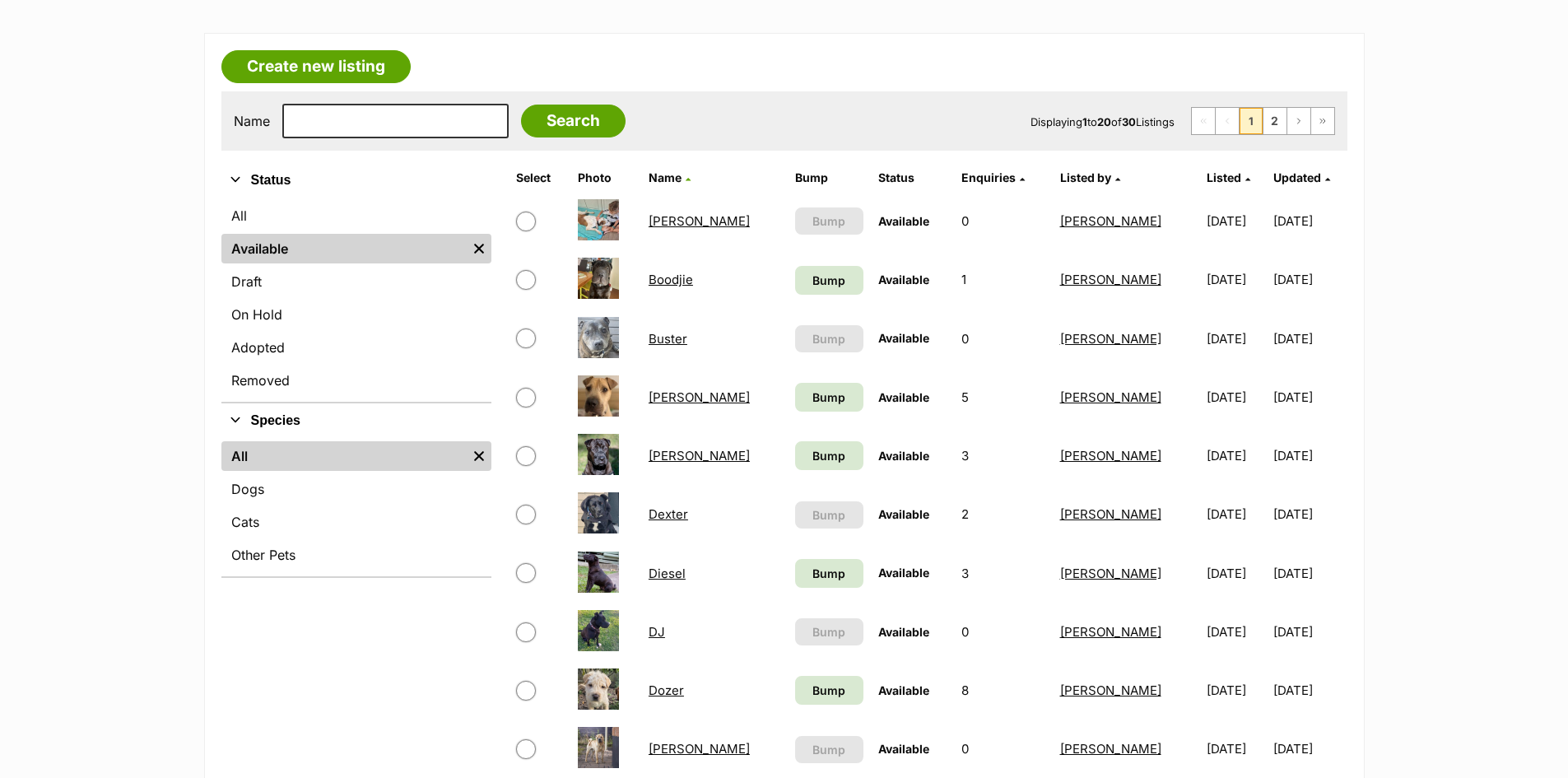
click at [675, 573] on link "Diesel" at bounding box center [667, 574] width 37 height 15
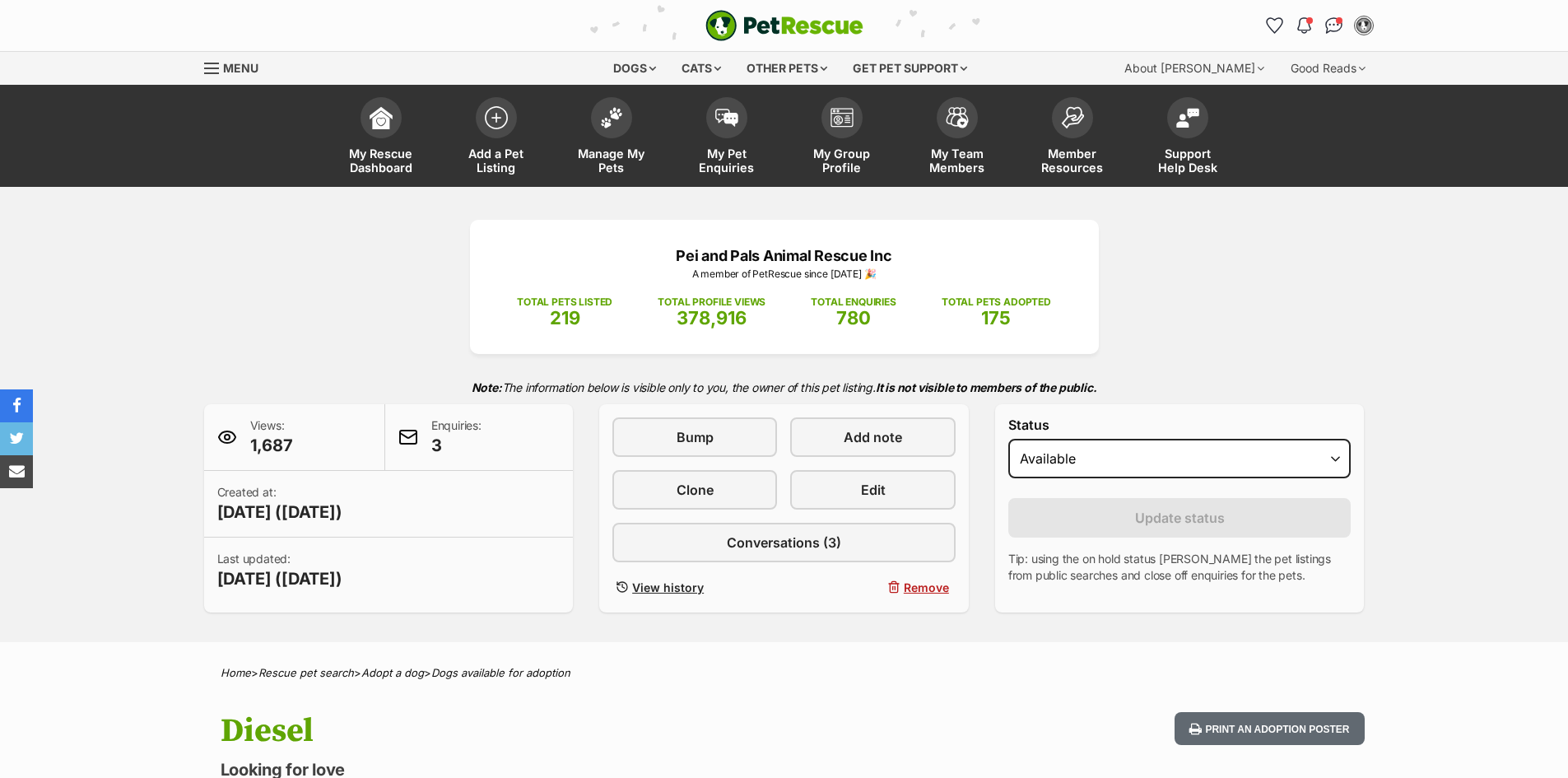
click at [1139, 467] on select "Draft - not available as listing has enquires Available On hold Adopted" at bounding box center [1180, 458] width 343 height 39
select select "on_hold"
click at [1008, 438] on select "Draft - not available as listing has enquires Available On hold Adopted" at bounding box center [1180, 458] width 343 height 39
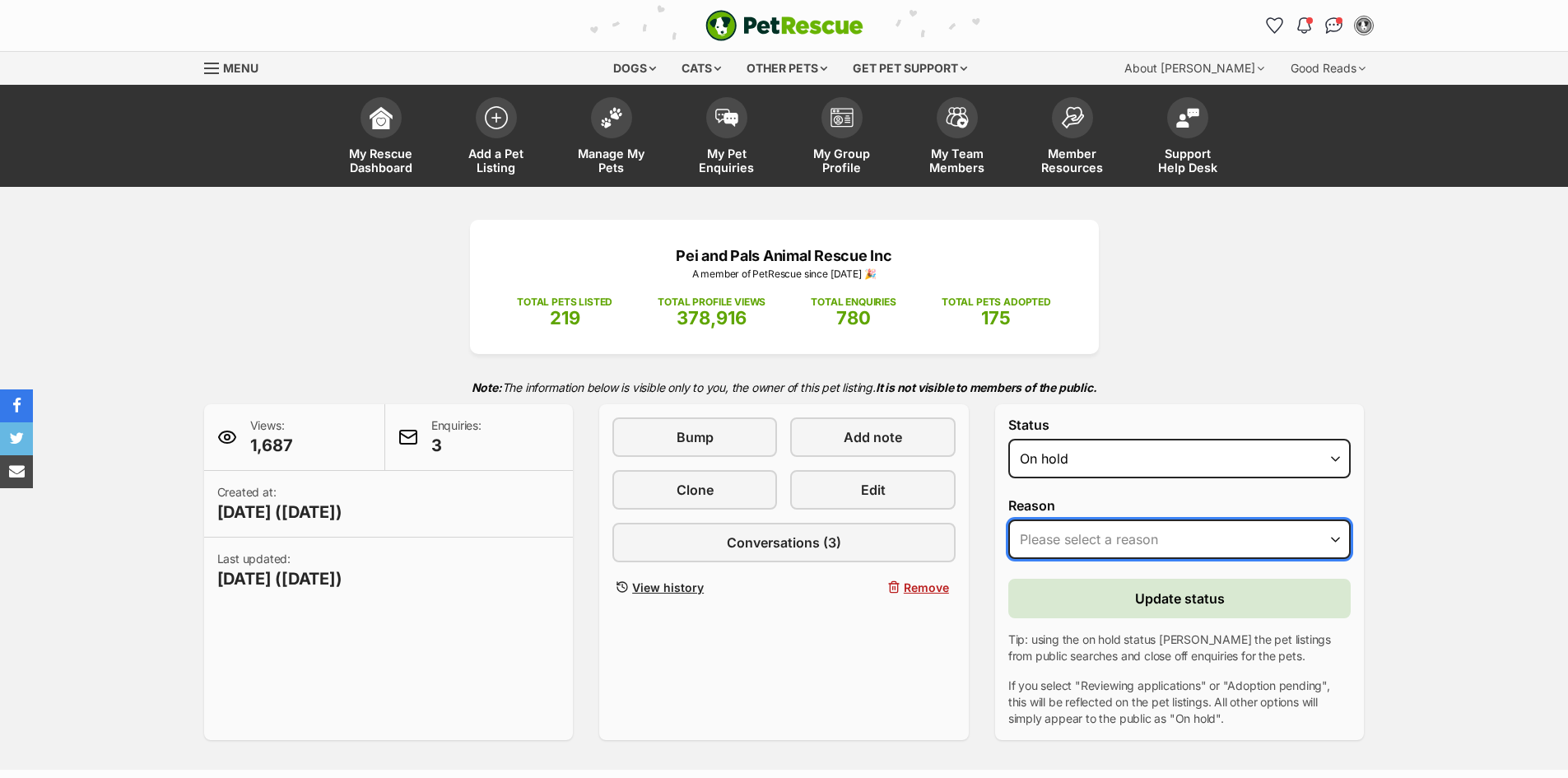
click at [1134, 539] on select "Please select a reason Medical reasons Reviewing applications Adoption pending …" at bounding box center [1180, 539] width 343 height 39
select select "adoption_pending"
click at [1008, 520] on select "Please select a reason Medical reasons Reviewing applications Adoption pending …" at bounding box center [1180, 539] width 343 height 39
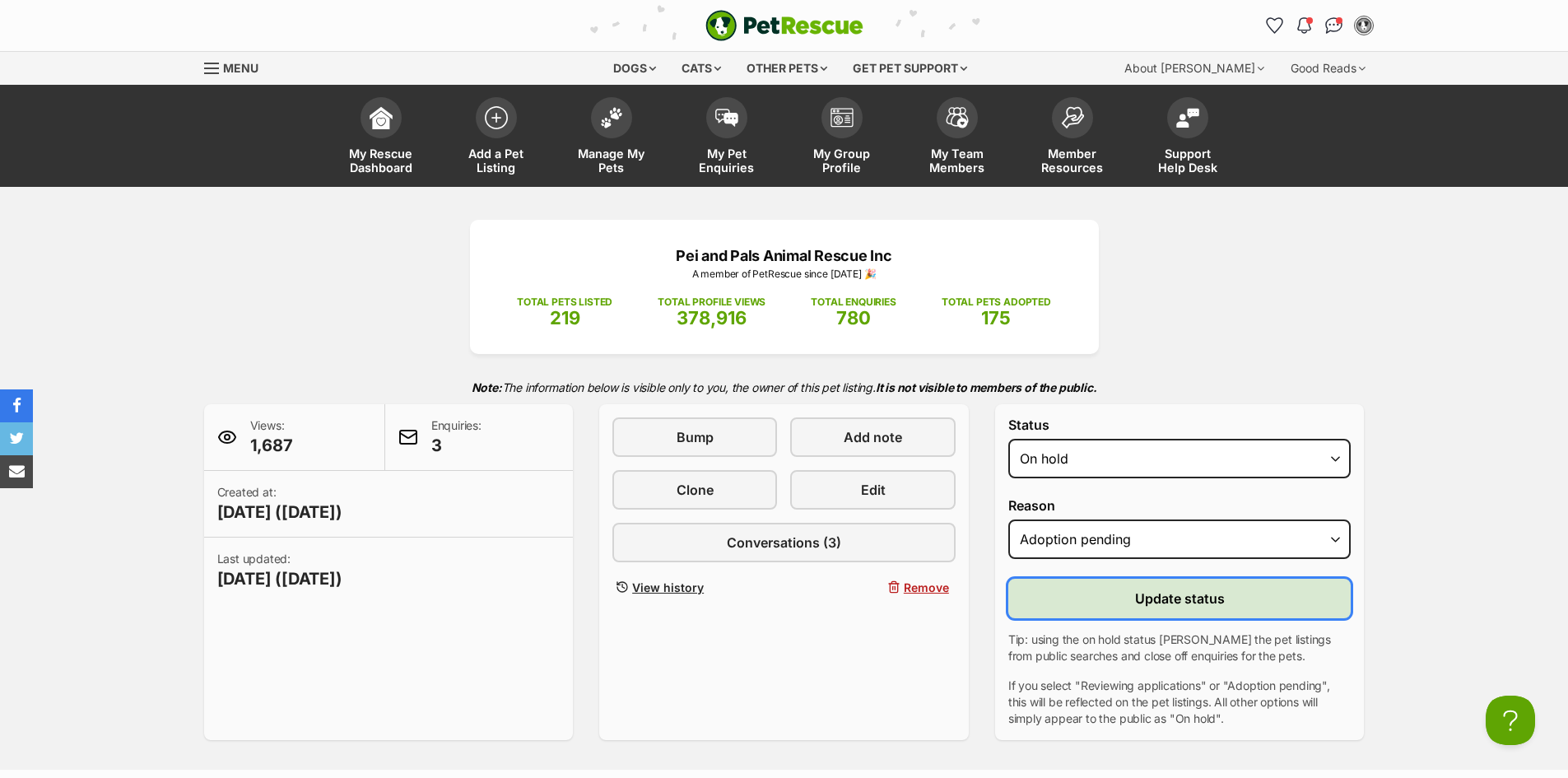
click at [1094, 604] on button "Update status" at bounding box center [1180, 598] width 343 height 39
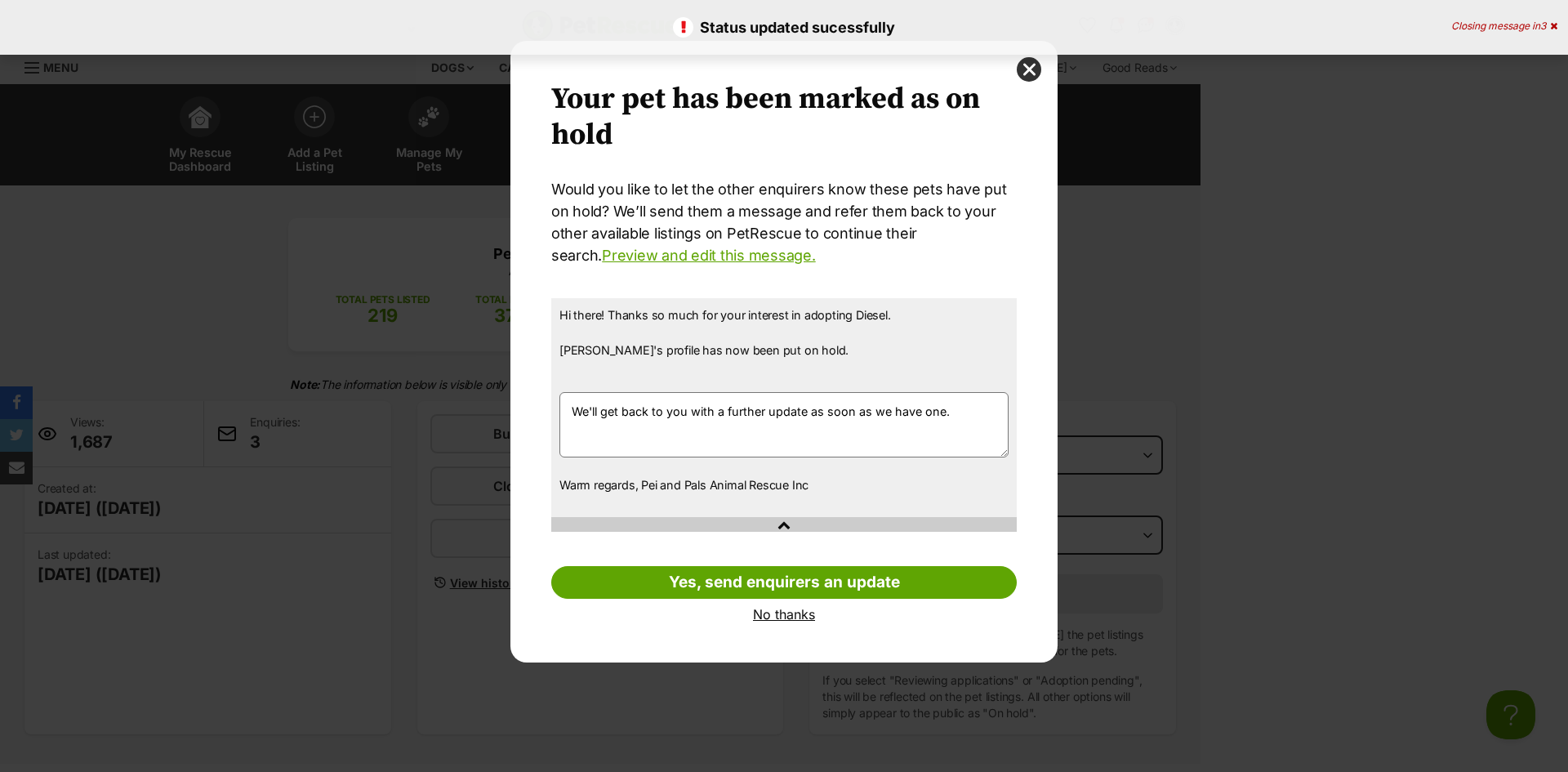
click at [774, 611] on link "No thanks" at bounding box center [783, 614] width 465 height 14
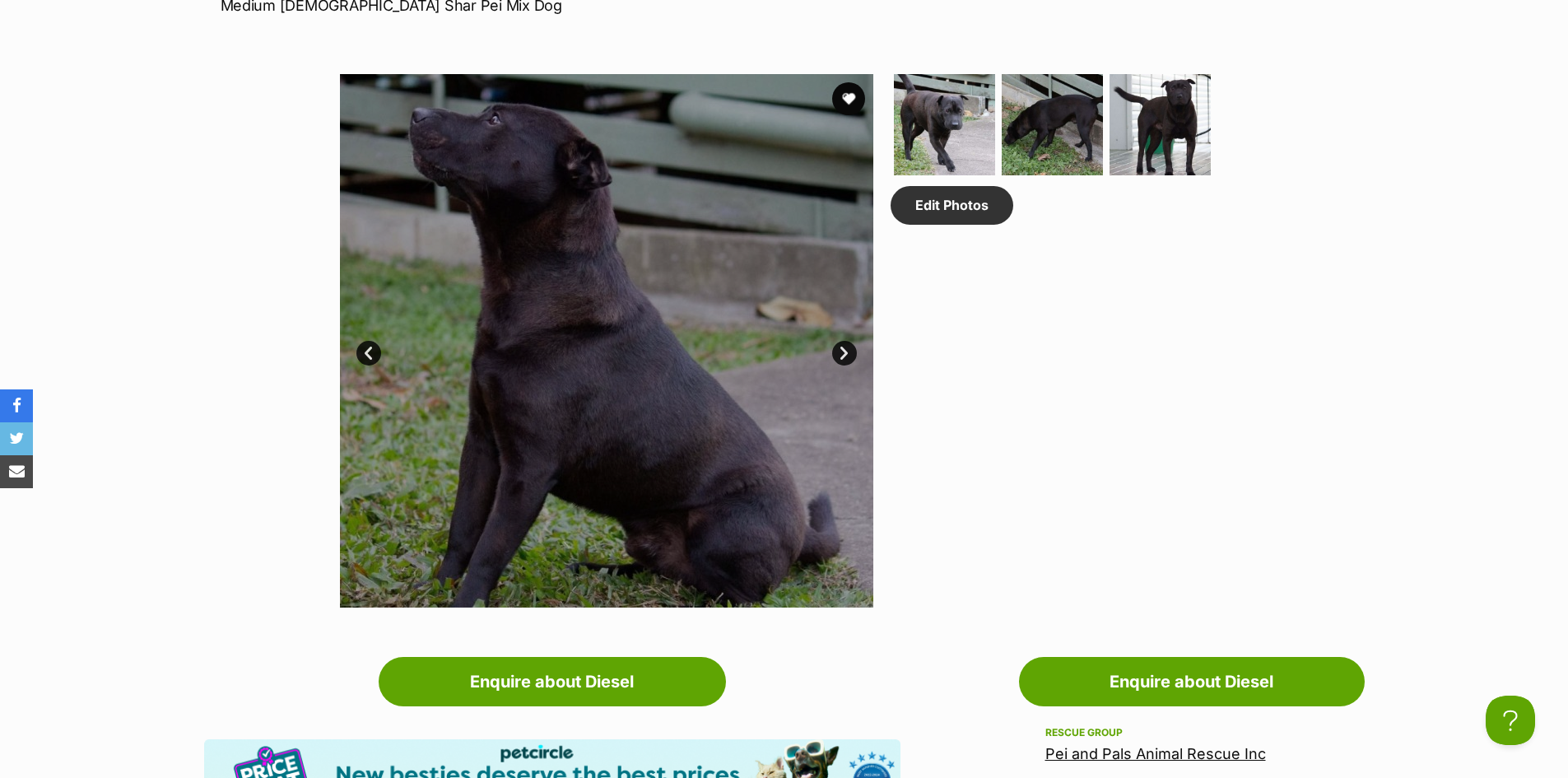
scroll to position [906, 0]
